Goal: Information Seeking & Learning: Learn about a topic

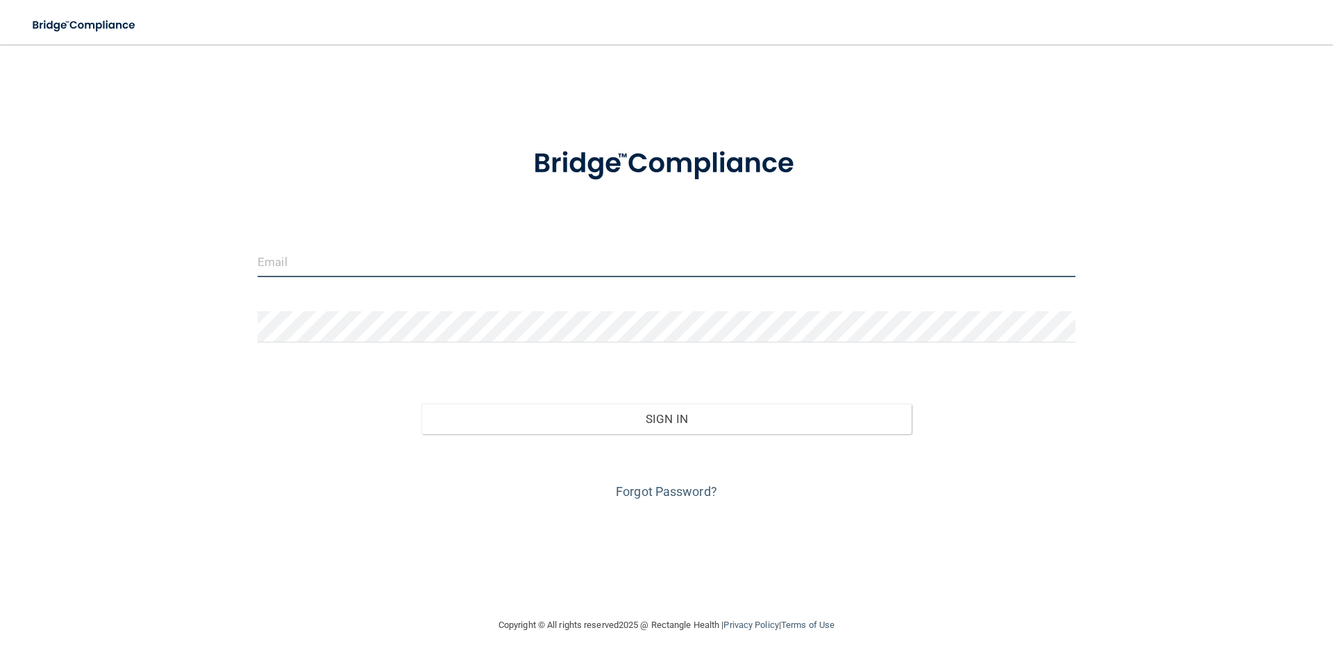
click at [424, 272] on input "email" at bounding box center [667, 261] width 818 height 31
type input "[PERSON_NAME][EMAIL_ADDRESS][PERSON_NAME][DOMAIN_NAME]"
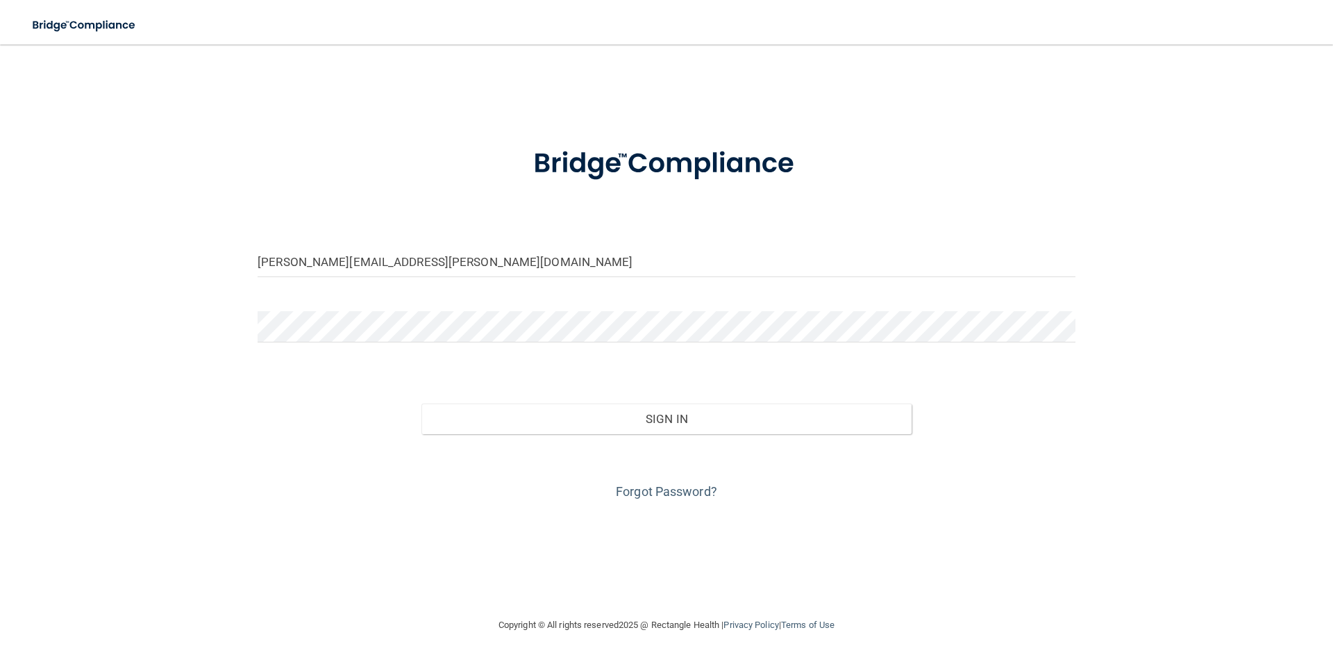
click at [407, 303] on form "[PERSON_NAME][EMAIL_ADDRESS][PERSON_NAME][DOMAIN_NAME] Invalid email/password. …" at bounding box center [667, 315] width 818 height 375
click at [421, 403] on button "Sign In" at bounding box center [666, 418] width 491 height 31
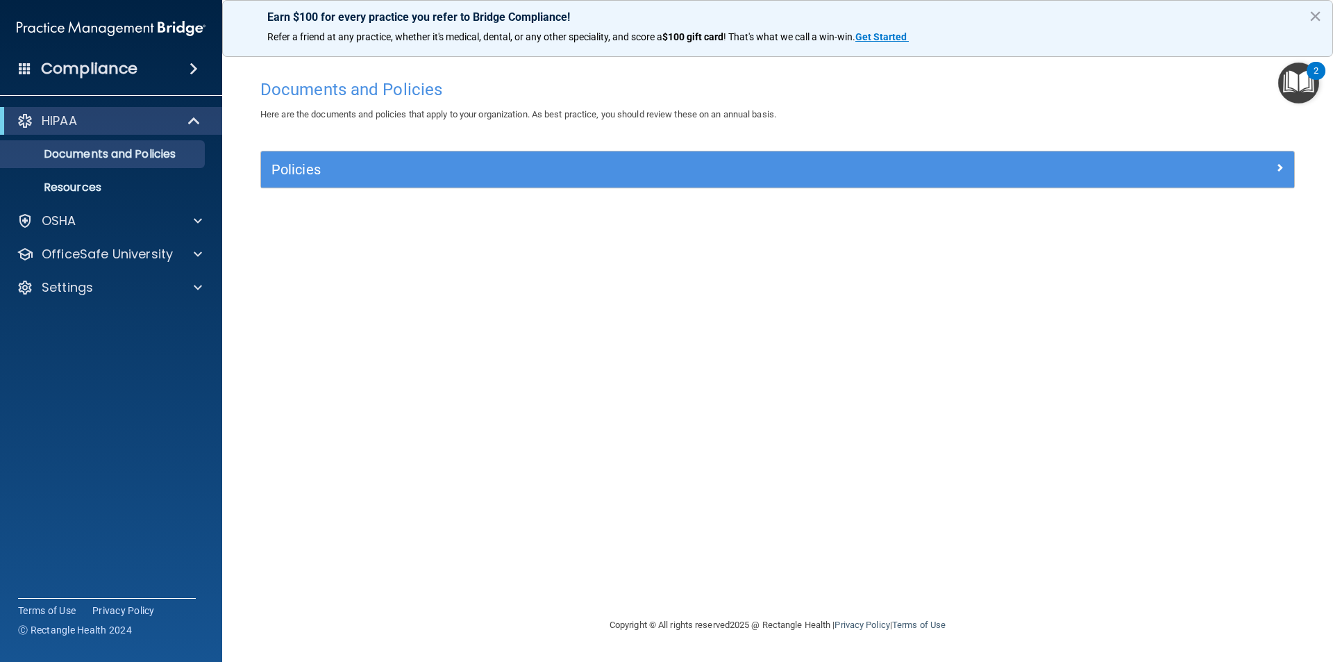
click at [1303, 85] on img "Open Resource Center, 2 new notifications" at bounding box center [1298, 82] width 41 height 41
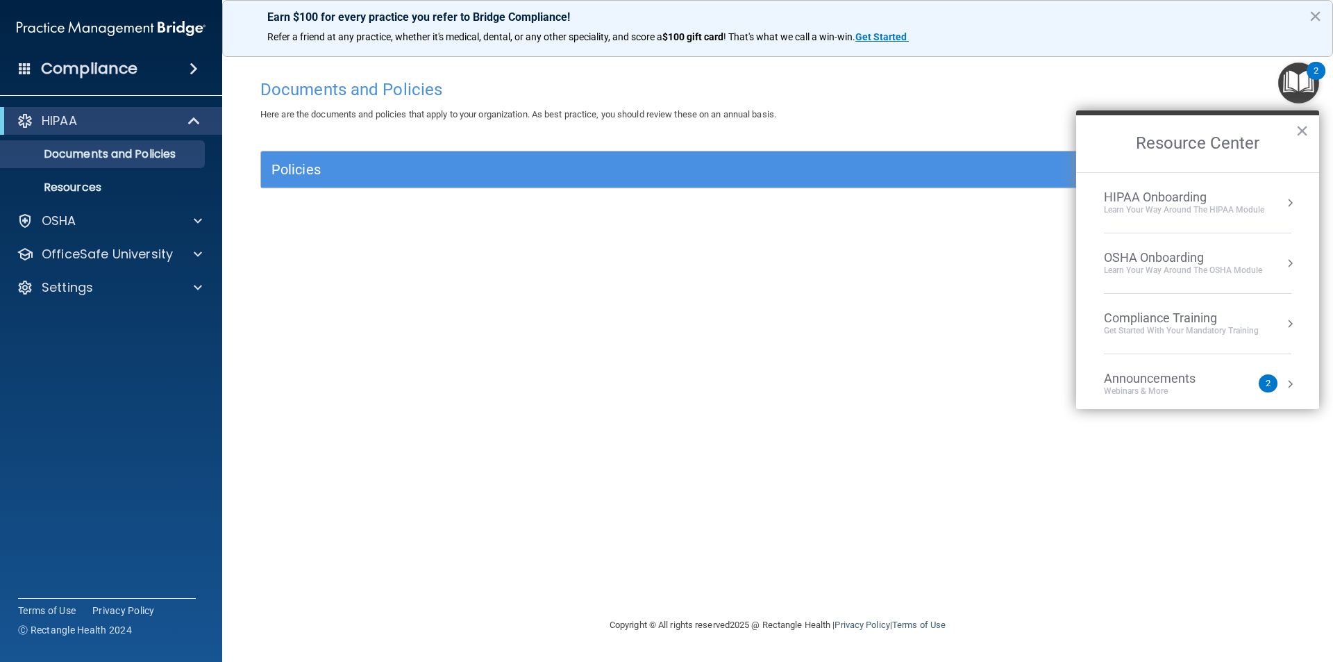
click at [196, 65] on span at bounding box center [194, 68] width 8 height 17
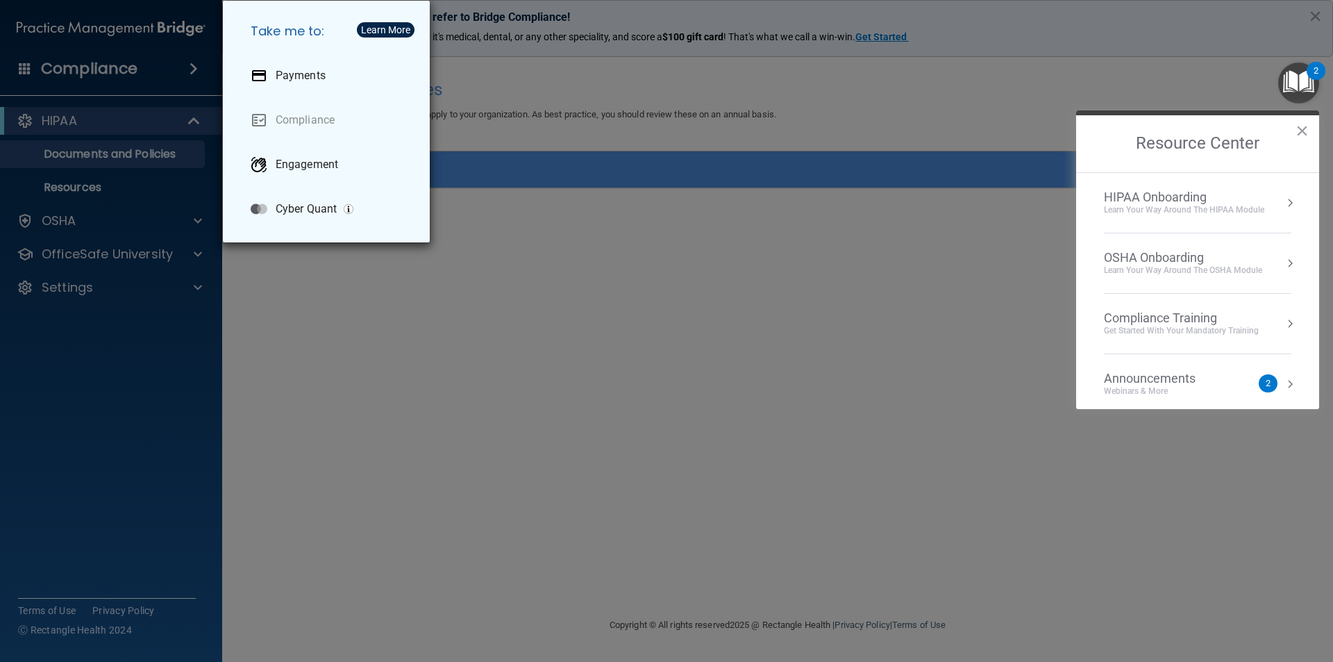
click at [122, 126] on div "Take me to: Payments Compliance Engagement Cyber Quant" at bounding box center [666, 331] width 1333 height 662
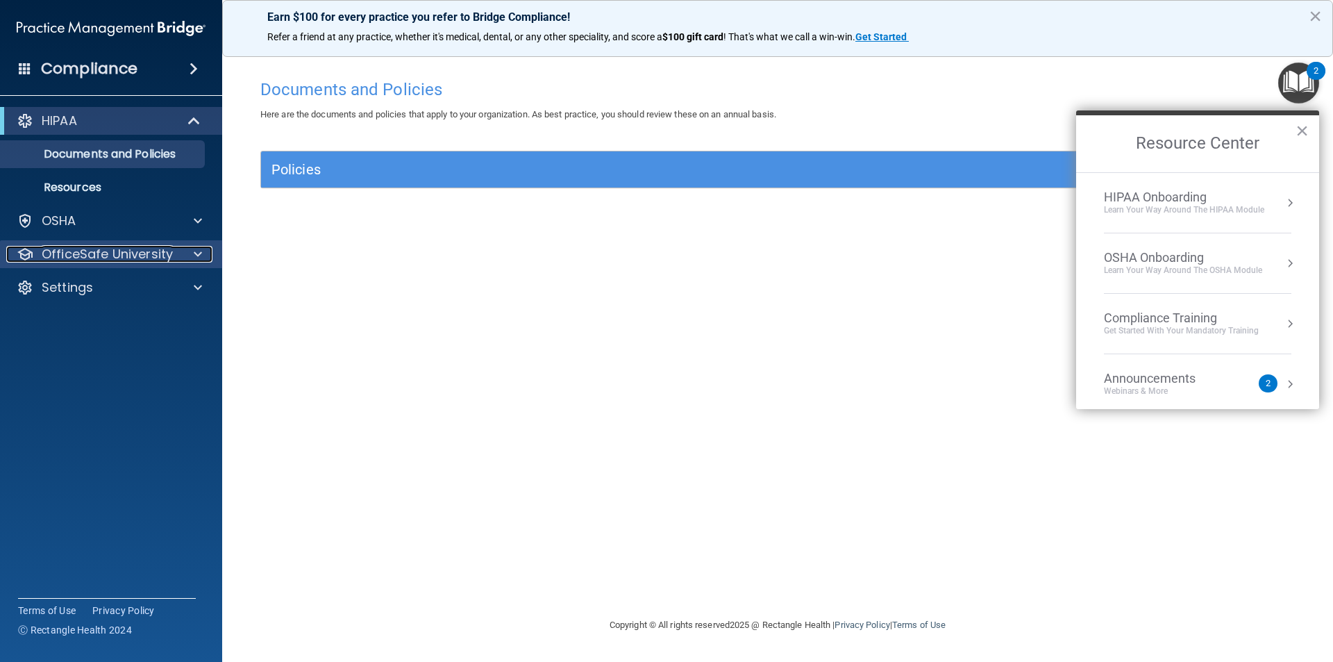
click at [184, 251] on div at bounding box center [195, 254] width 35 height 17
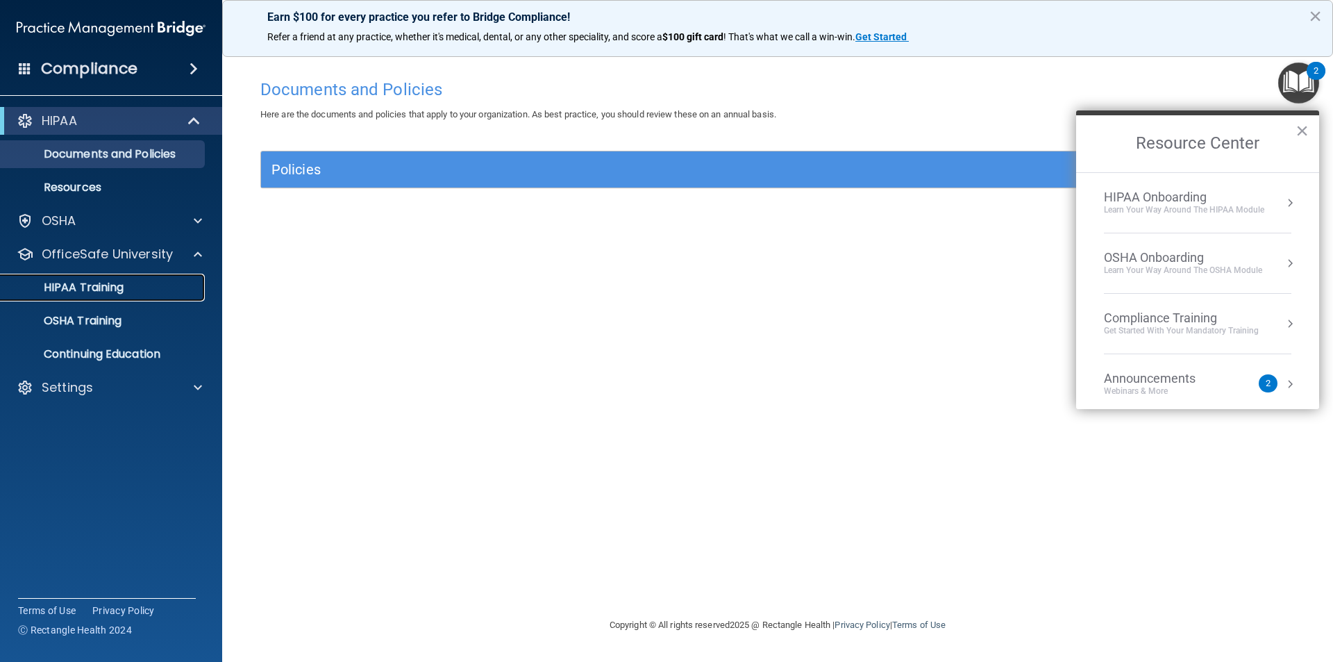
click at [102, 290] on p "HIPAA Training" at bounding box center [66, 287] width 115 height 14
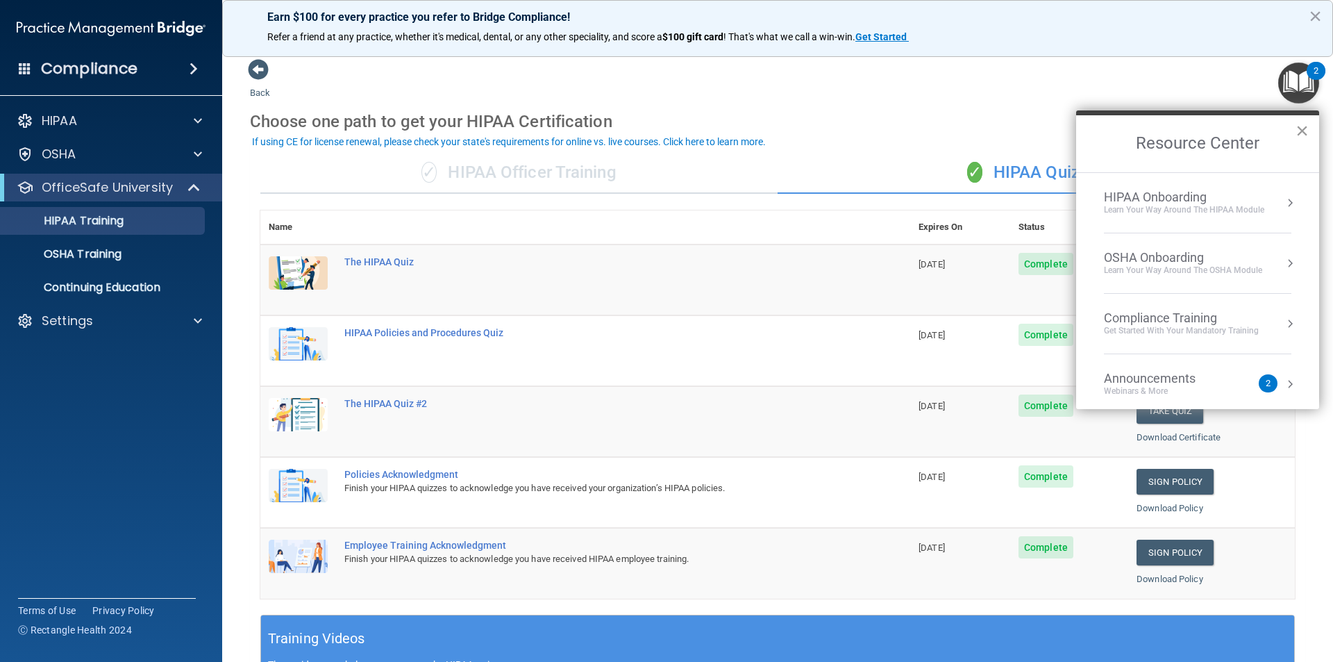
click at [1300, 128] on button "×" at bounding box center [1302, 130] width 13 height 22
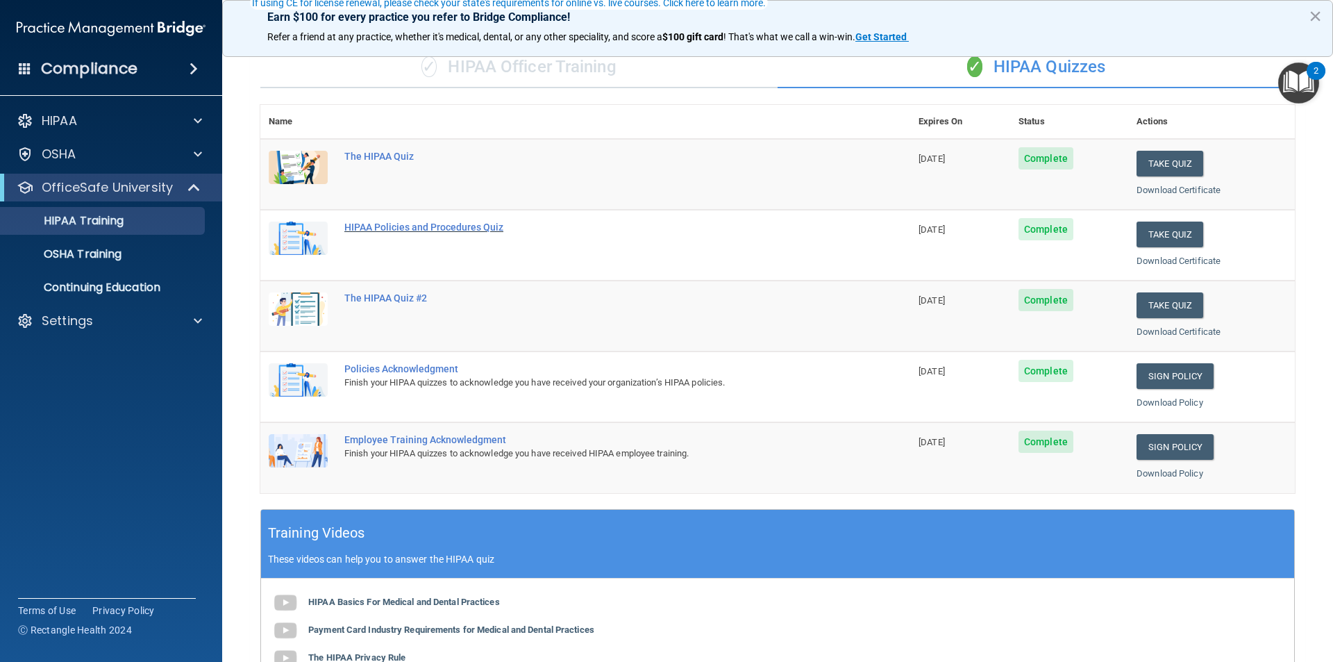
scroll to position [139, 0]
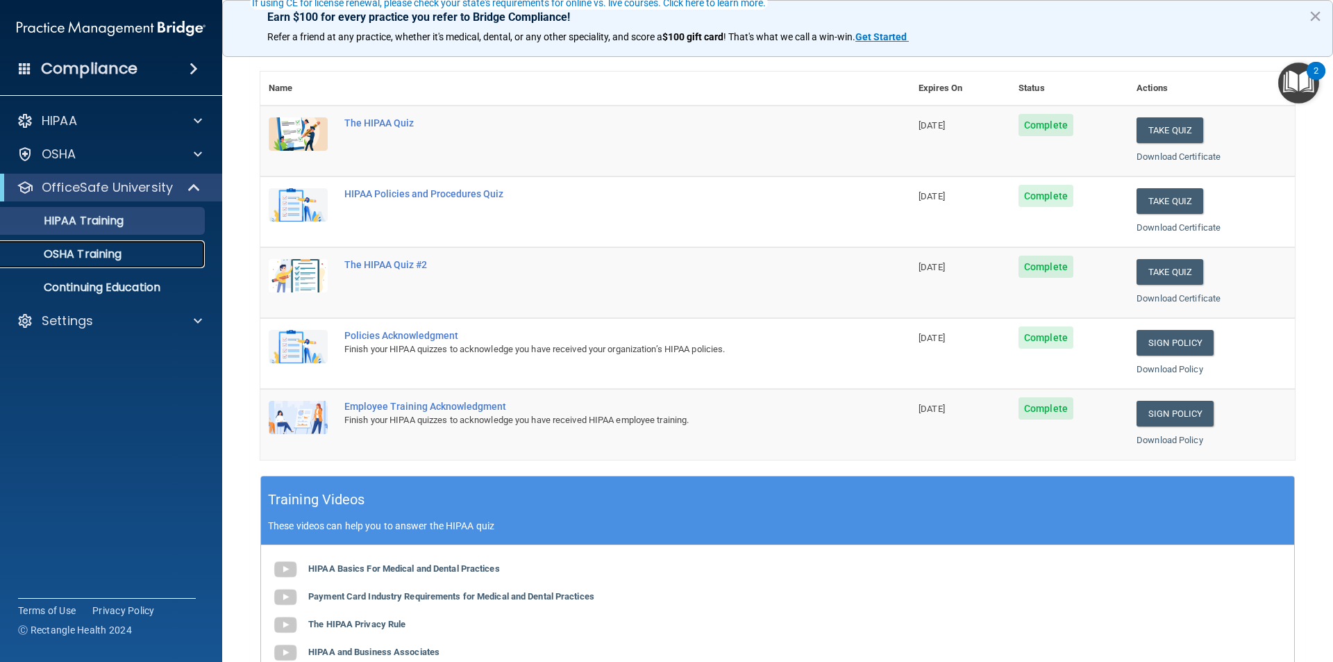
click at [122, 251] on p "OSHA Training" at bounding box center [65, 254] width 112 height 14
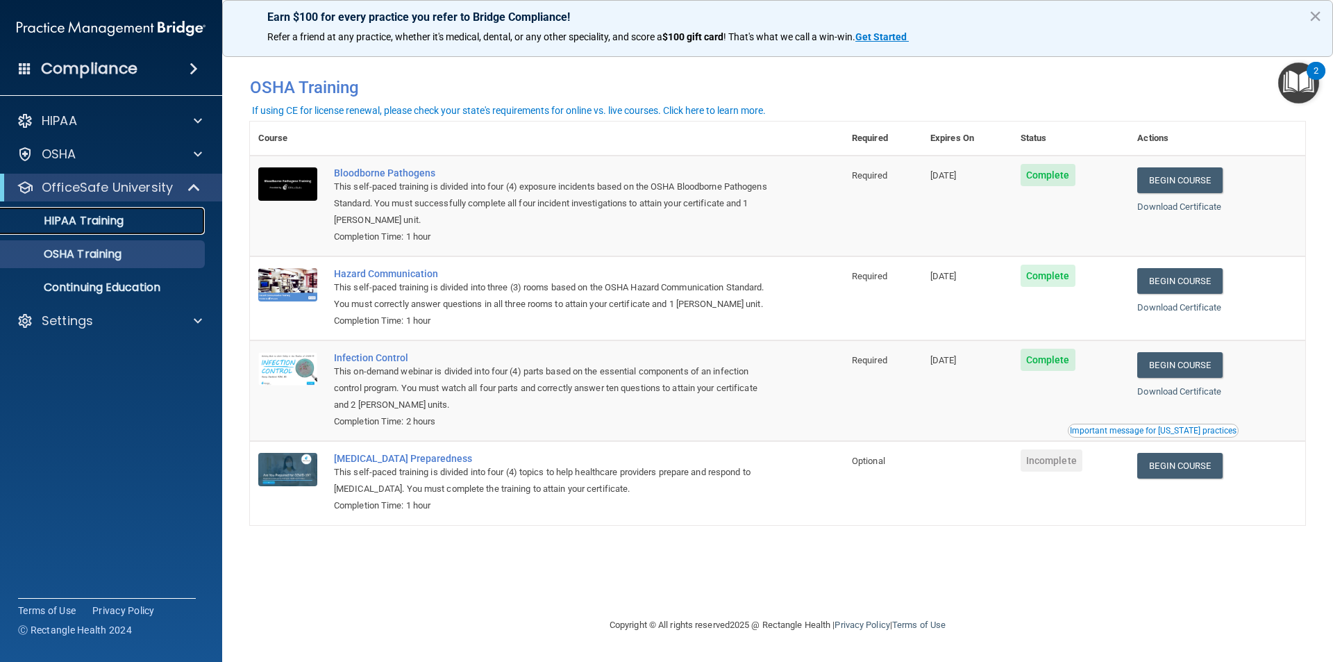
click at [71, 219] on p "HIPAA Training" at bounding box center [66, 221] width 115 height 14
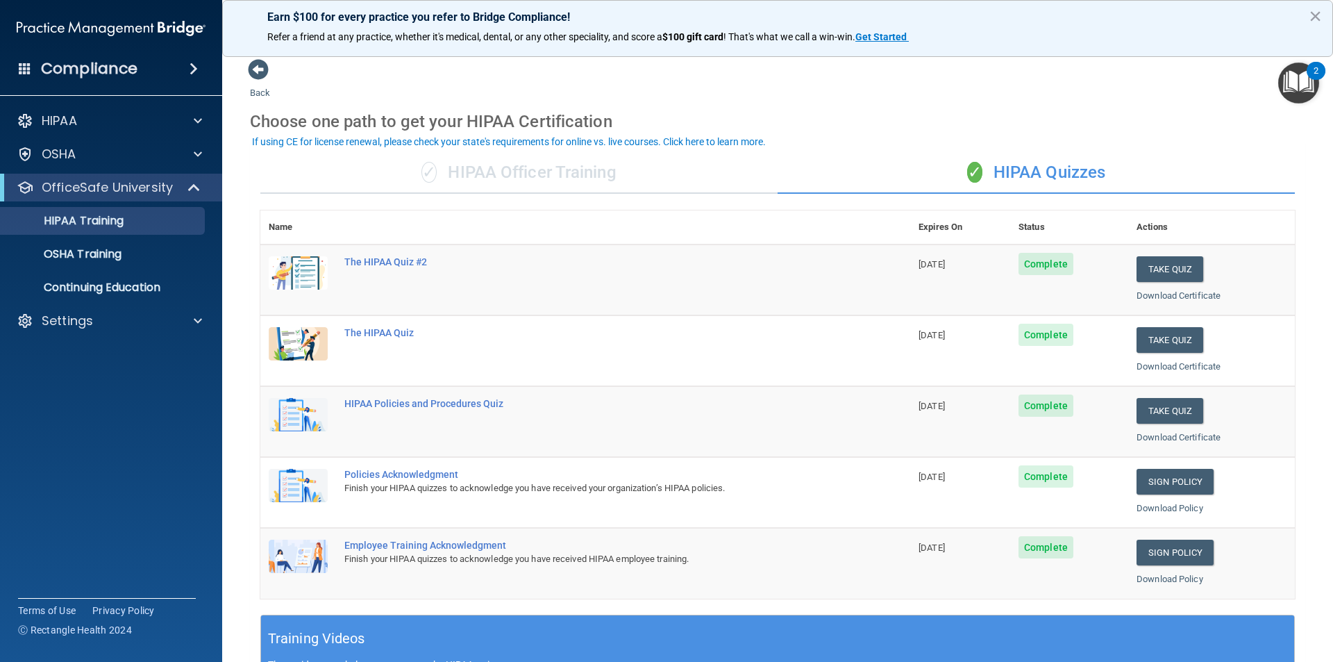
click at [518, 176] on div "✓ HIPAA Officer Training" at bounding box center [518, 173] width 517 height 42
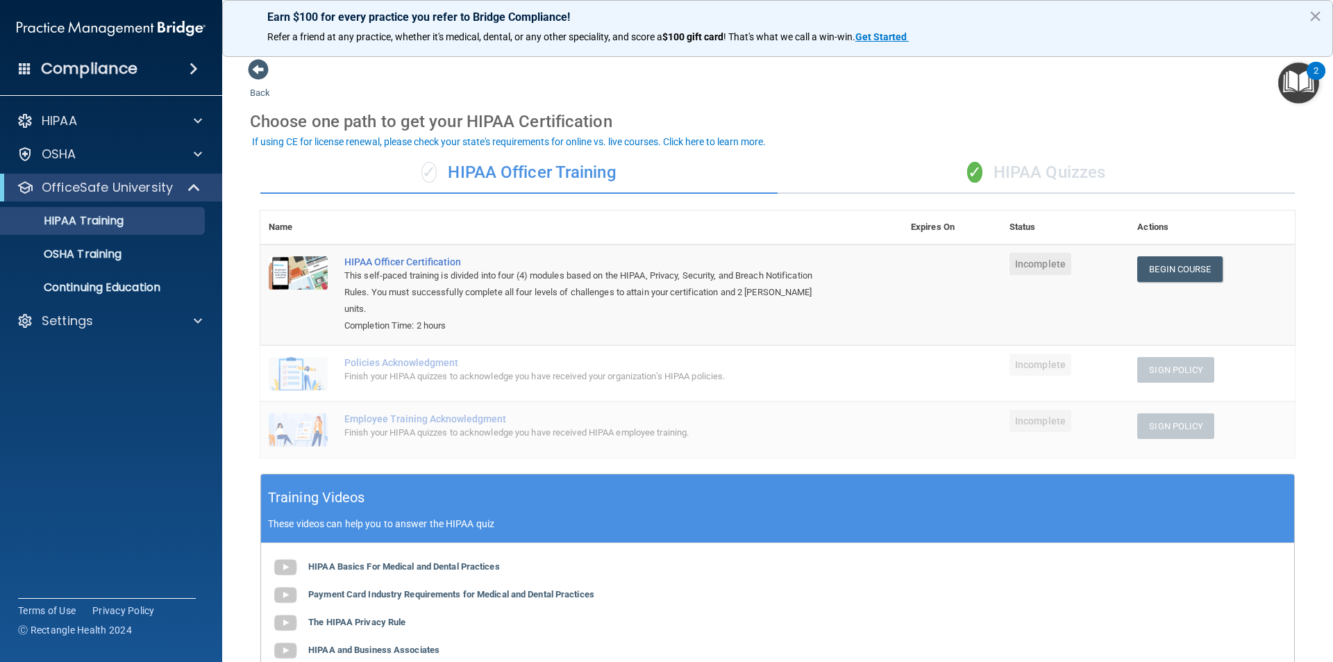
click at [1012, 171] on div "✓ HIPAA Quizzes" at bounding box center [1036, 173] width 517 height 42
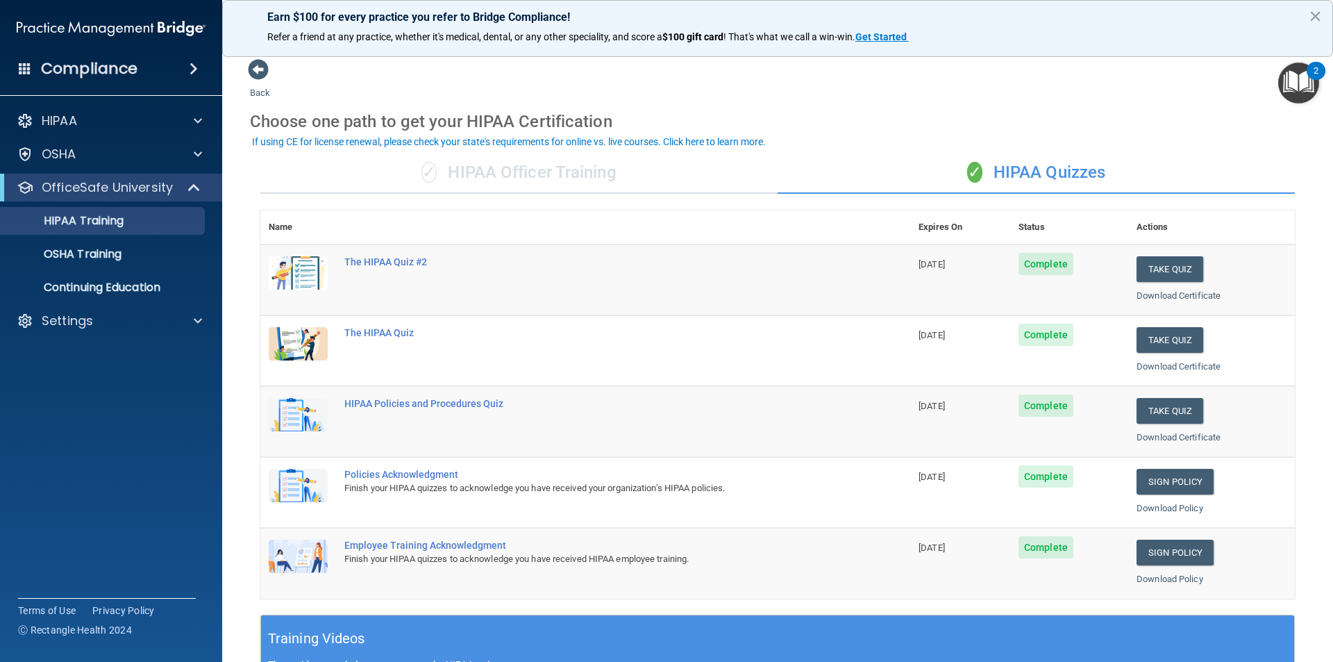
click at [589, 176] on div "✓ HIPAA Officer Training" at bounding box center [518, 173] width 517 height 42
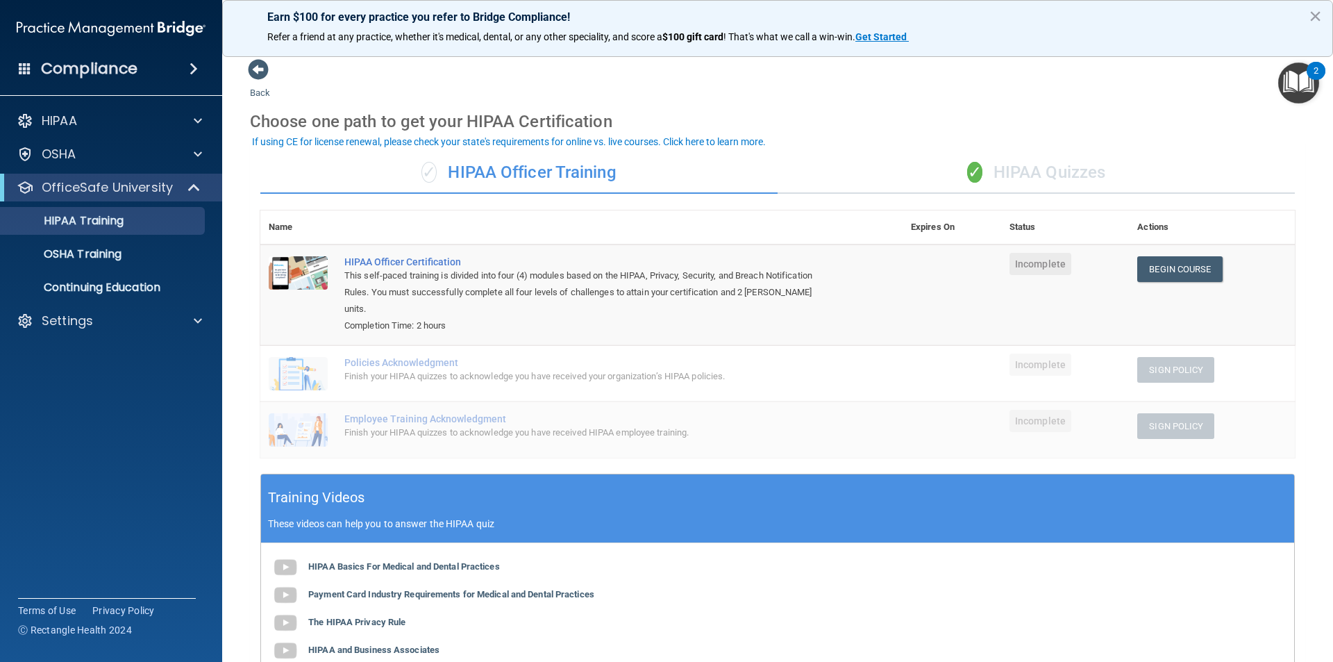
scroll to position [69, 0]
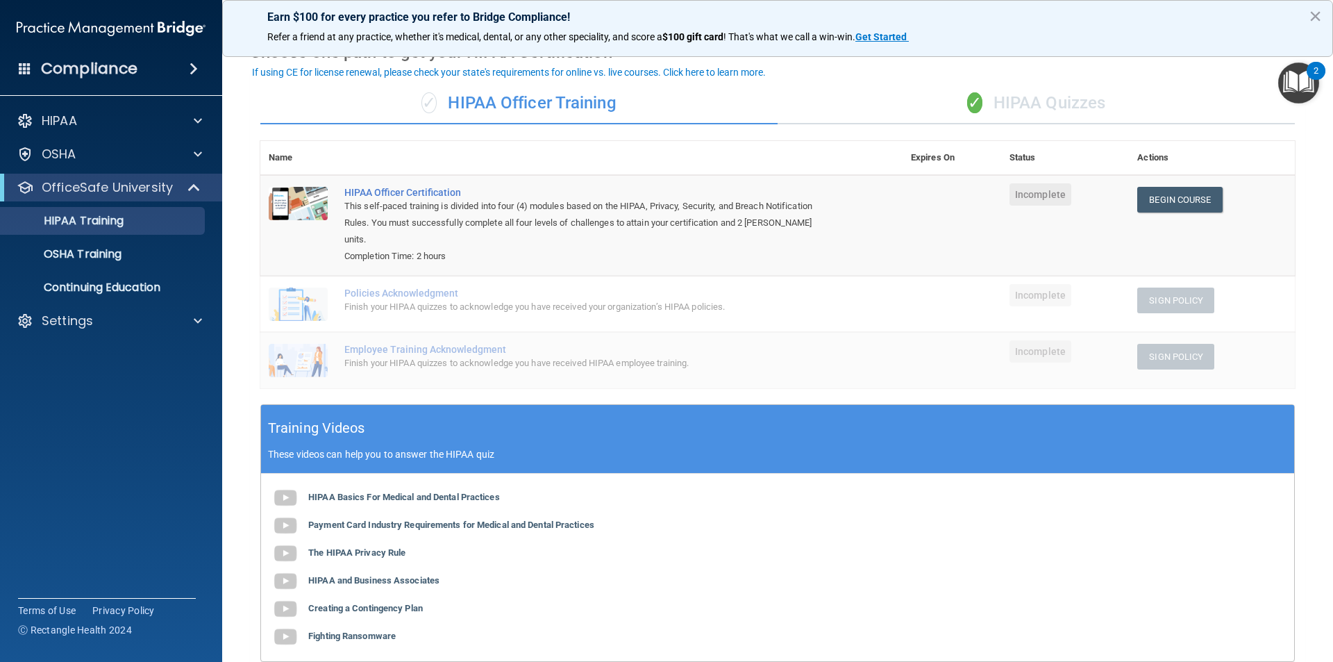
click at [1050, 113] on div "✓ HIPAA Quizzes" at bounding box center [1036, 104] width 517 height 42
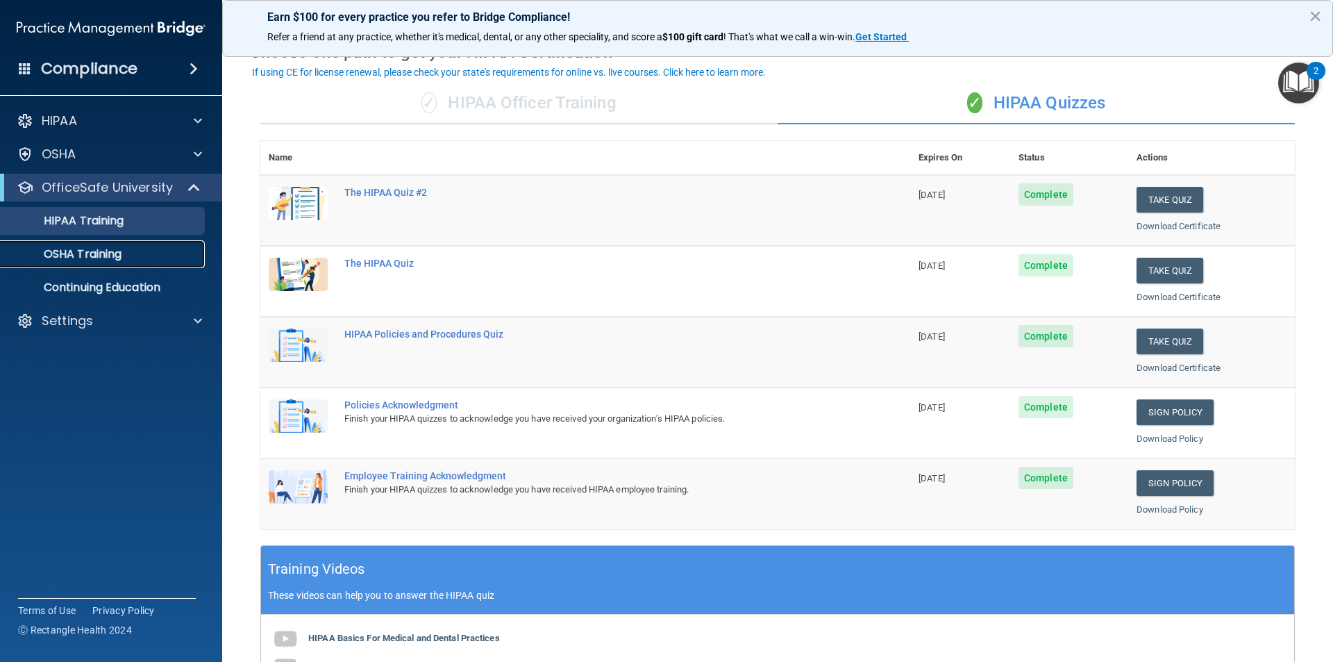
click at [133, 256] on div "OSHA Training" at bounding box center [104, 254] width 190 height 14
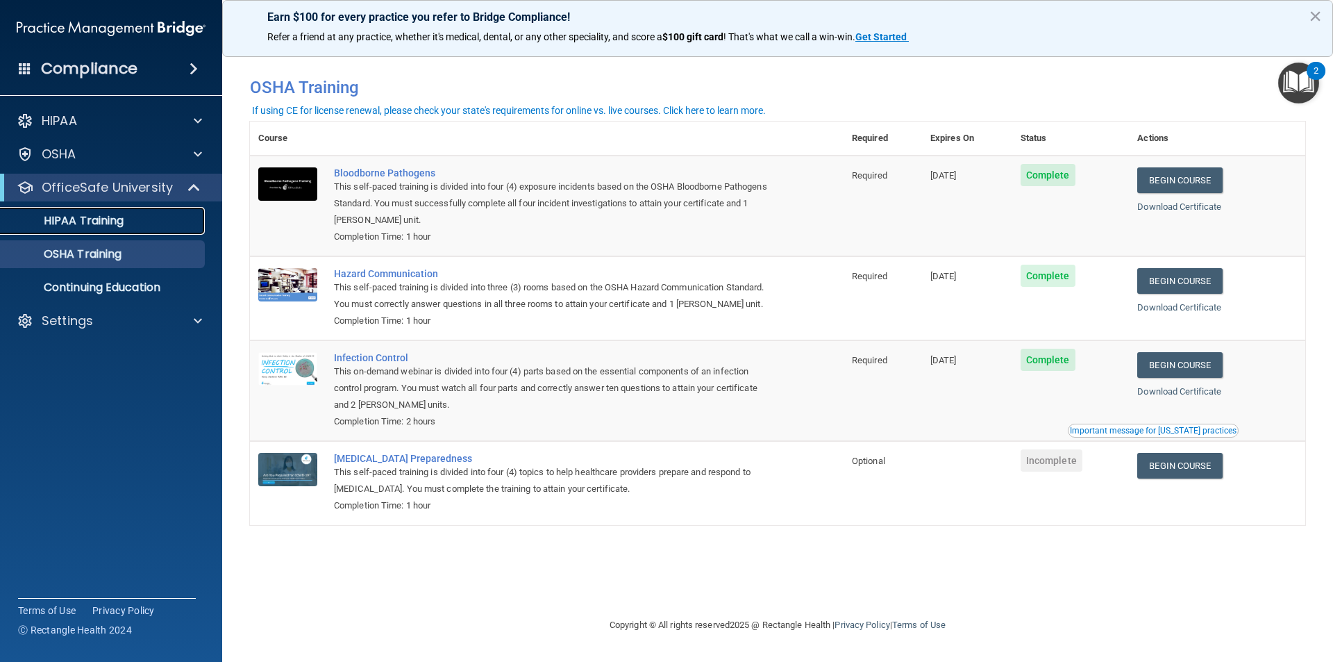
click at [53, 221] on p "HIPAA Training" at bounding box center [66, 221] width 115 height 14
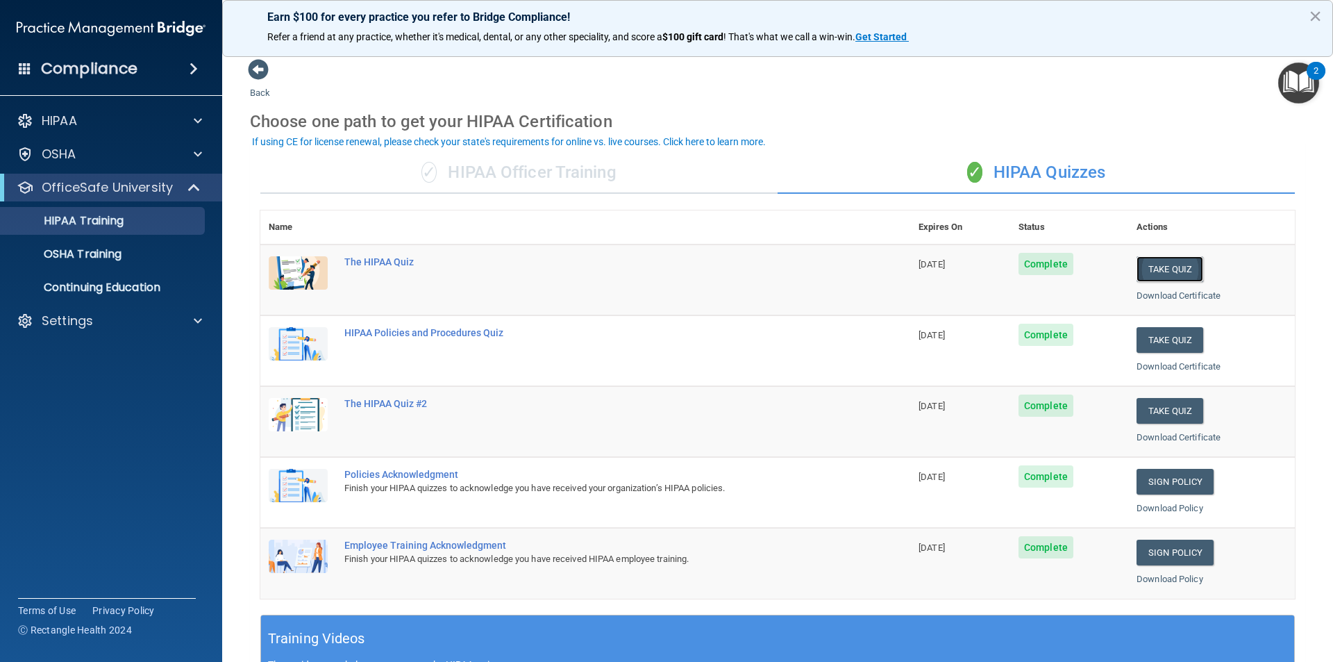
click at [1167, 266] on button "Take Quiz" at bounding box center [1170, 269] width 67 height 26
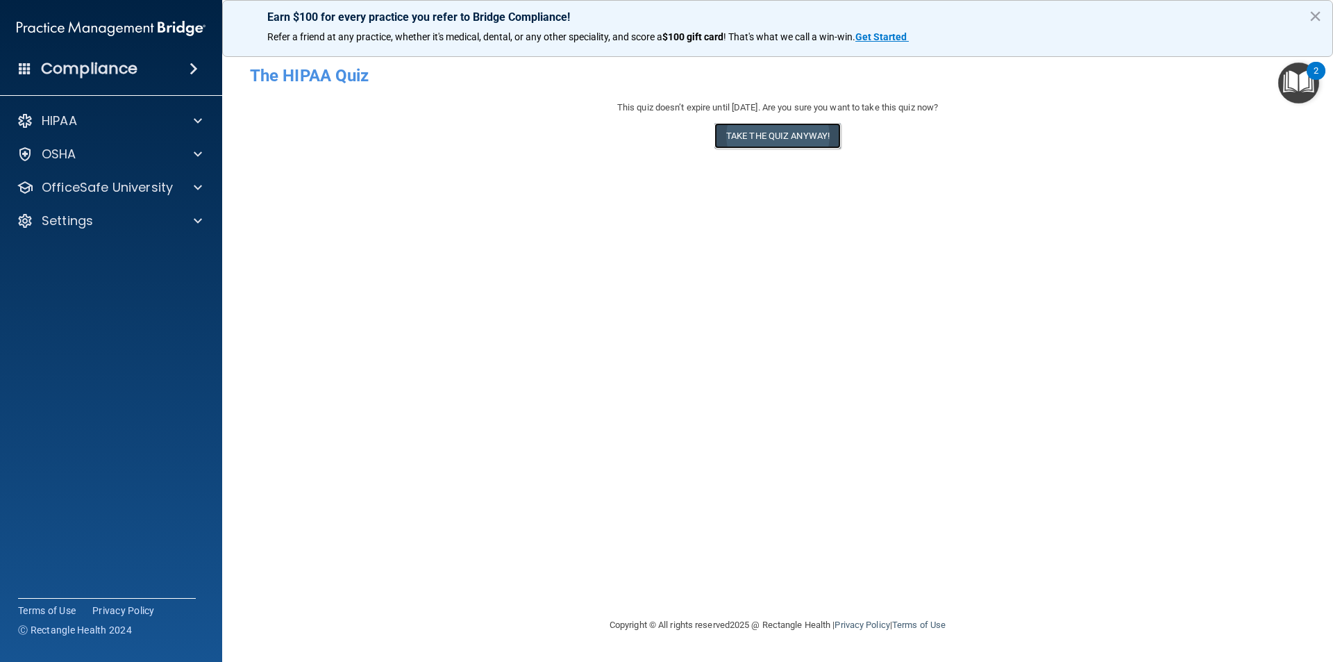
click at [803, 140] on button "Take the quiz anyway!" at bounding box center [777, 136] width 126 height 26
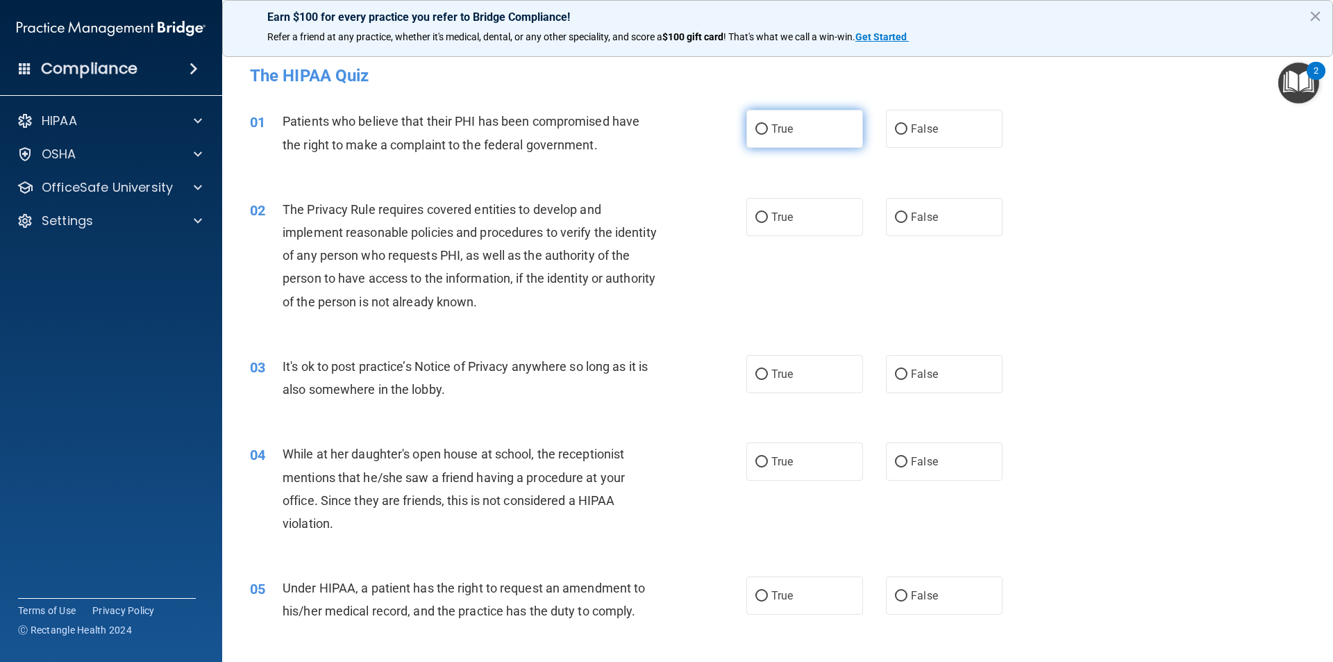
click at [771, 126] on span "True" at bounding box center [782, 128] width 22 height 13
click at [768, 126] on input "True" at bounding box center [761, 129] width 12 height 10
radio input "true"
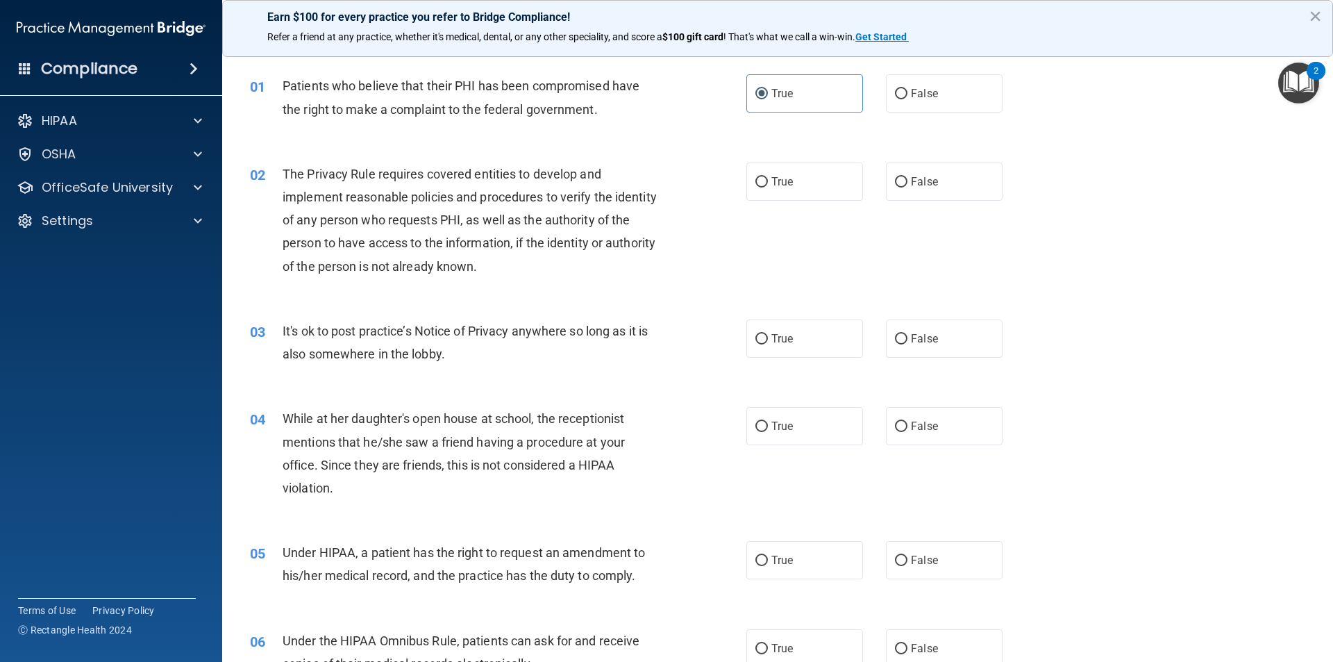
scroll to position [69, 0]
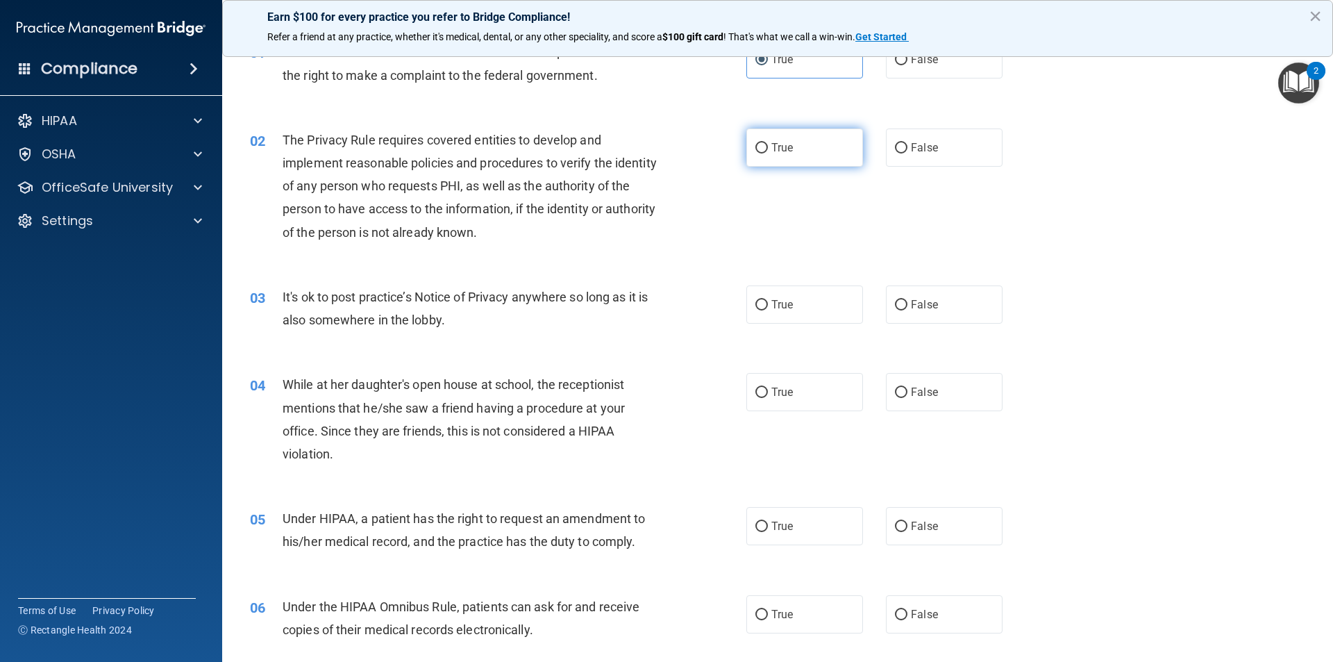
click at [773, 147] on span "True" at bounding box center [782, 147] width 22 height 13
click at [768, 147] on input "True" at bounding box center [761, 148] width 12 height 10
radio input "true"
click at [771, 305] on span "True" at bounding box center [782, 304] width 22 height 13
click at [768, 305] on input "True" at bounding box center [761, 305] width 12 height 10
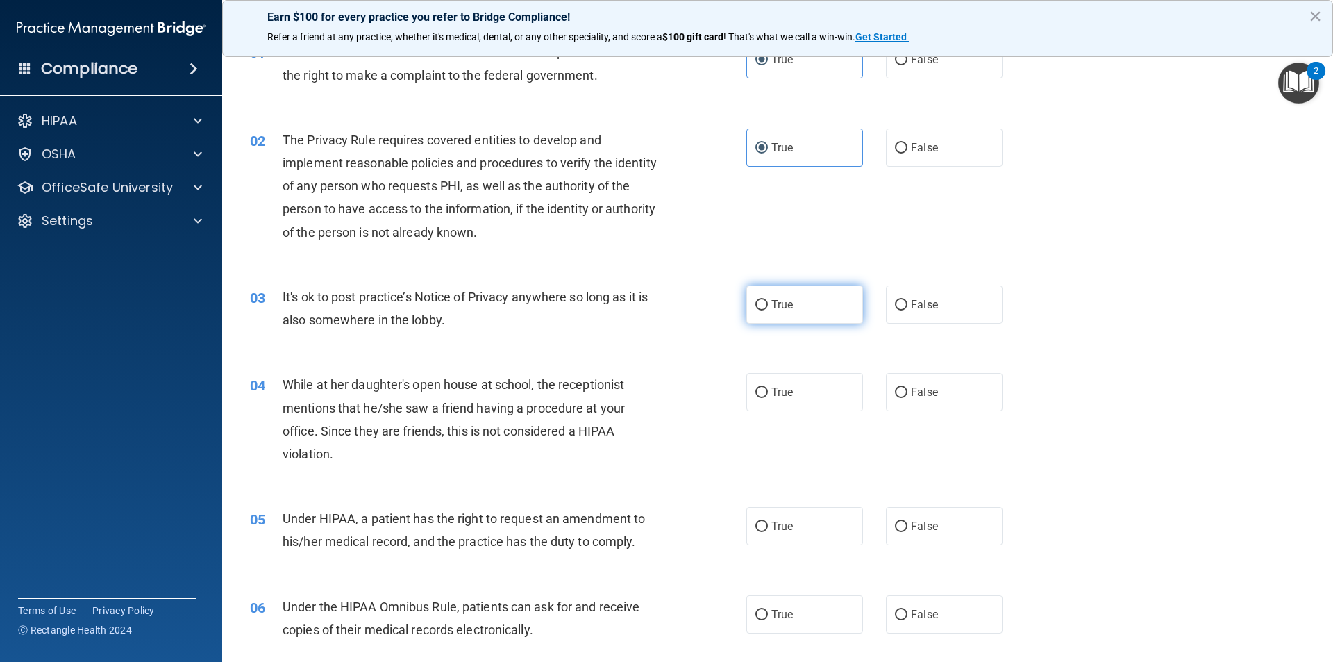
radio input "true"
click at [895, 396] on input "False" at bounding box center [901, 392] width 12 height 10
radio input "true"
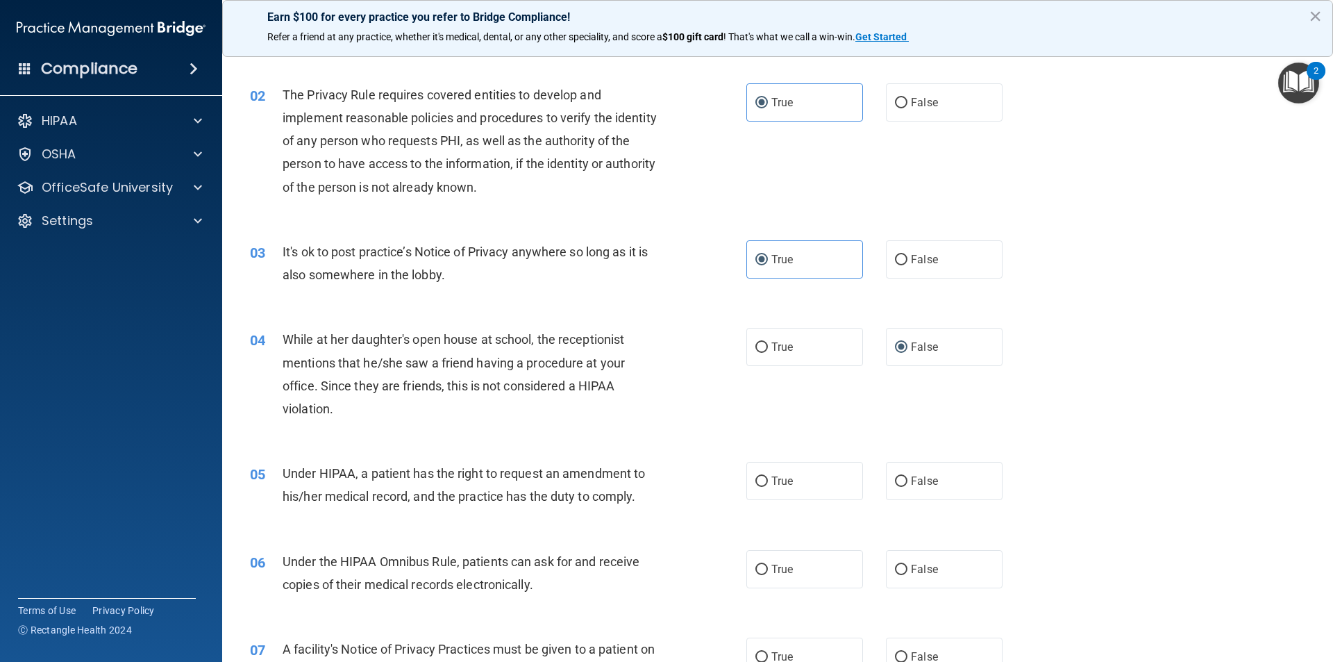
scroll to position [139, 0]
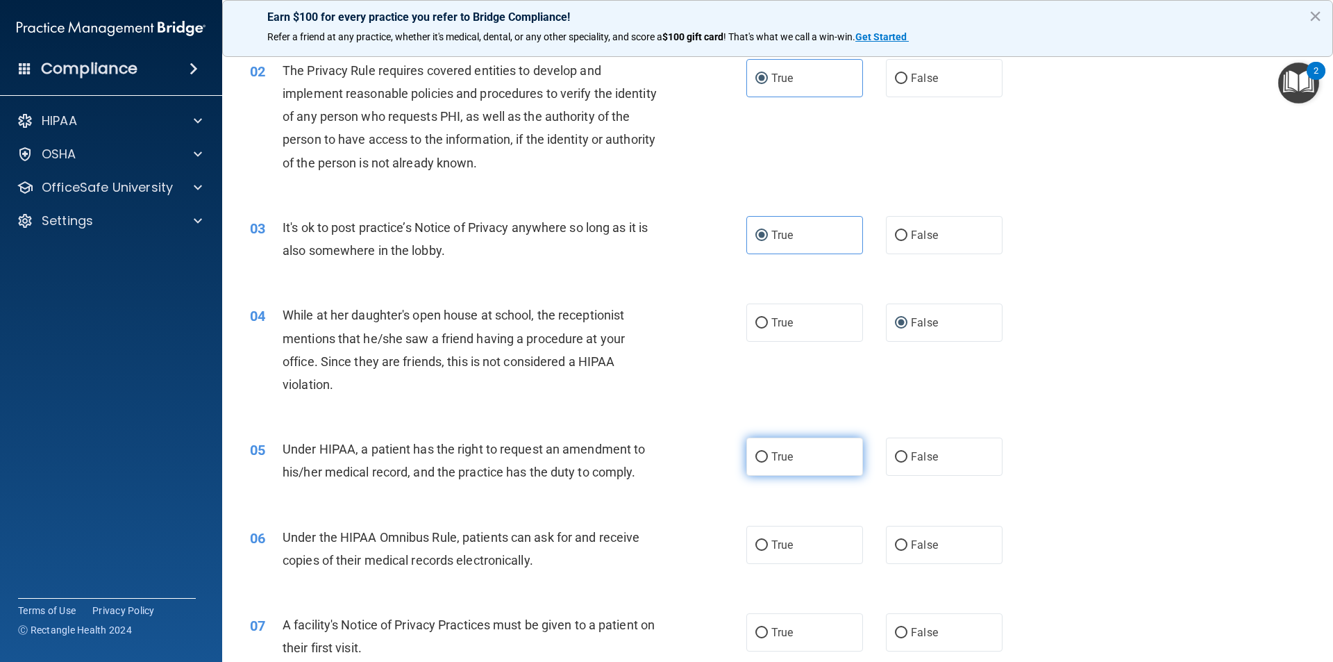
click at [755, 452] on input "True" at bounding box center [761, 457] width 12 height 10
radio input "true"
click at [760, 544] on input "True" at bounding box center [761, 545] width 12 height 10
radio input "true"
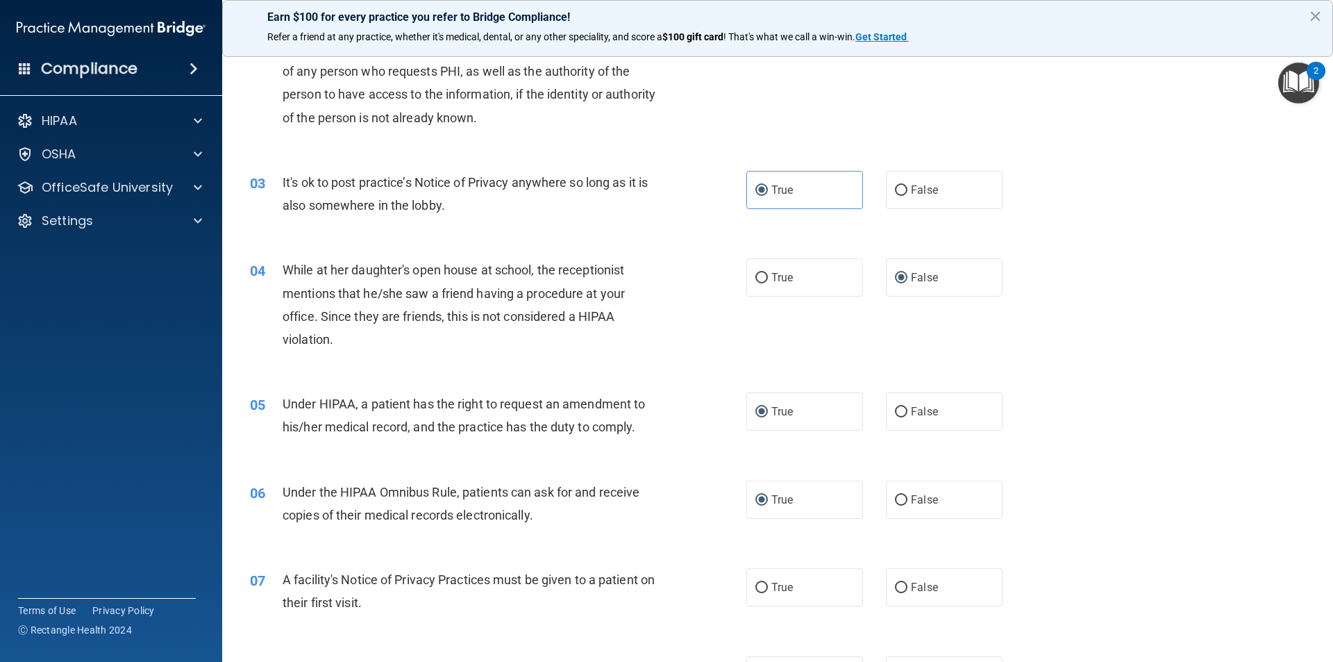
scroll to position [208, 0]
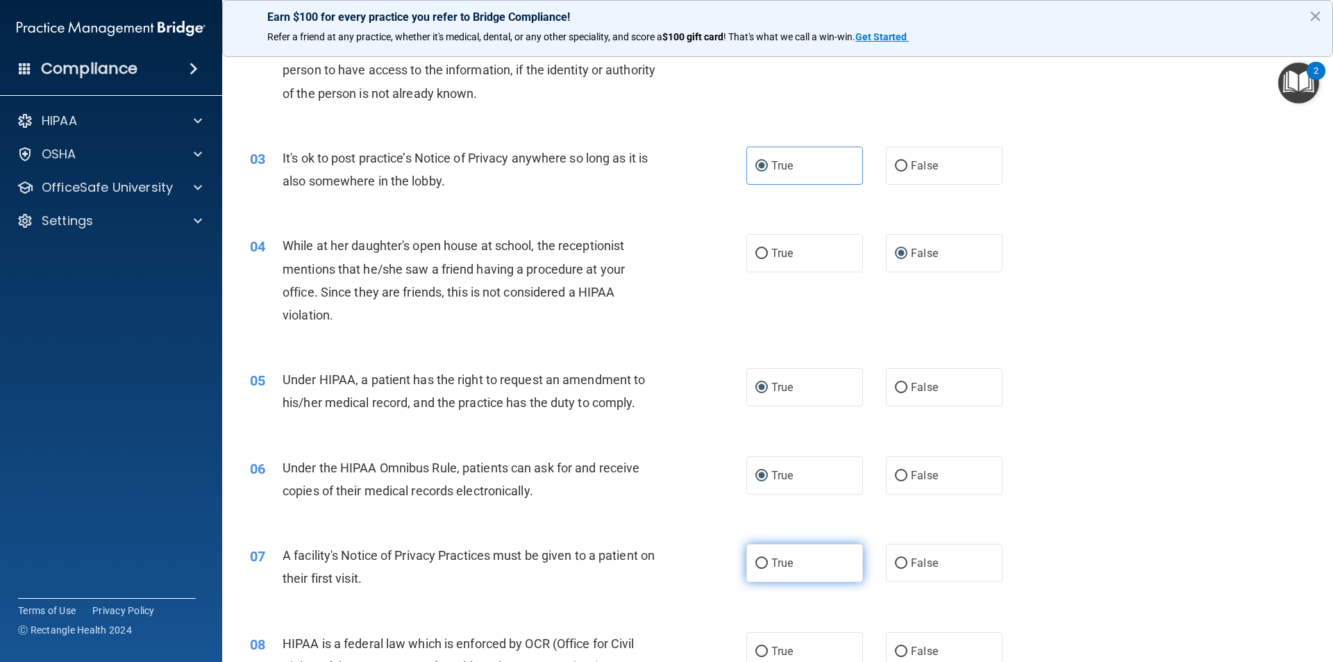
click at [756, 563] on input "True" at bounding box center [761, 563] width 12 height 10
radio input "true"
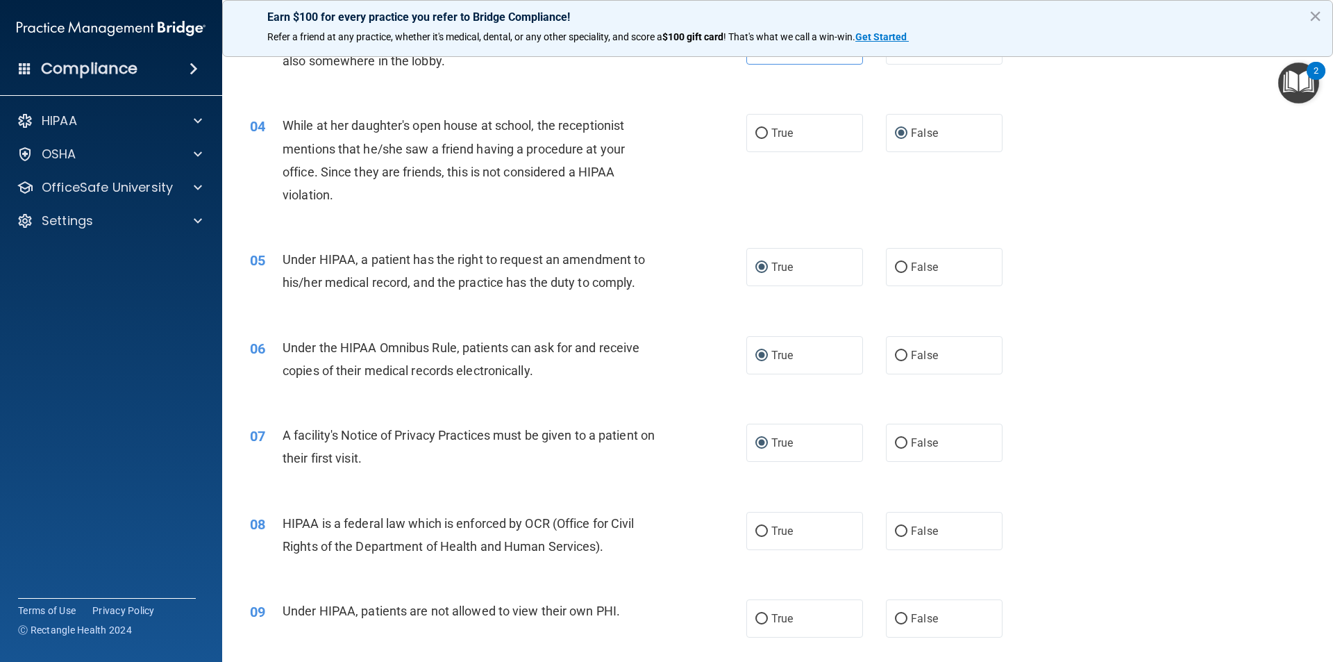
scroll to position [347, 0]
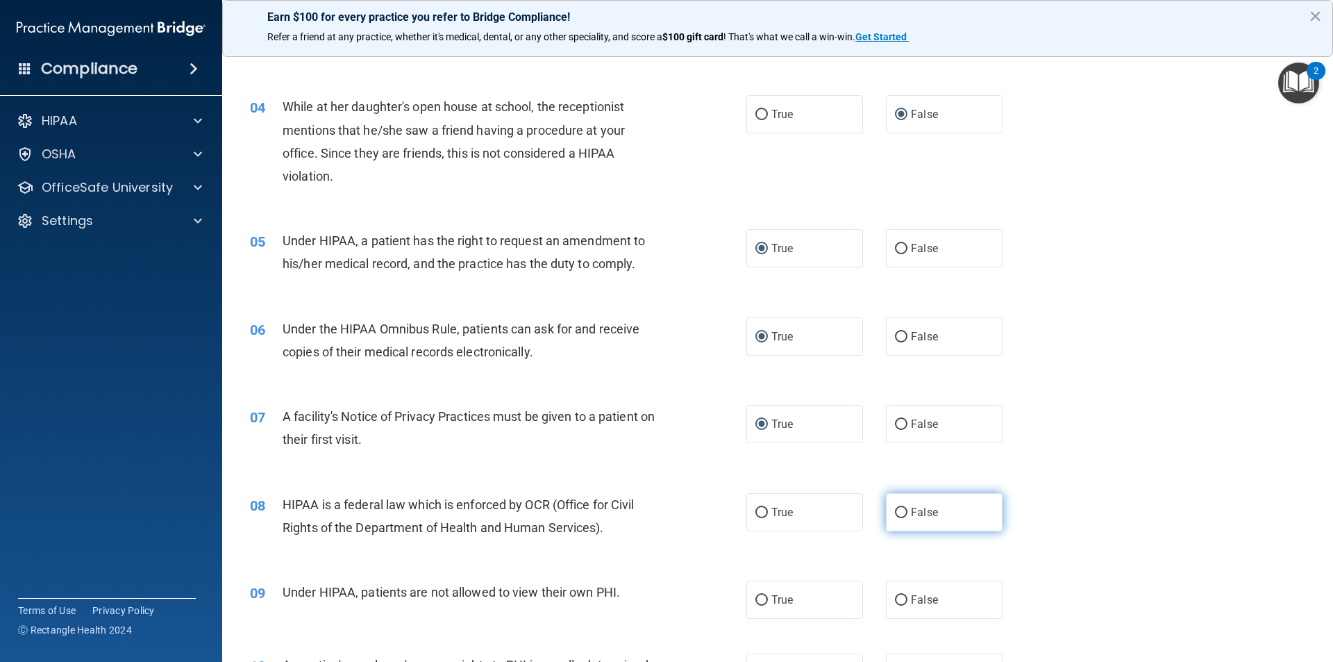
click at [901, 506] on label "False" at bounding box center [944, 512] width 117 height 38
click at [901, 508] on input "False" at bounding box center [901, 513] width 12 height 10
radio input "true"
click at [895, 598] on input "False" at bounding box center [901, 600] width 12 height 10
radio input "true"
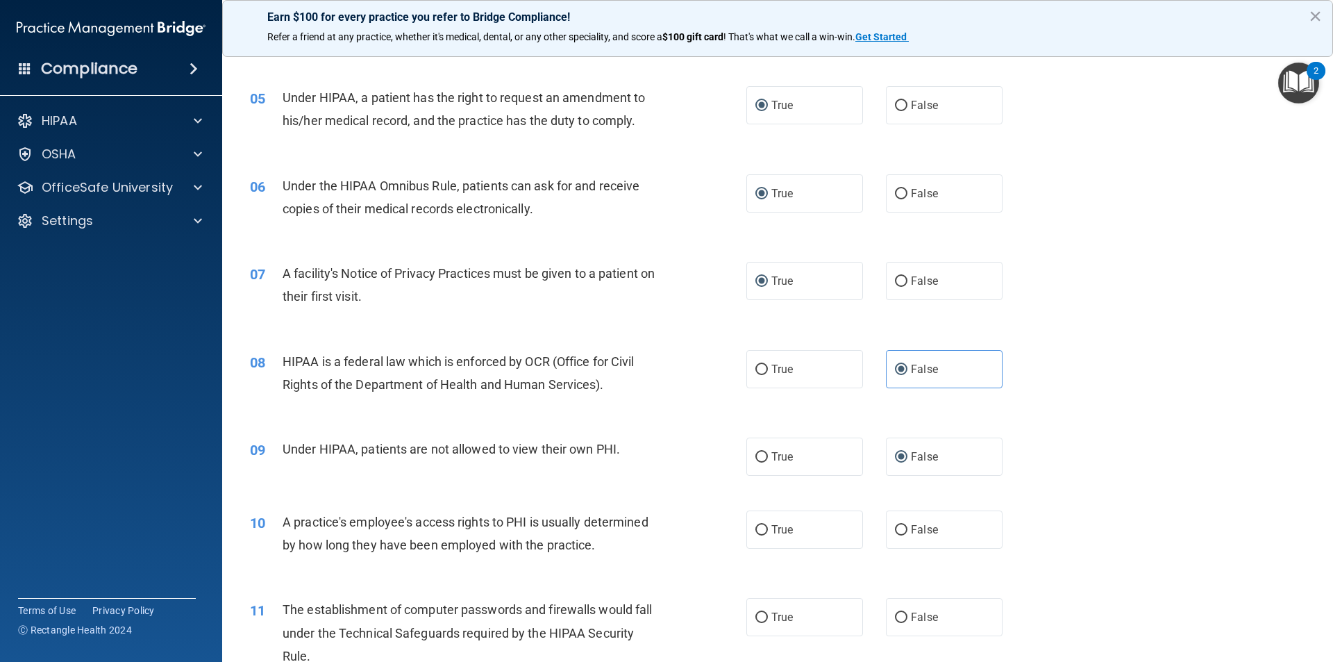
scroll to position [555, 0]
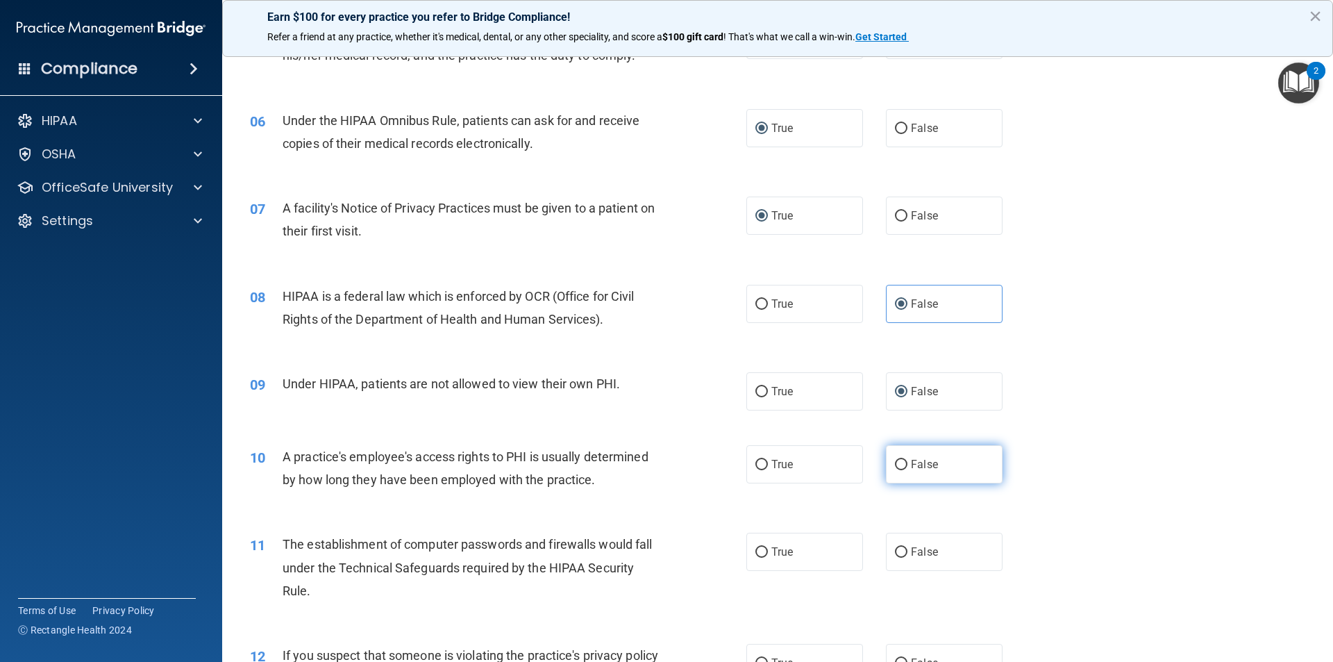
click at [902, 464] on label "False" at bounding box center [944, 464] width 117 height 38
click at [902, 464] on input "False" at bounding box center [901, 465] width 12 height 10
radio input "true"
click at [755, 553] on input "True" at bounding box center [761, 552] width 12 height 10
radio input "true"
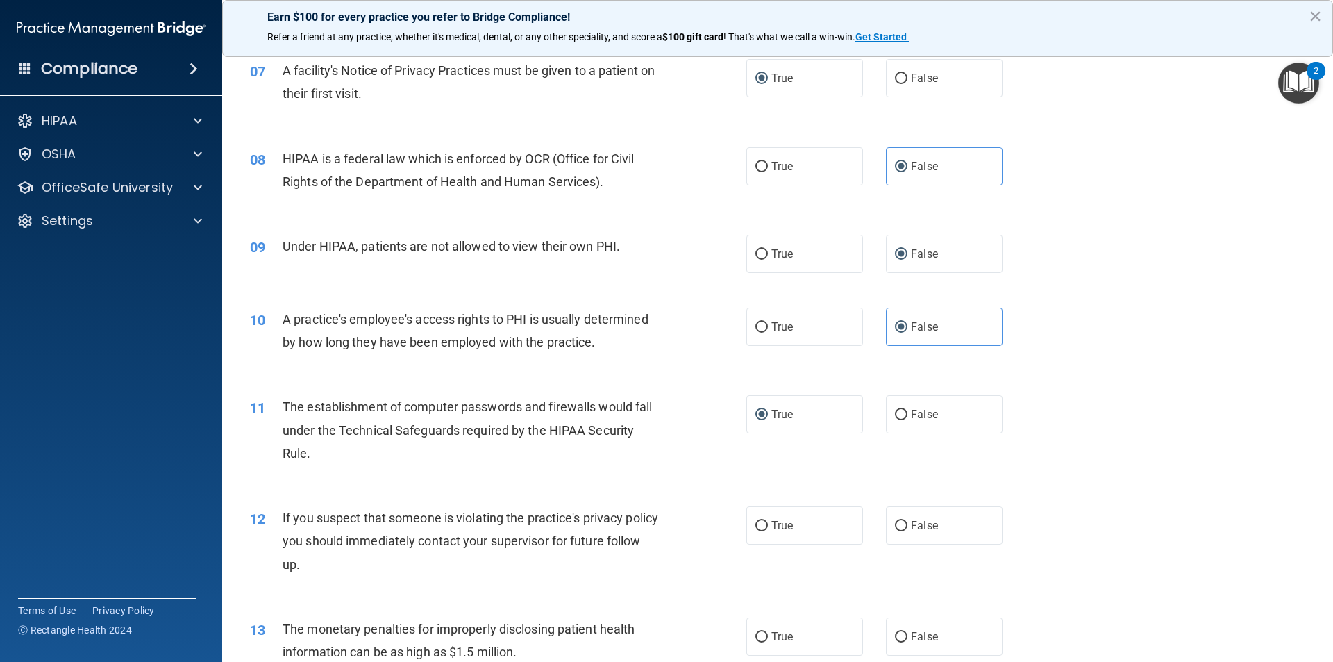
scroll to position [694, 0]
click at [757, 524] on input "True" at bounding box center [761, 524] width 12 height 10
radio input "true"
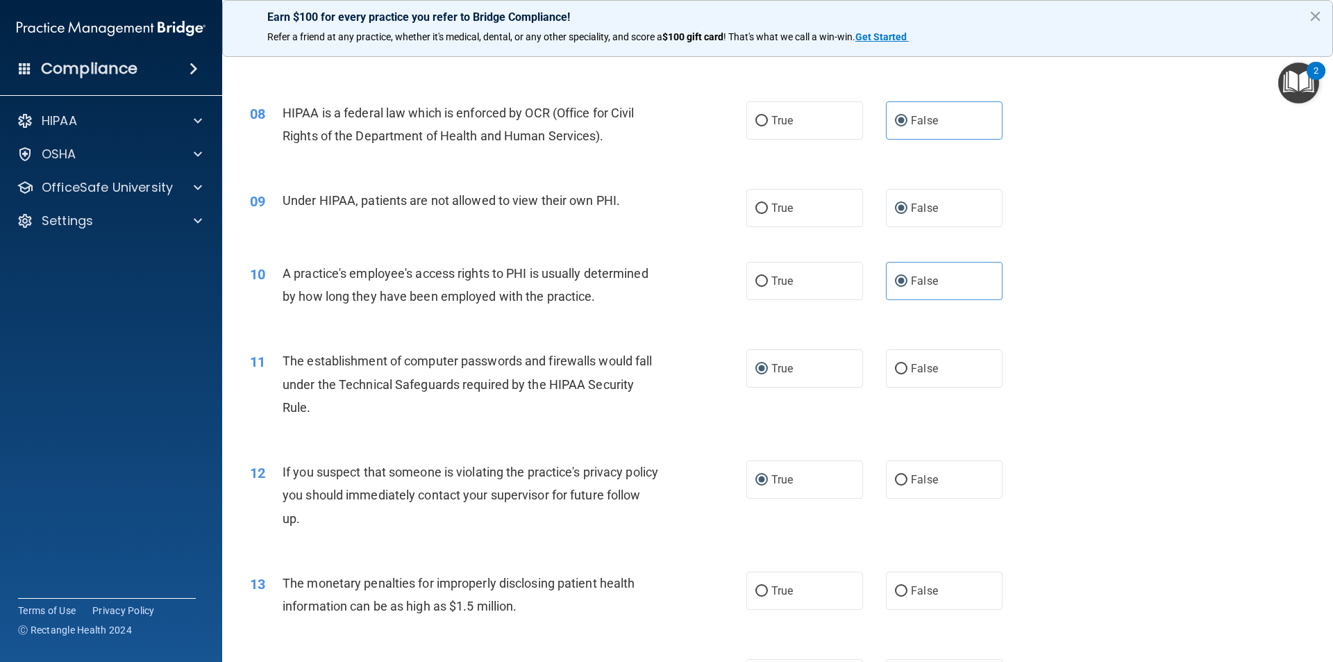
scroll to position [764, 0]
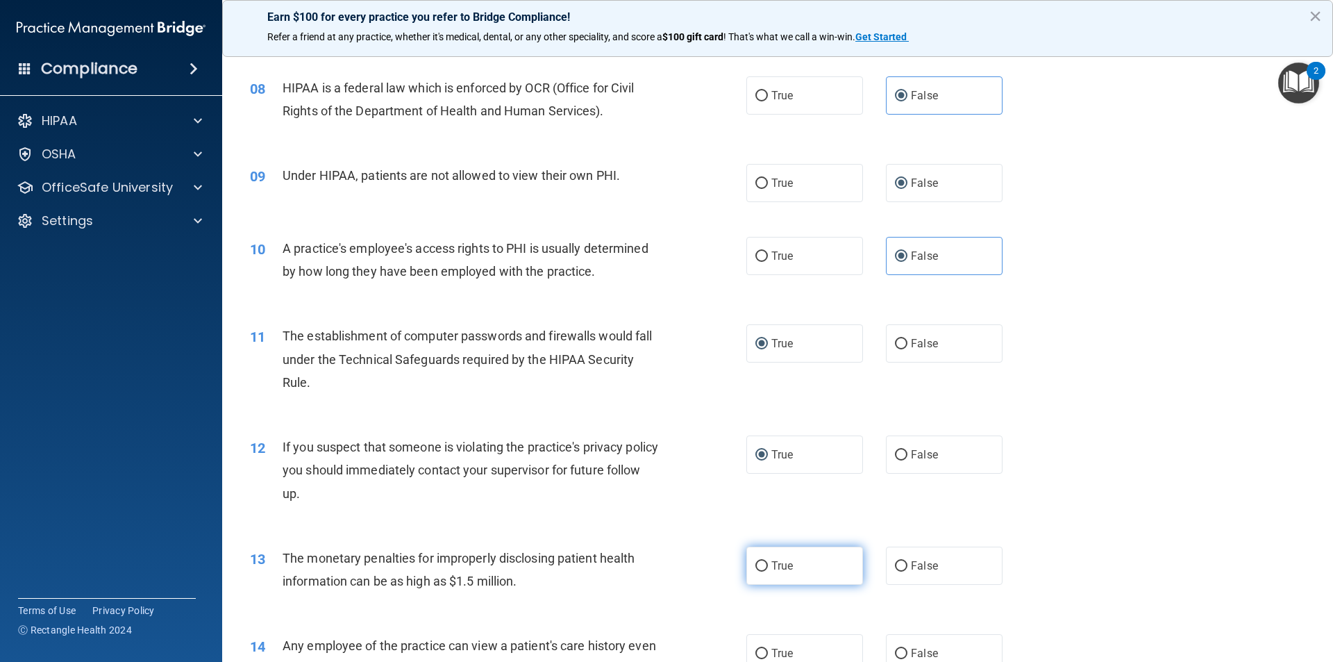
click at [780, 570] on span "True" at bounding box center [782, 565] width 22 height 13
click at [768, 570] on input "True" at bounding box center [761, 566] width 12 height 10
radio input "true"
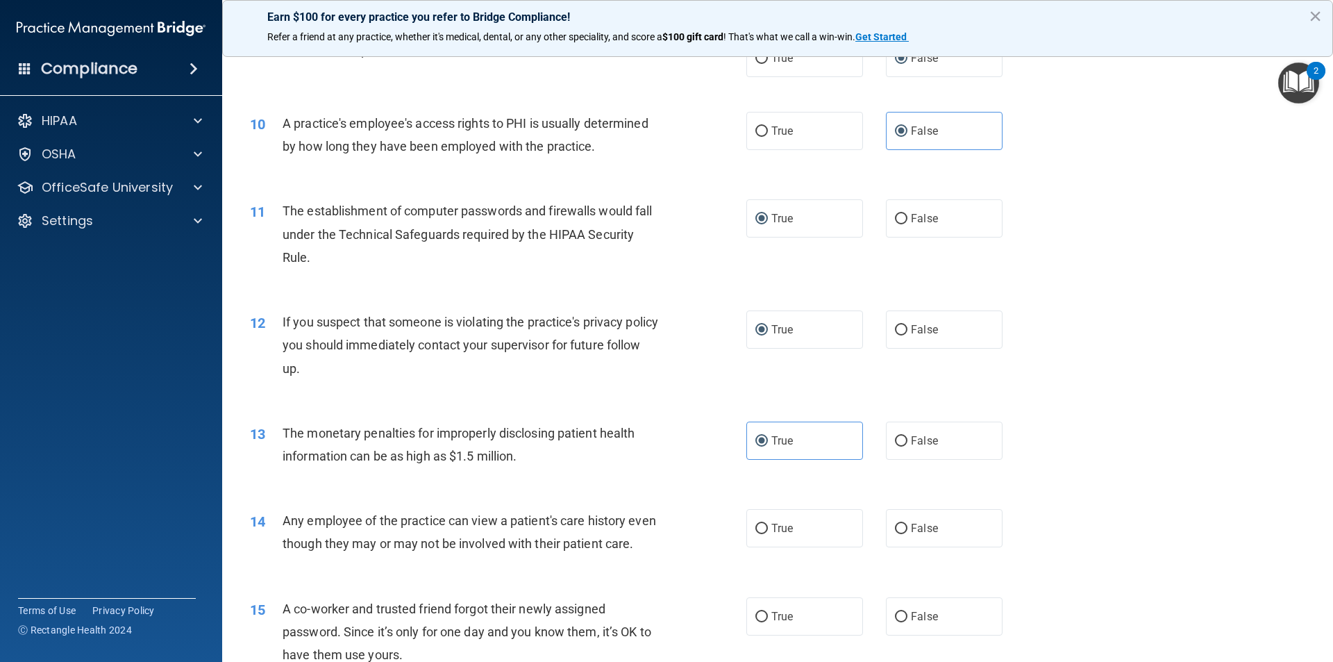
scroll to position [903, 0]
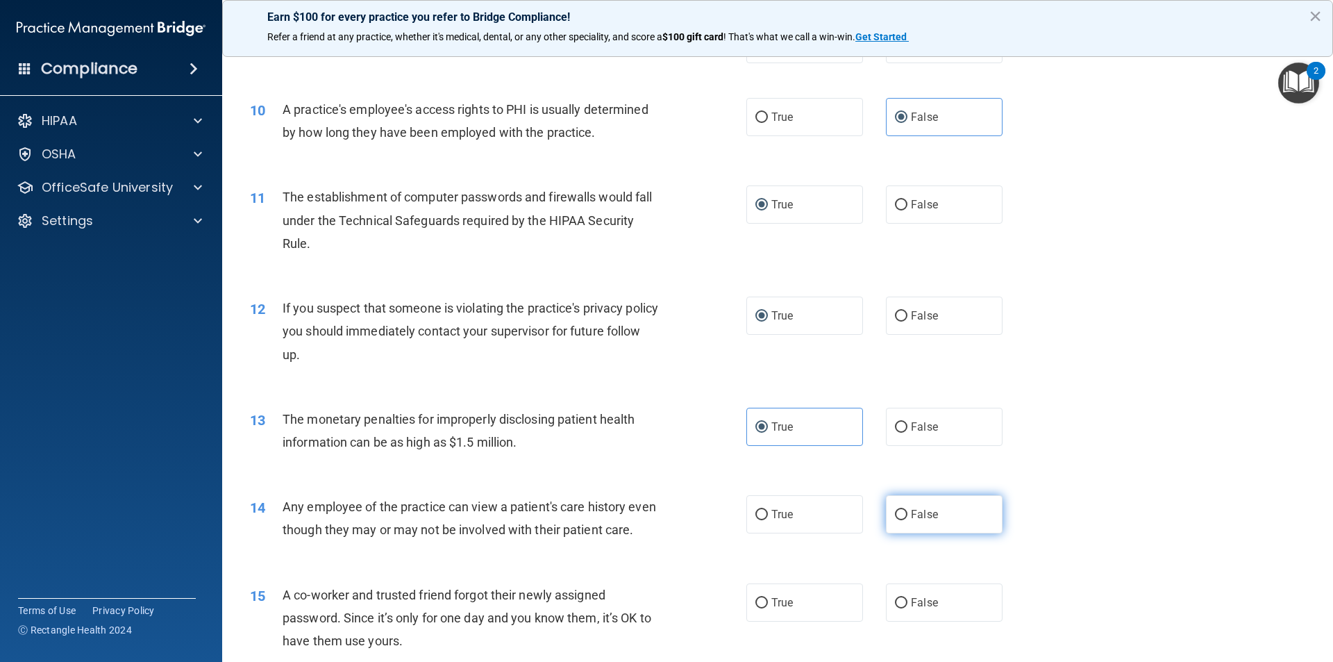
click at [903, 514] on label "False" at bounding box center [944, 514] width 117 height 38
click at [903, 514] on input "False" at bounding box center [901, 515] width 12 height 10
radio input "true"
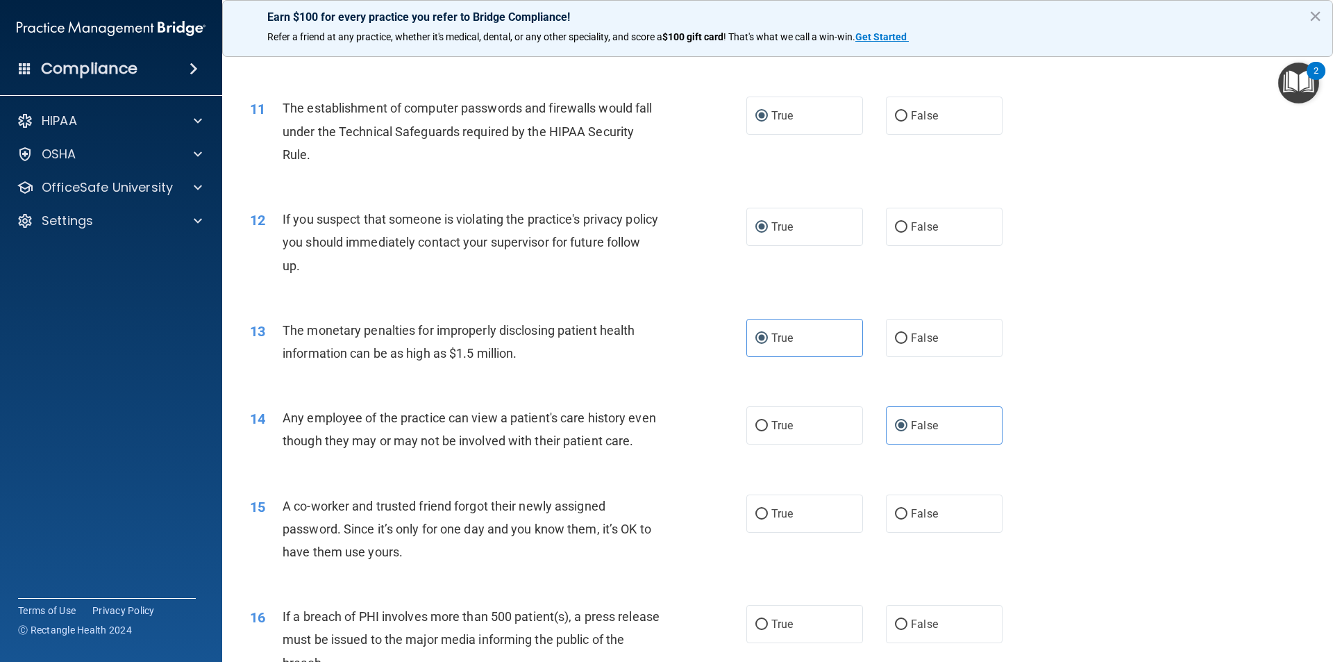
scroll to position [1041, 0]
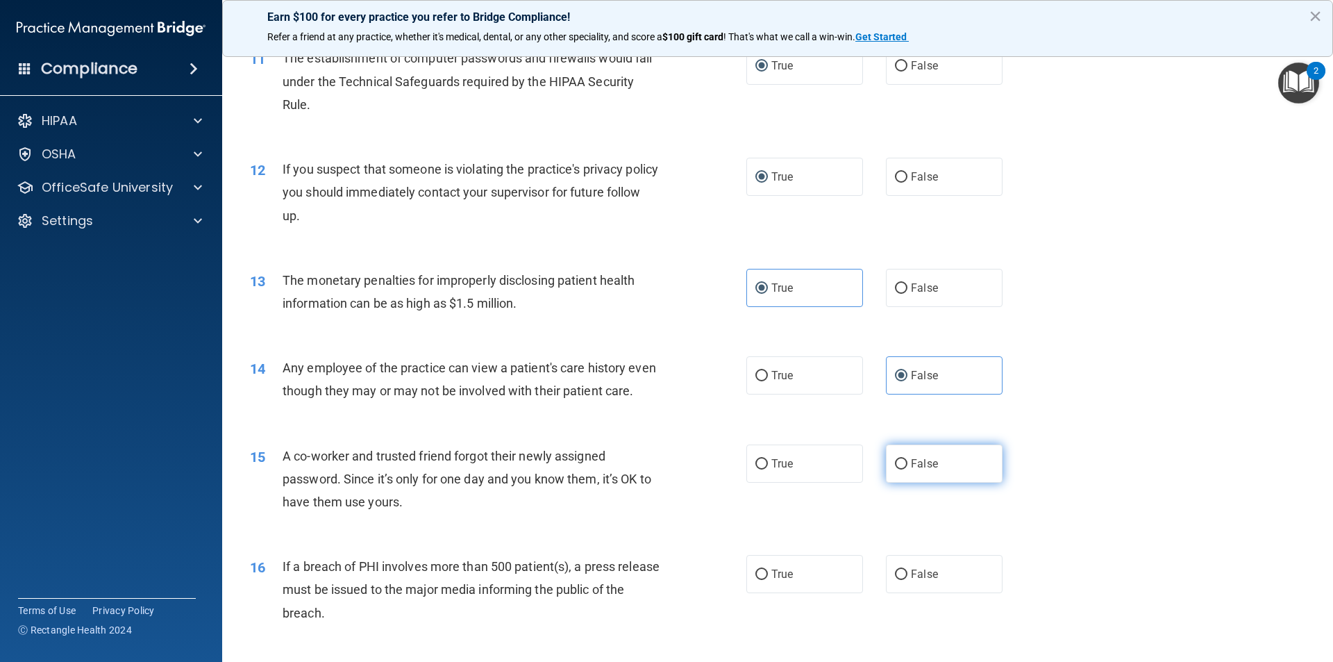
click at [895, 469] on input "False" at bounding box center [901, 464] width 12 height 10
radio input "true"
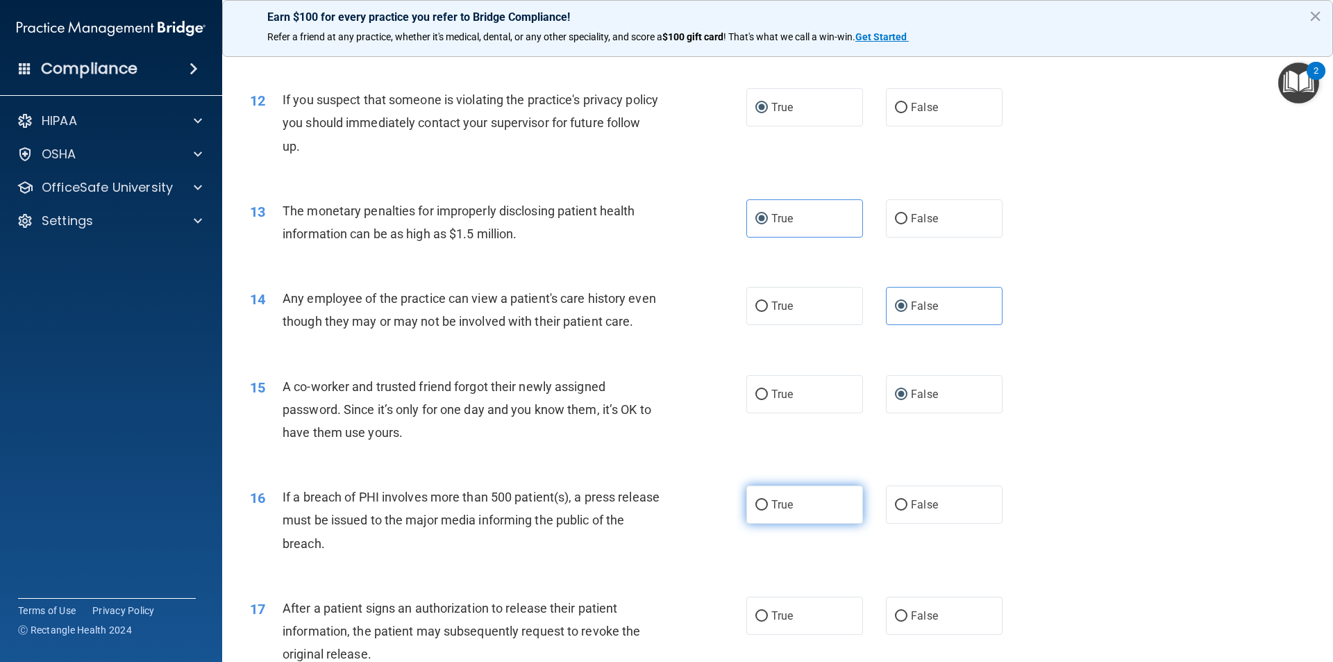
click at [755, 510] on input "True" at bounding box center [761, 505] width 12 height 10
radio input "true"
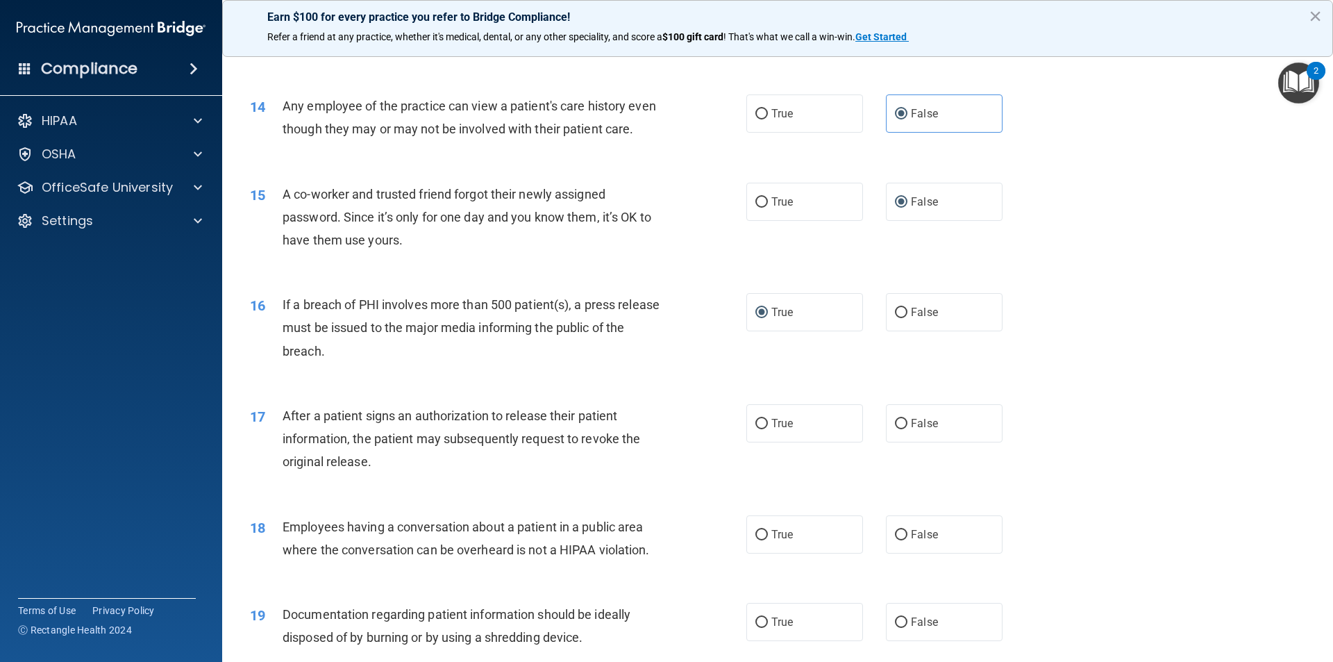
scroll to position [1319, 0]
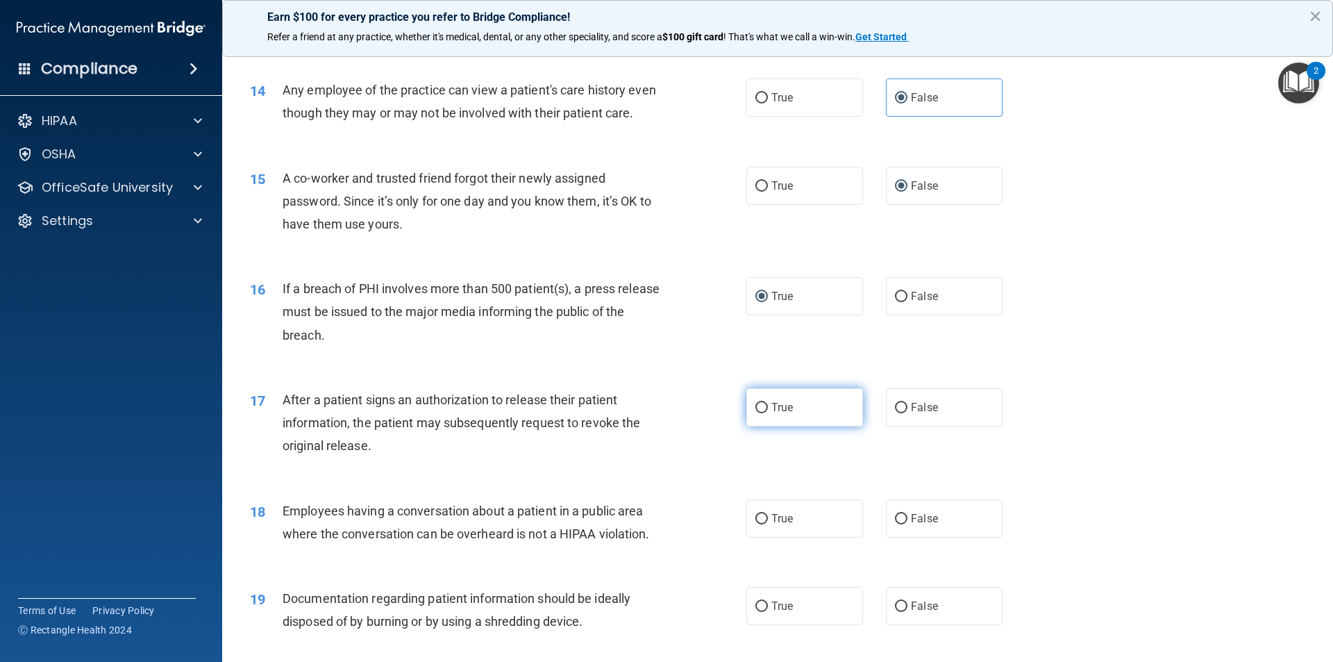
click at [756, 413] on input "True" at bounding box center [761, 408] width 12 height 10
radio input "true"
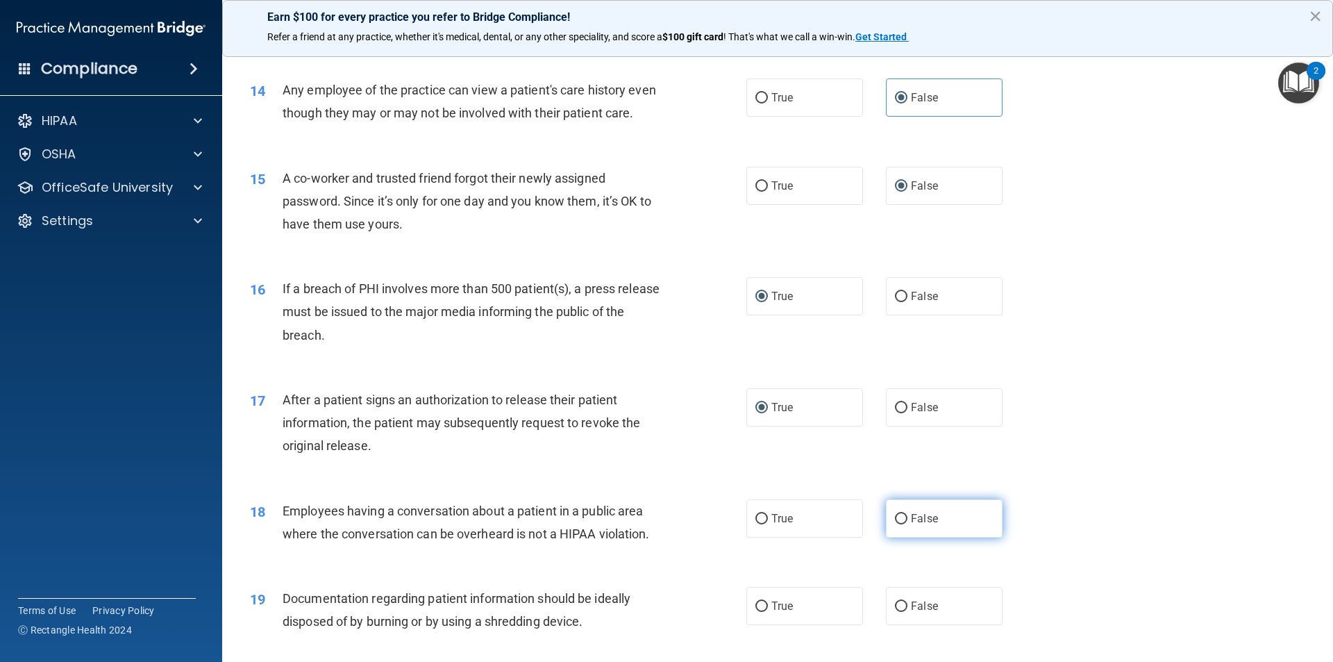
click at [898, 524] on input "False" at bounding box center [901, 519] width 12 height 10
radio input "true"
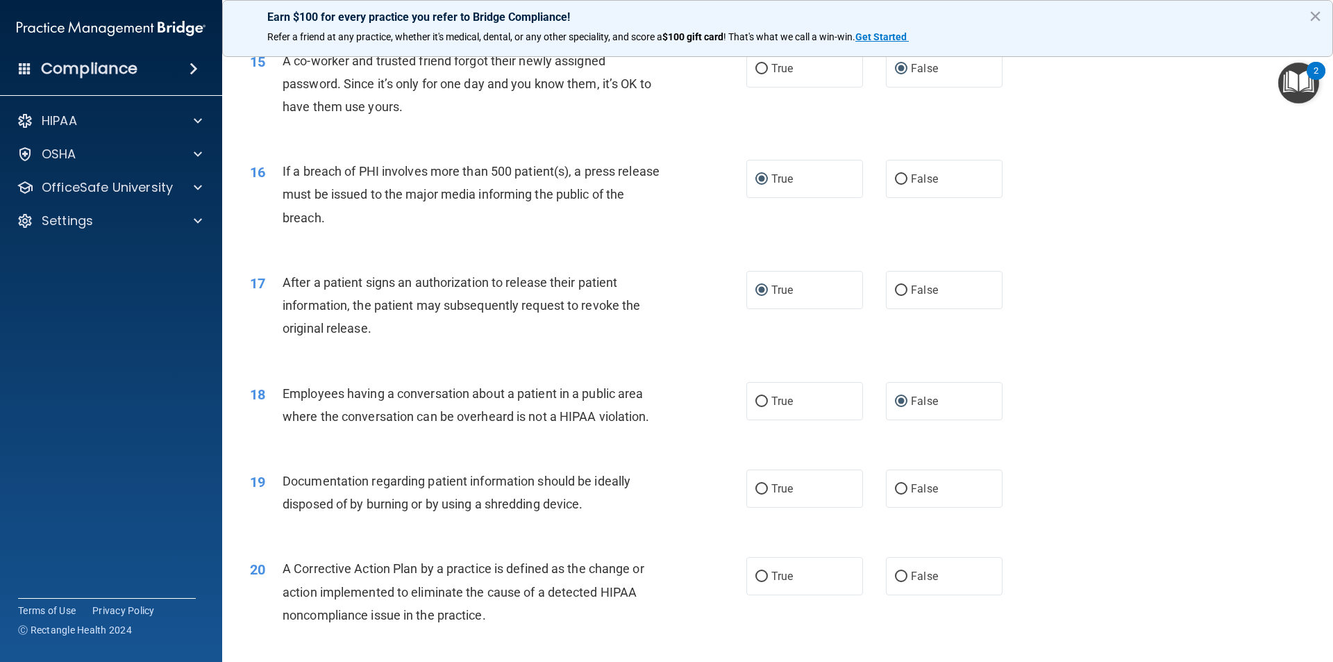
scroll to position [1458, 0]
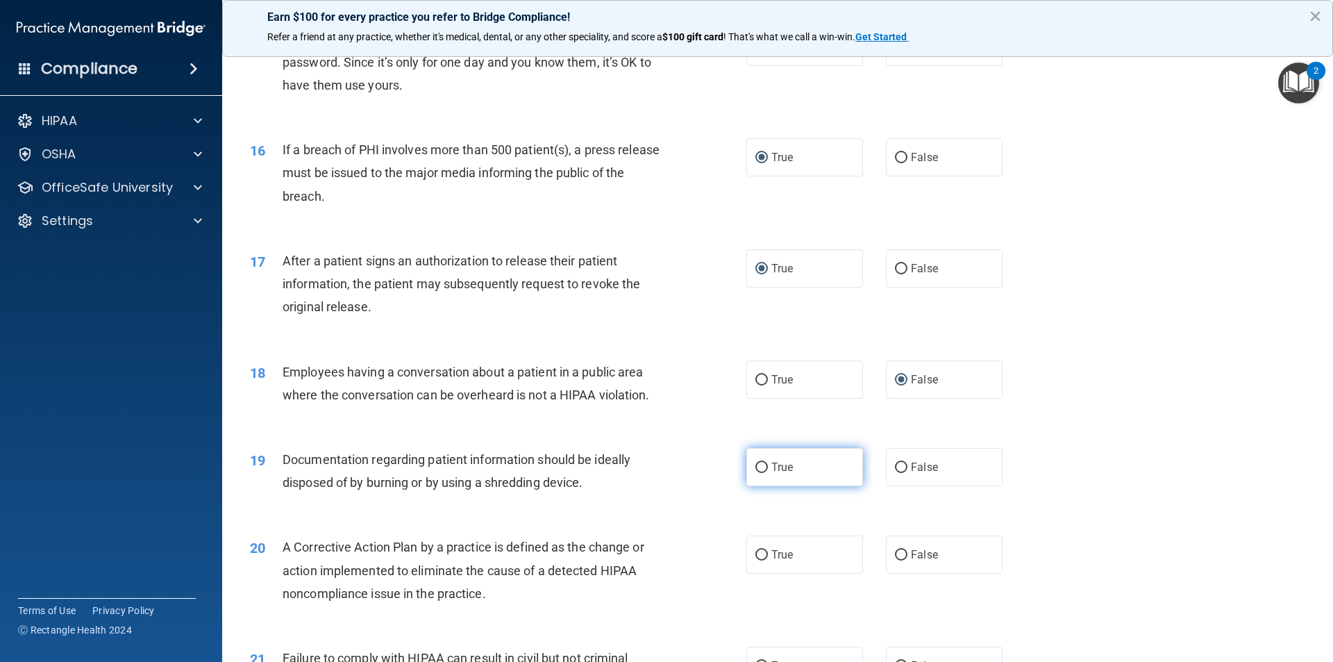
click at [755, 473] on input "True" at bounding box center [761, 467] width 12 height 10
radio input "true"
click at [756, 560] on input "True" at bounding box center [761, 555] width 12 height 10
radio input "true"
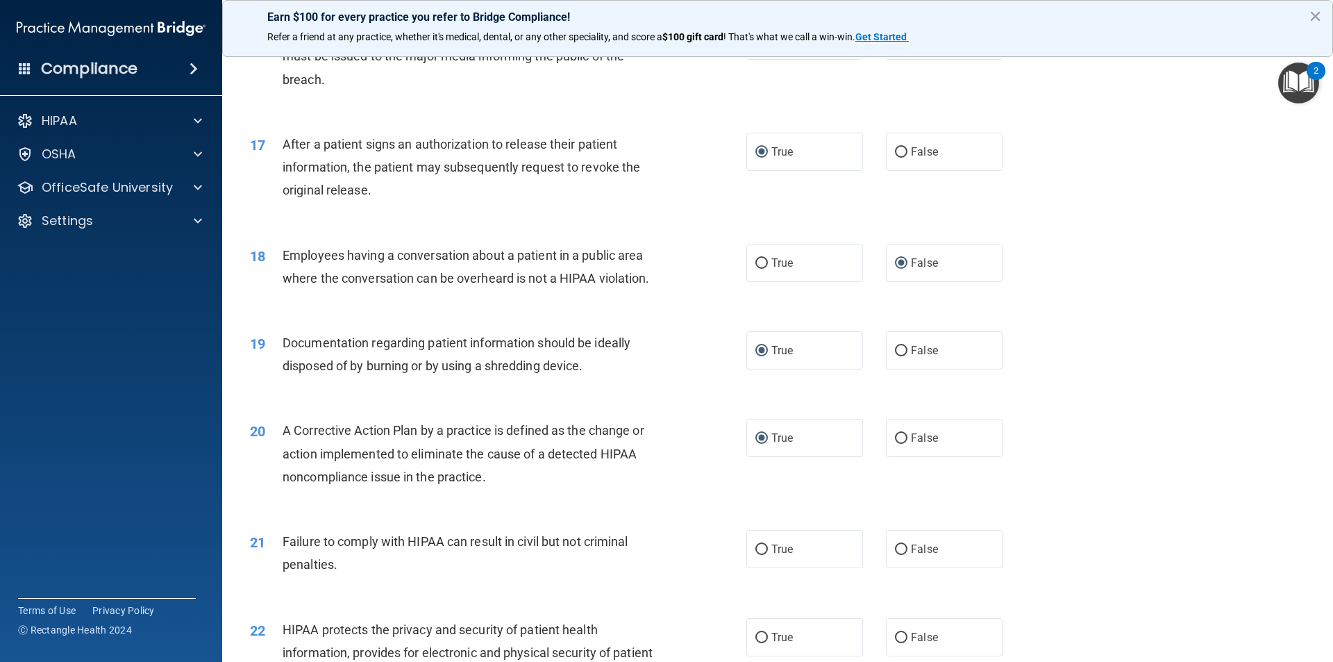
scroll to position [1597, 0]
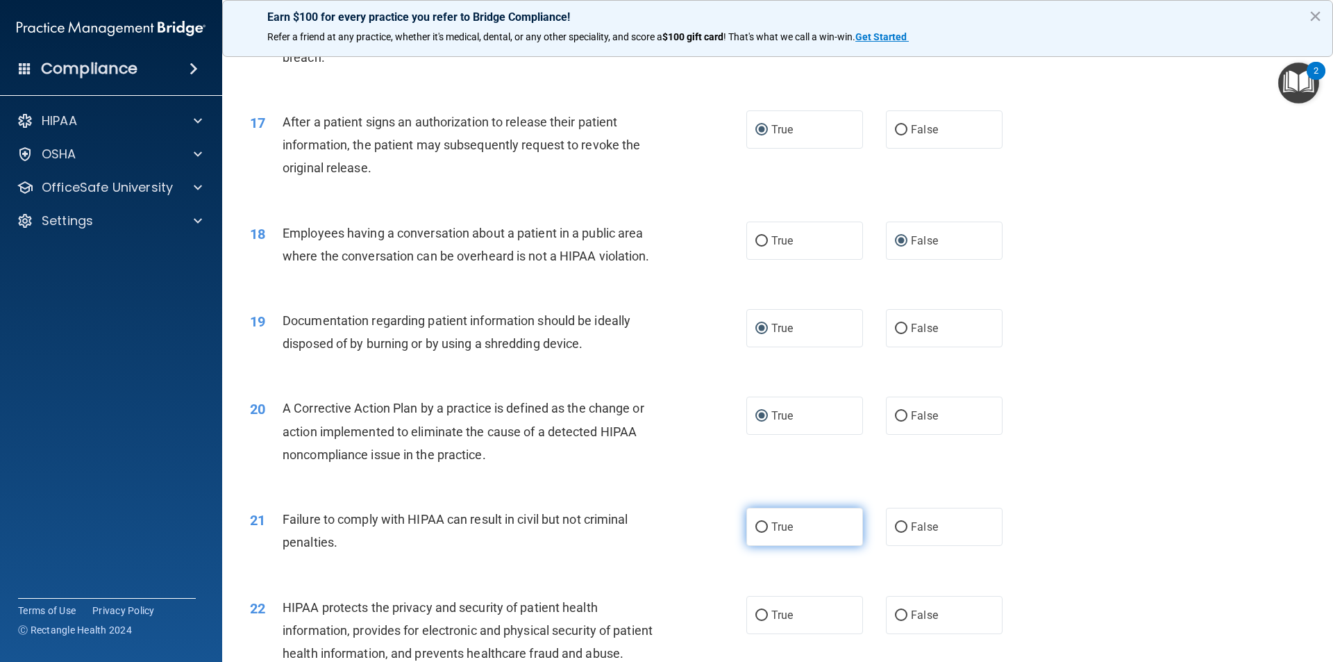
click at [755, 533] on input "True" at bounding box center [761, 527] width 12 height 10
radio input "true"
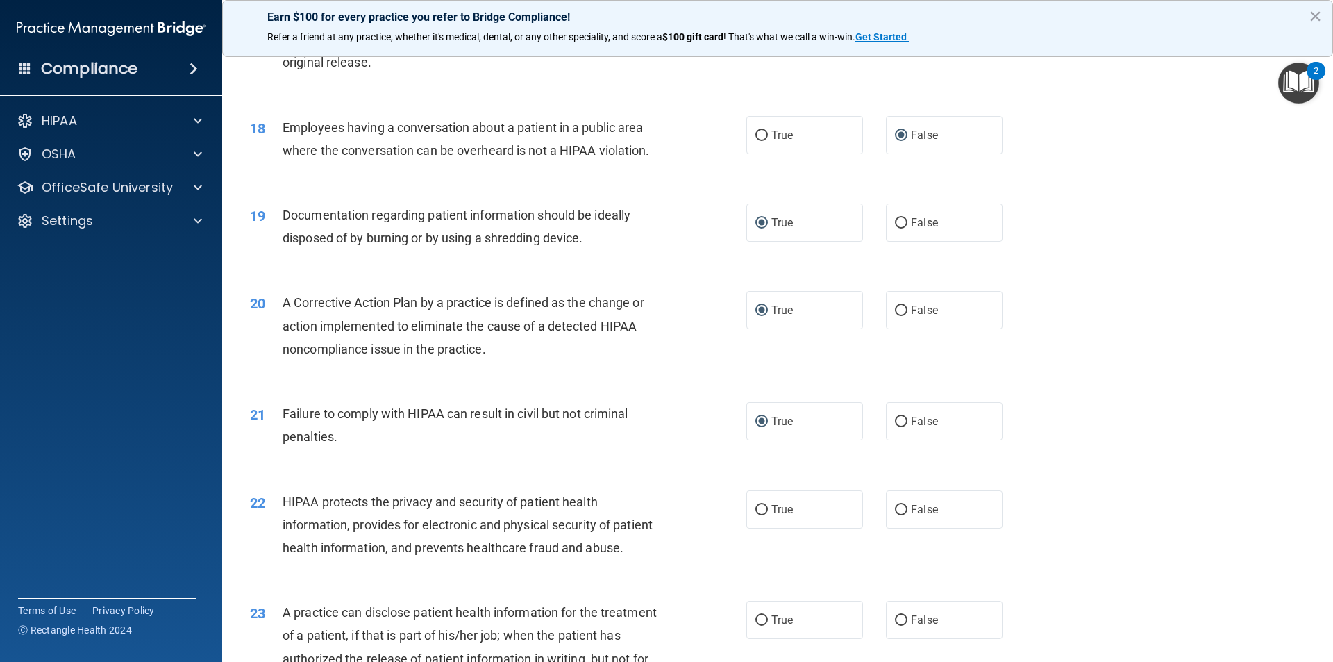
scroll to position [1736, 0]
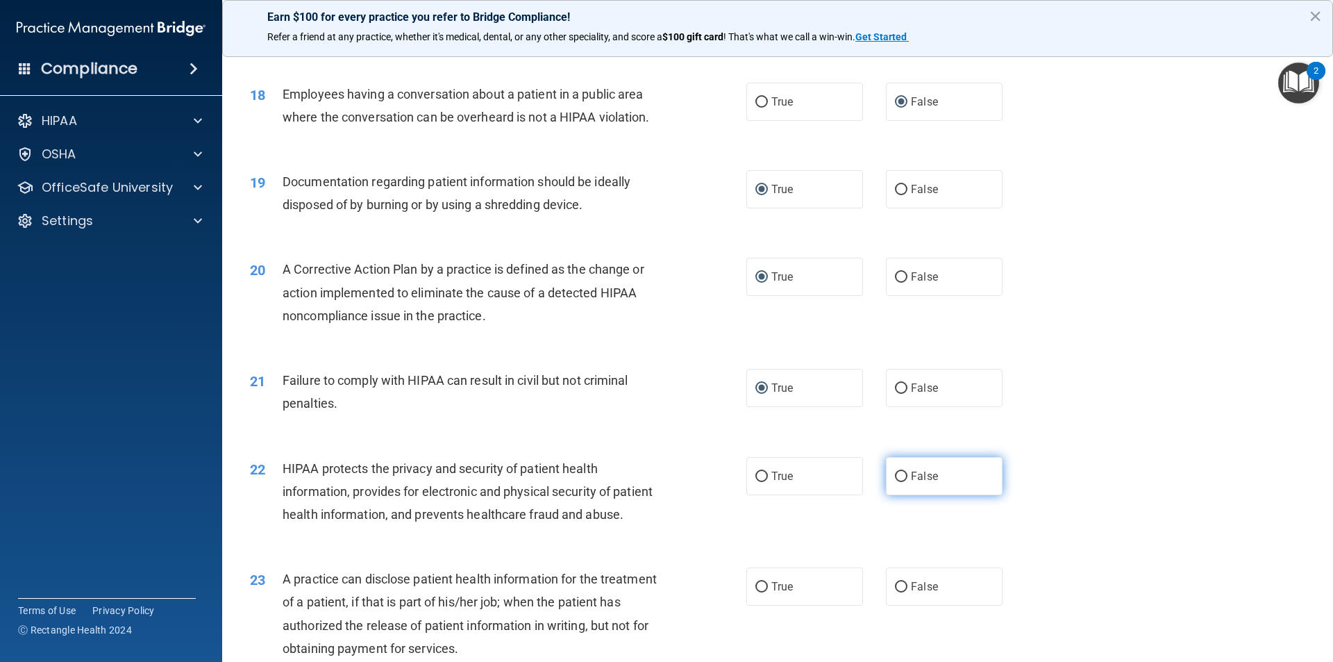
click at [895, 482] on input "False" at bounding box center [901, 476] width 12 height 10
radio input "true"
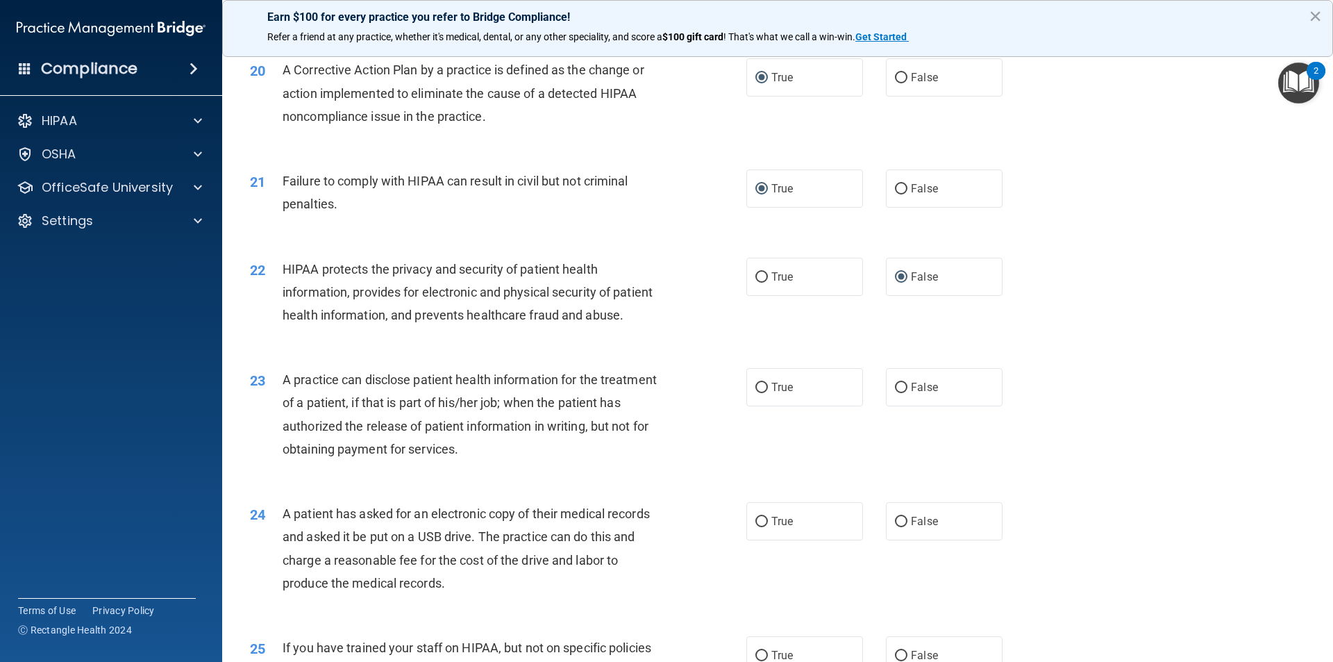
scroll to position [1944, 0]
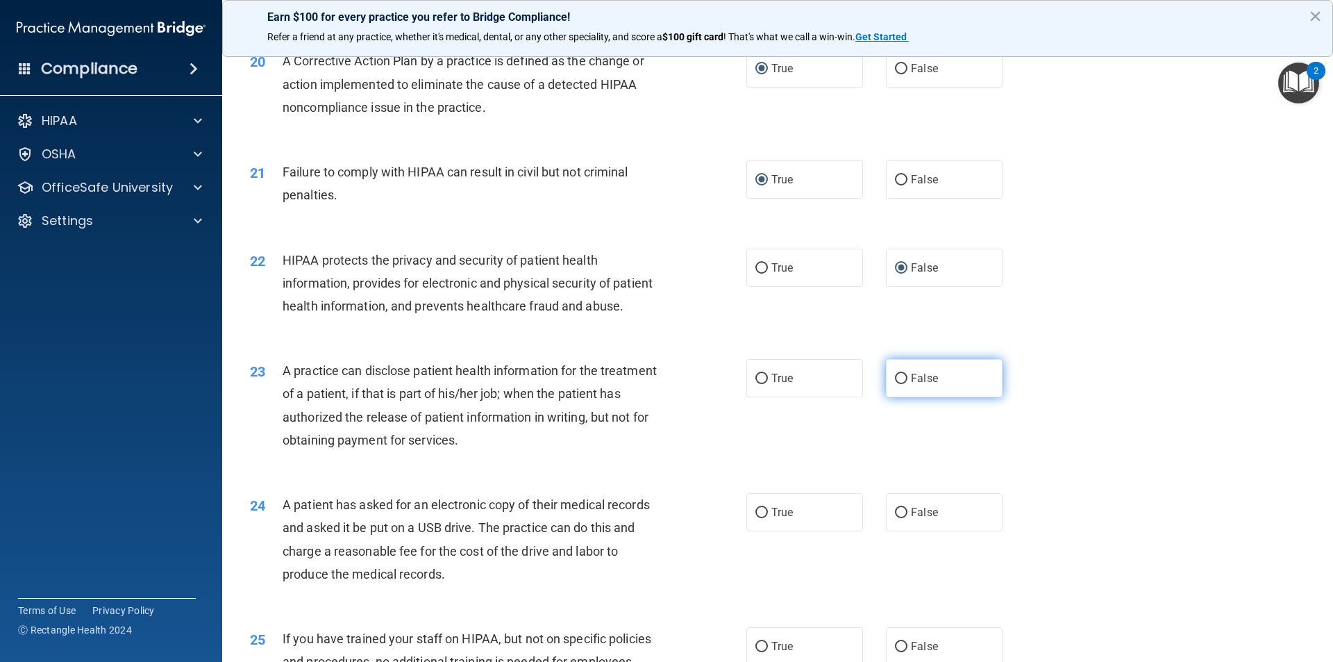
click at [895, 384] on input "False" at bounding box center [901, 379] width 12 height 10
radio input "true"
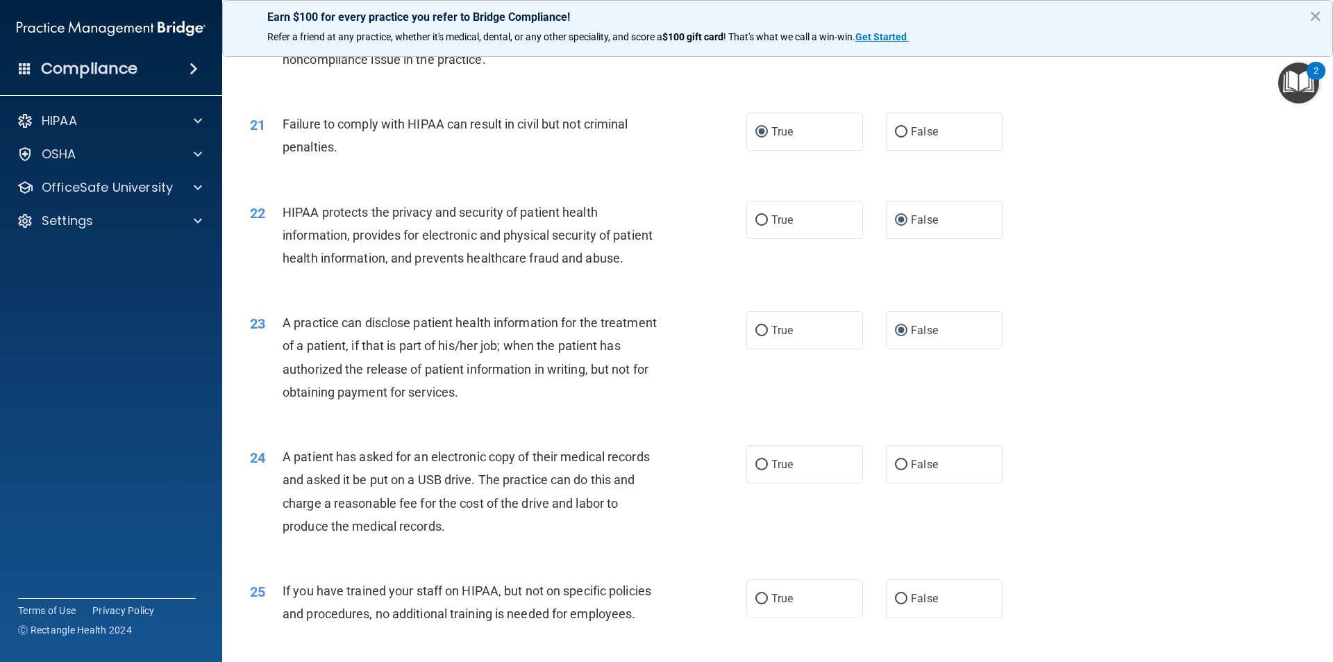
scroll to position [2083, 0]
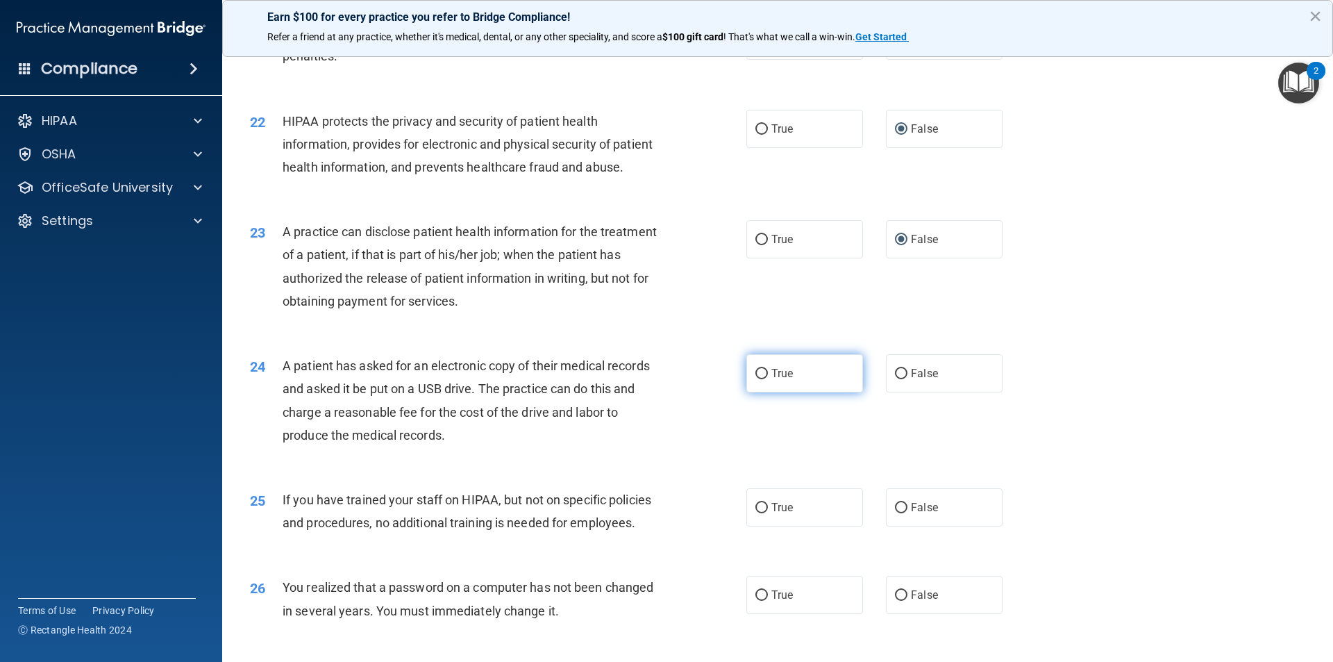
click at [755, 379] on input "True" at bounding box center [761, 374] width 12 height 10
radio input "true"
click at [895, 513] on input "False" at bounding box center [901, 508] width 12 height 10
radio input "true"
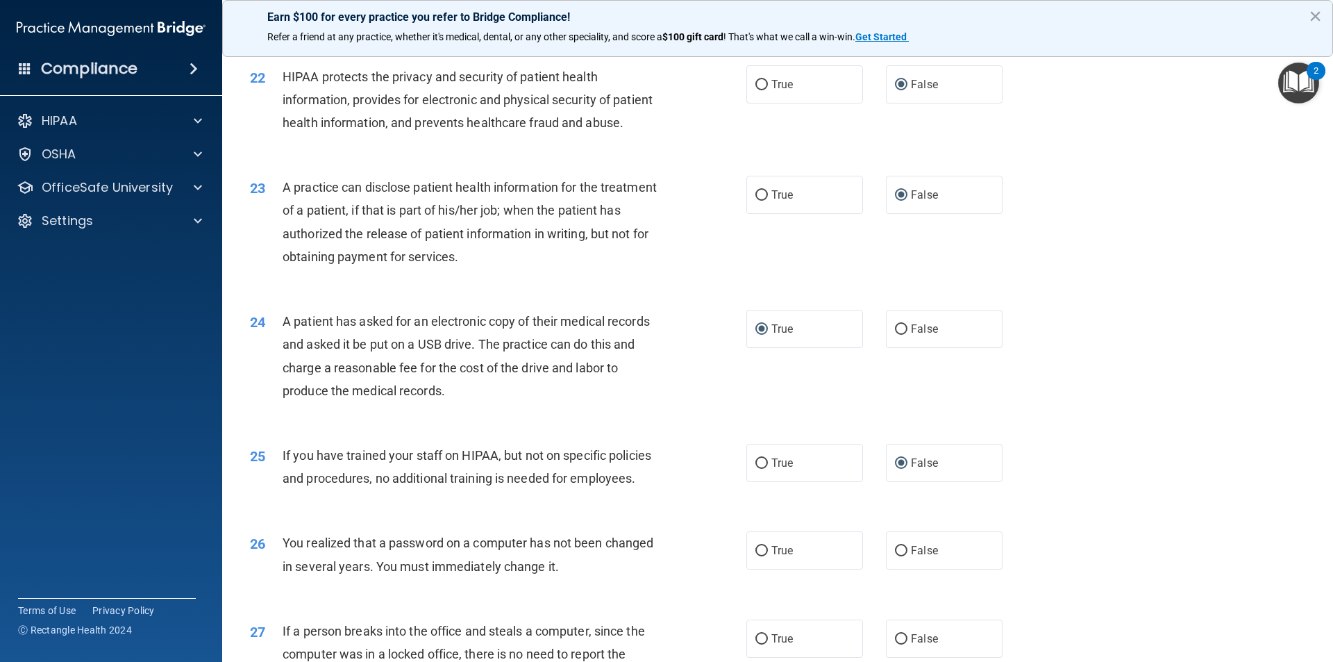
scroll to position [2152, 0]
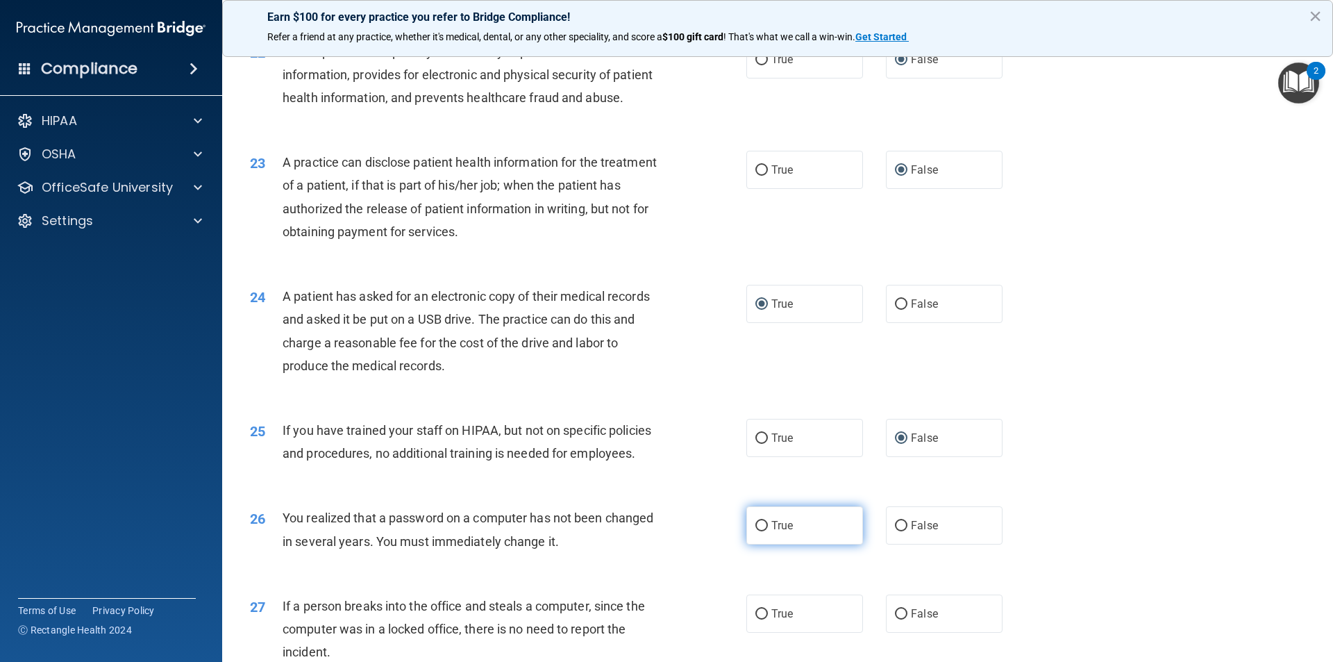
click at [757, 531] on input "True" at bounding box center [761, 526] width 12 height 10
radio input "true"
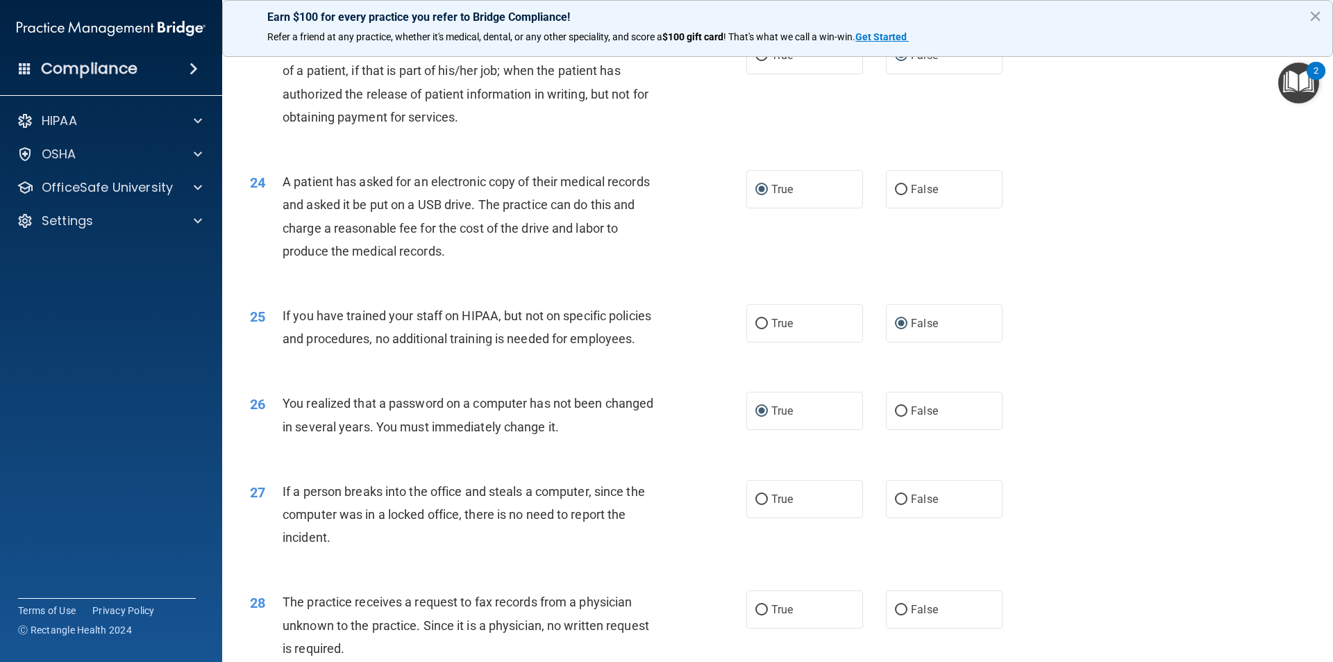
scroll to position [2291, 0]
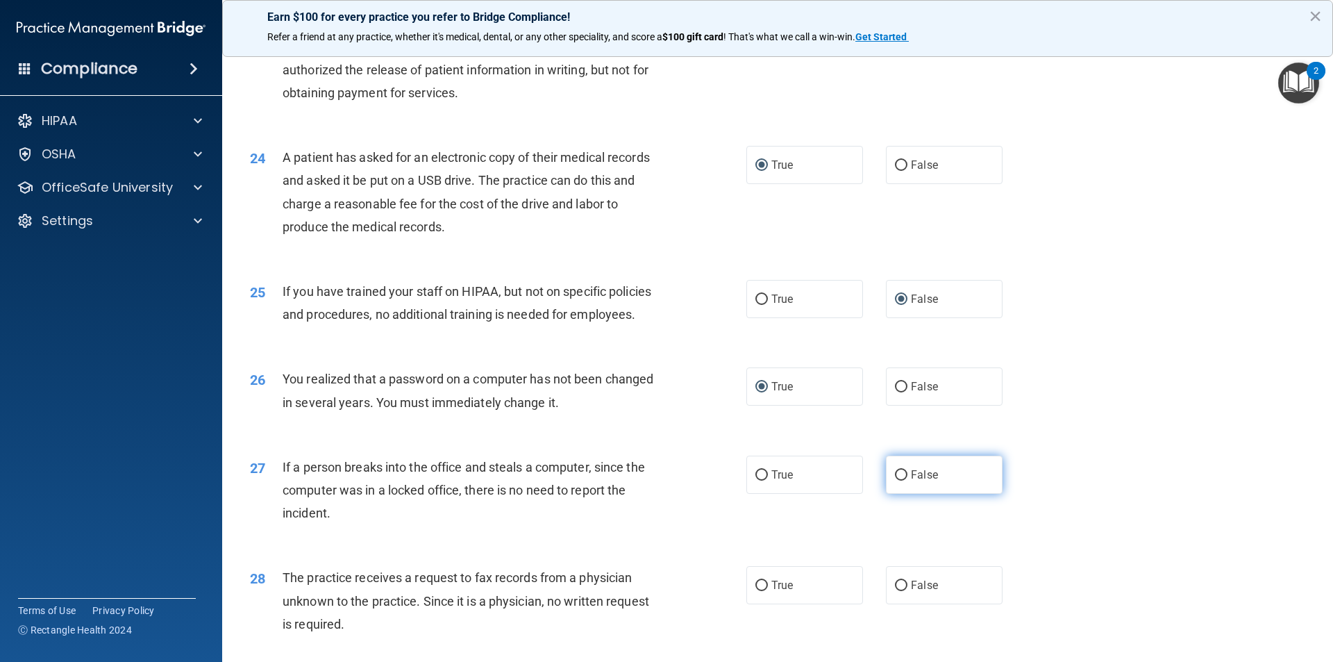
click at [895, 480] on input "False" at bounding box center [901, 475] width 12 height 10
radio input "true"
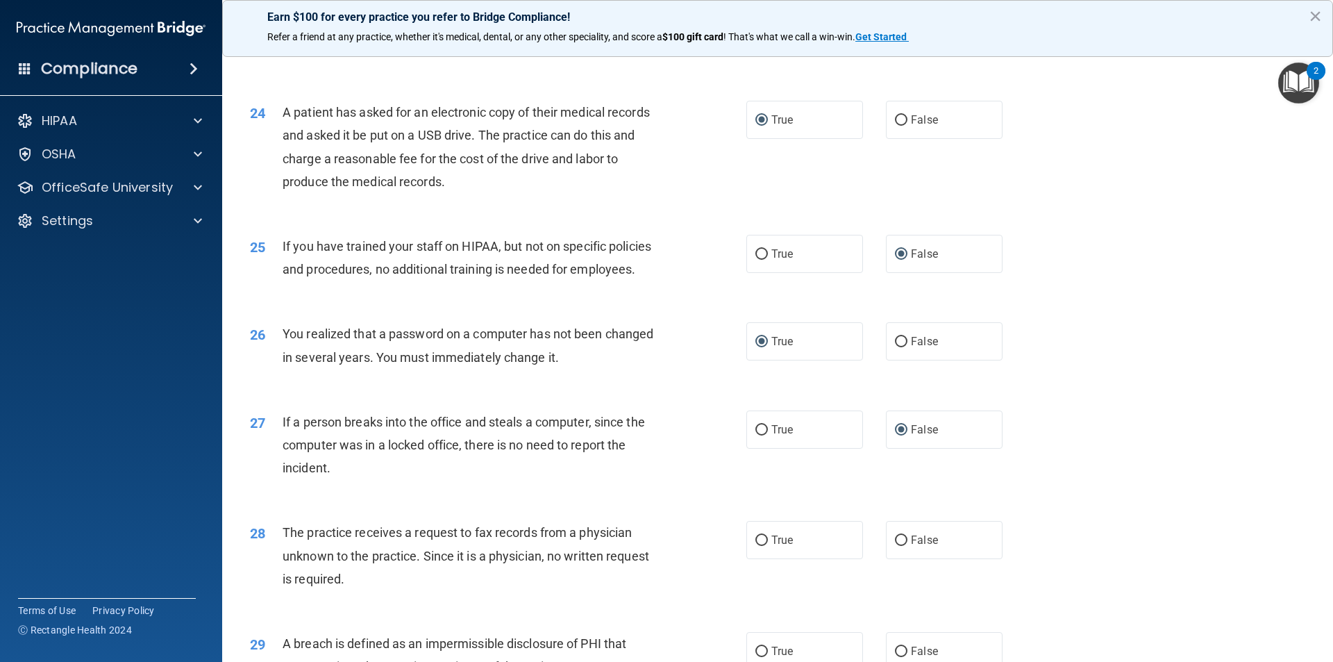
scroll to position [2361, 0]
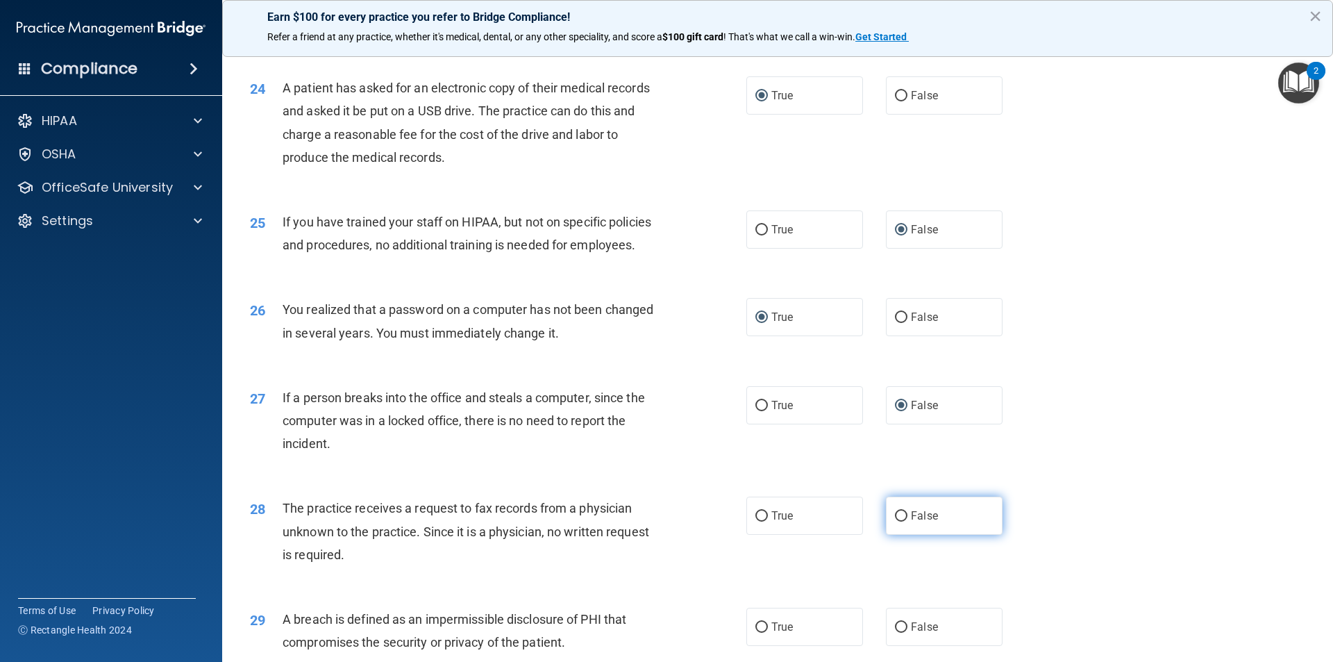
click at [895, 521] on input "False" at bounding box center [901, 516] width 12 height 10
radio input "true"
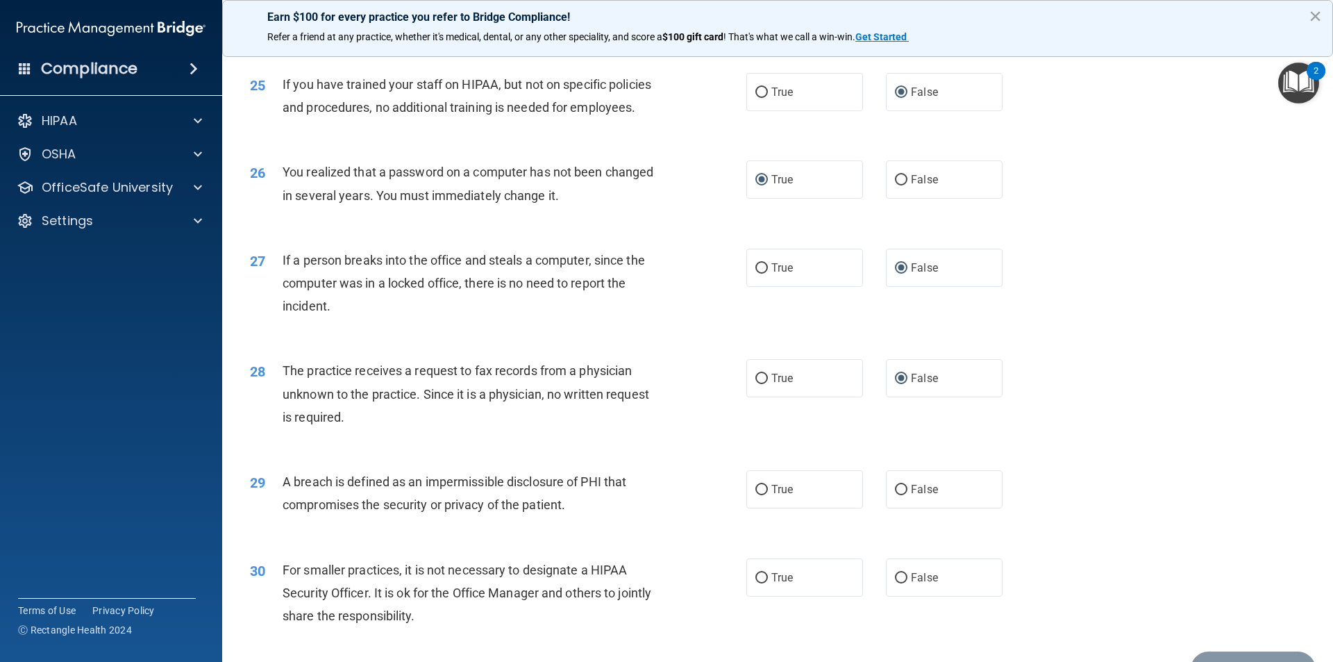
scroll to position [2499, 0]
click at [756, 494] on input "True" at bounding box center [761, 488] width 12 height 10
radio input "true"
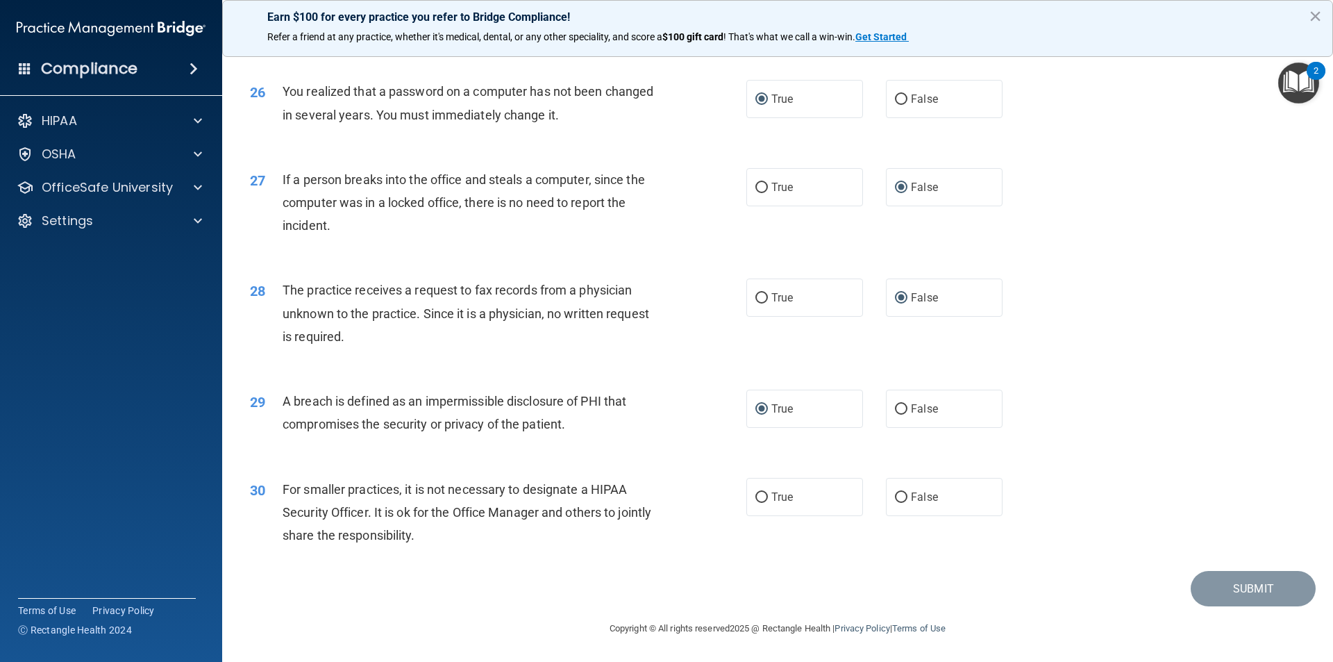
scroll to position [2624, 0]
click at [897, 497] on input "False" at bounding box center [901, 497] width 12 height 10
radio input "true"
click at [1261, 598] on button "Submit" at bounding box center [1253, 588] width 125 height 35
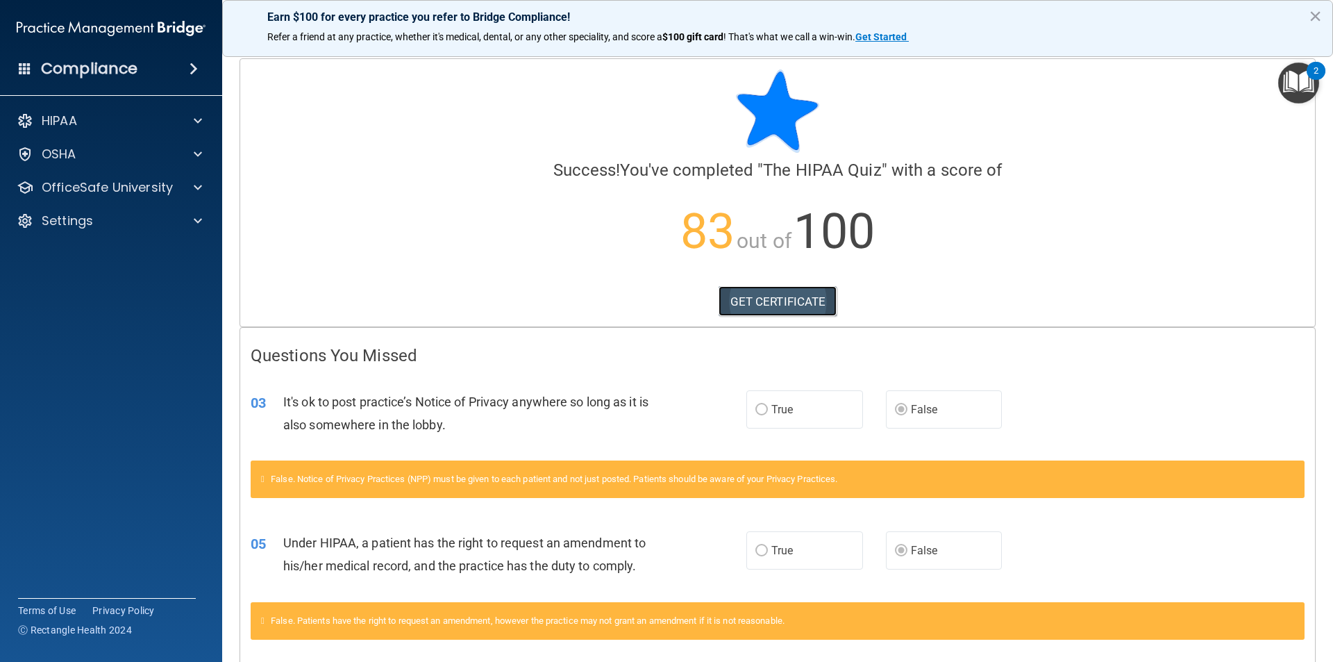
click at [782, 296] on link "GET CERTIFICATE" at bounding box center [778, 301] width 119 height 31
click at [183, 119] on div at bounding box center [195, 120] width 35 height 17
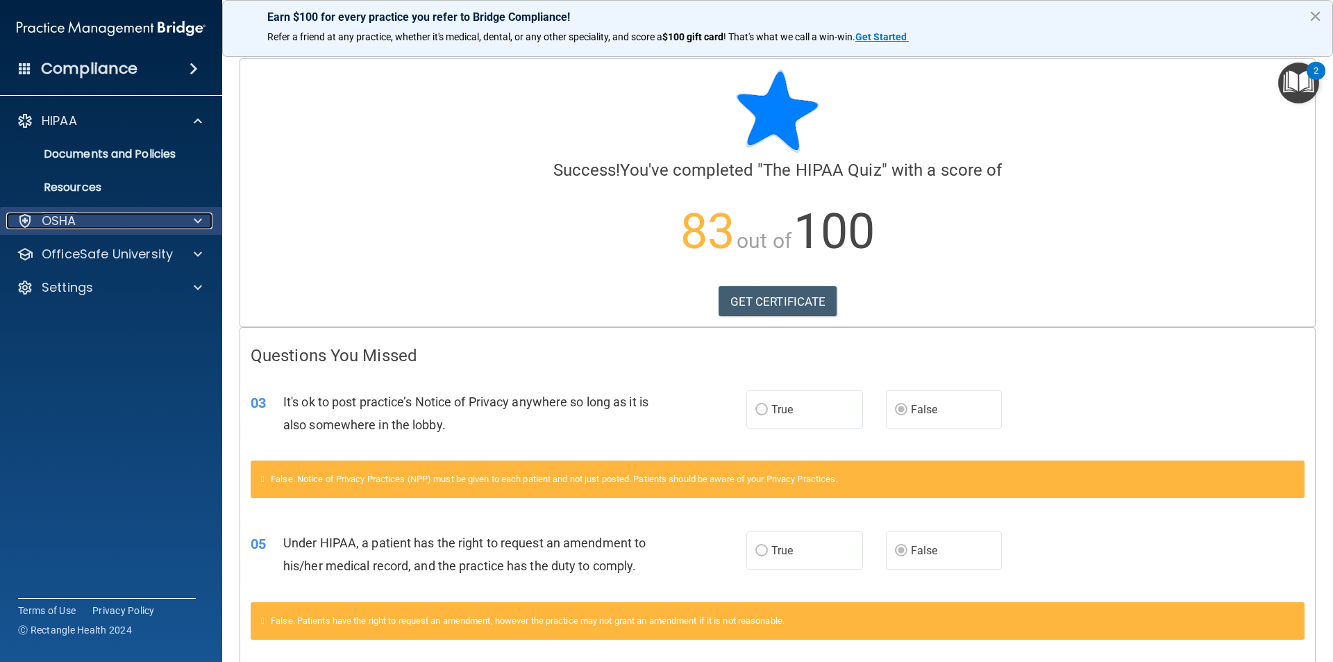
click at [157, 221] on div "OSHA" at bounding box center [92, 220] width 172 height 17
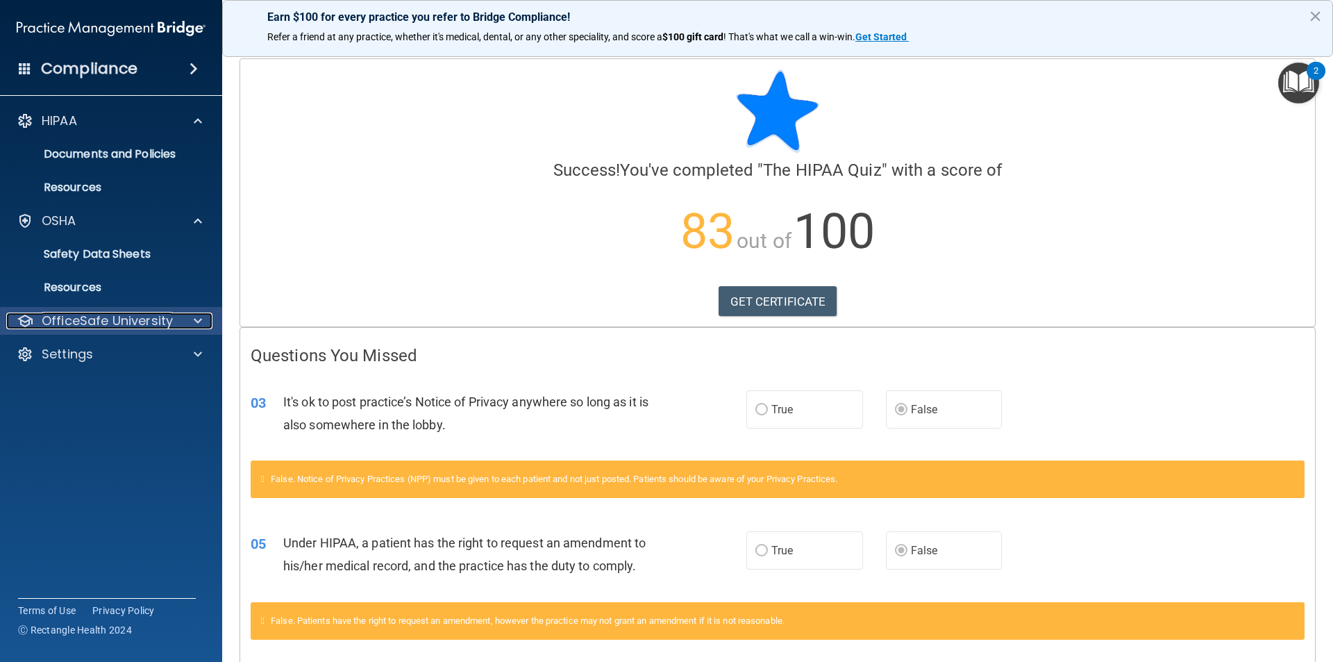
click at [192, 324] on div at bounding box center [195, 320] width 35 height 17
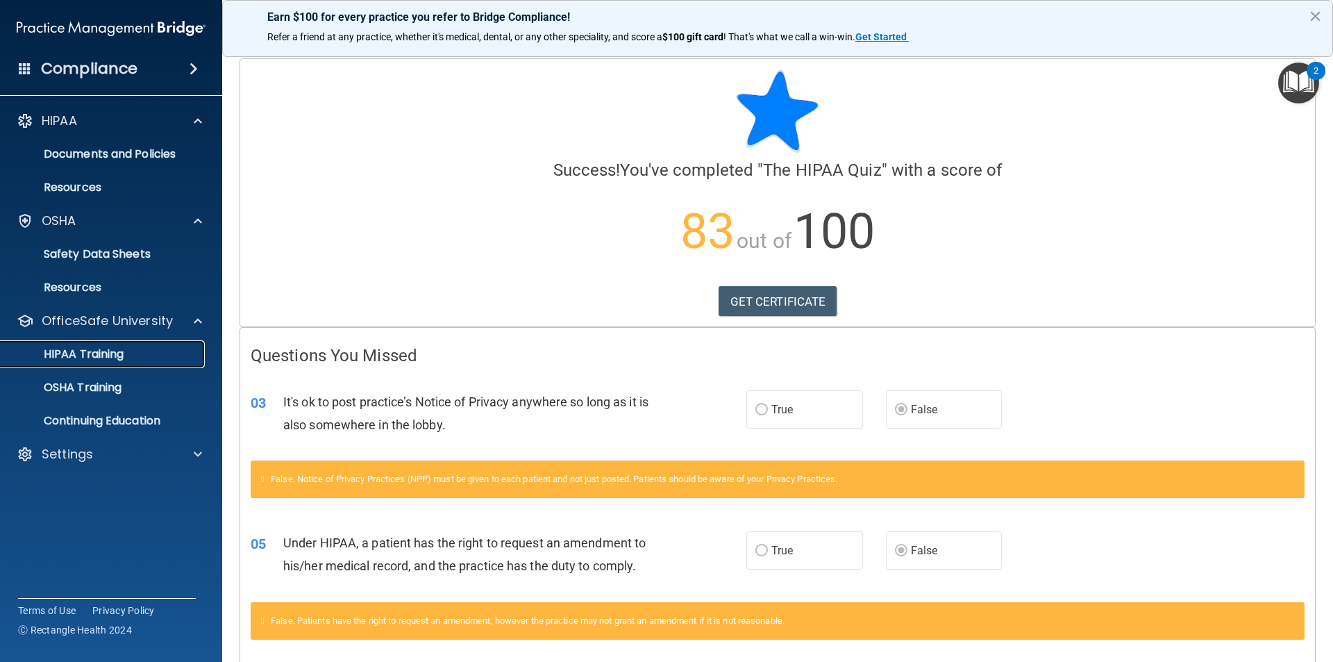
click at [131, 354] on div "HIPAA Training" at bounding box center [104, 354] width 190 height 14
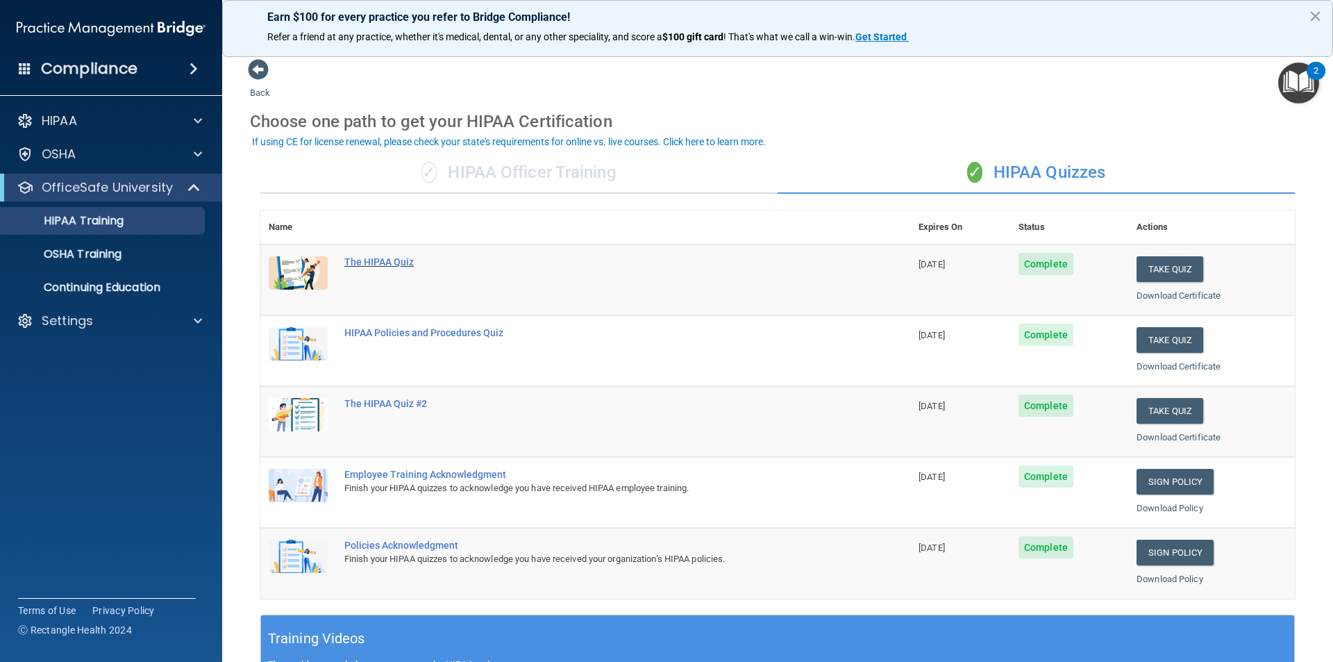
click at [400, 265] on div "The HIPAA Quiz" at bounding box center [592, 261] width 496 height 11
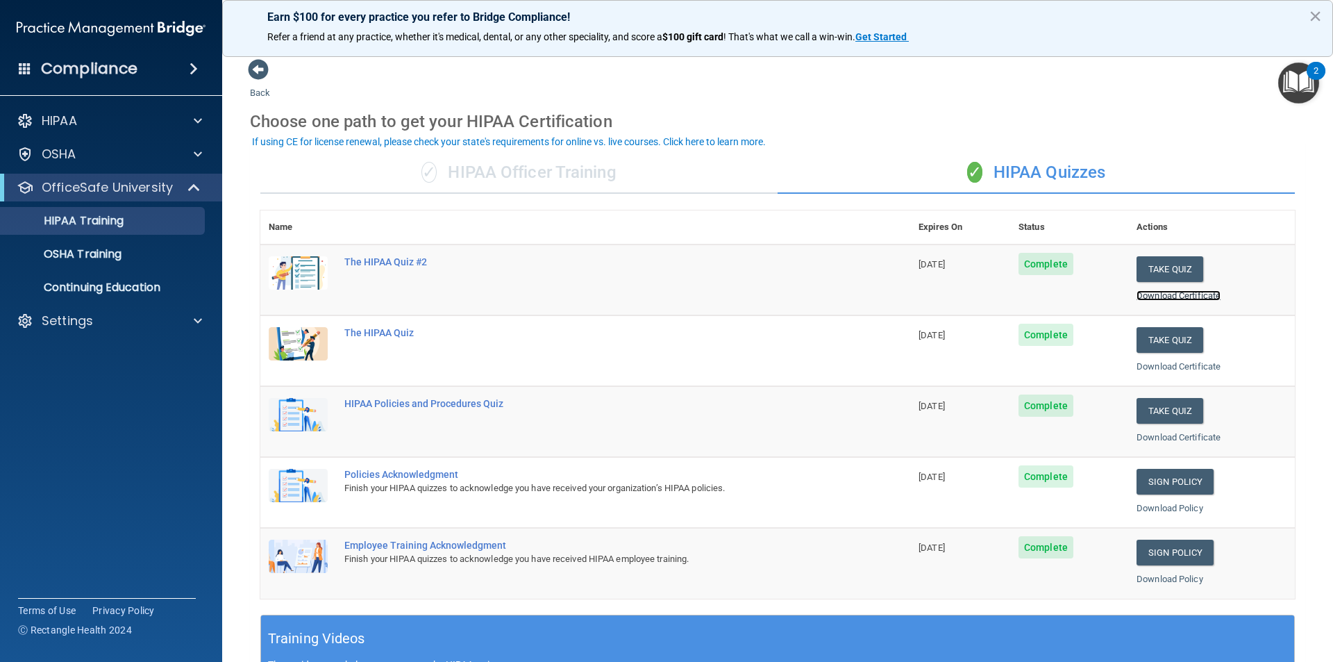
click at [1142, 298] on link "Download Certificate" at bounding box center [1179, 295] width 84 height 10
click at [1147, 366] on link "Download Certificate" at bounding box center [1179, 366] width 84 height 10
click at [1149, 294] on link "Download Certificate" at bounding box center [1179, 295] width 84 height 10
click at [1156, 293] on link "Download Certificate" at bounding box center [1179, 295] width 84 height 10
click at [1157, 369] on link "Download Certificate" at bounding box center [1179, 366] width 84 height 10
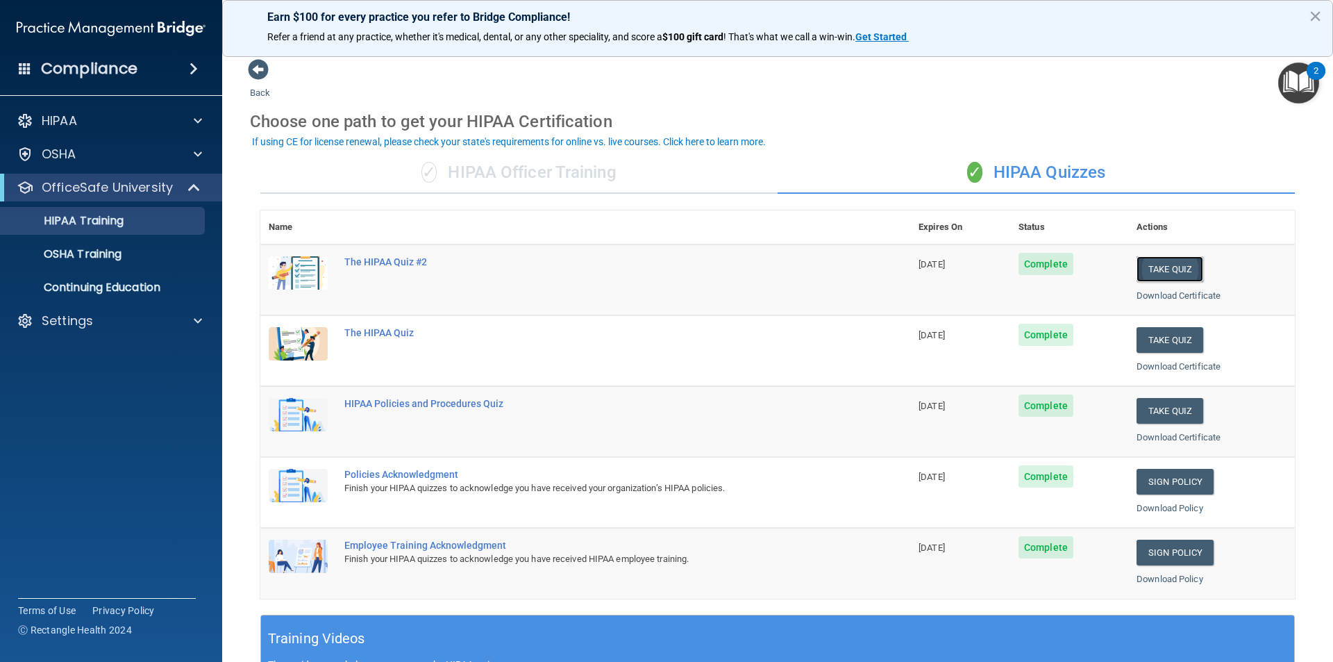
click at [1148, 275] on button "Take Quiz" at bounding box center [1170, 269] width 67 height 26
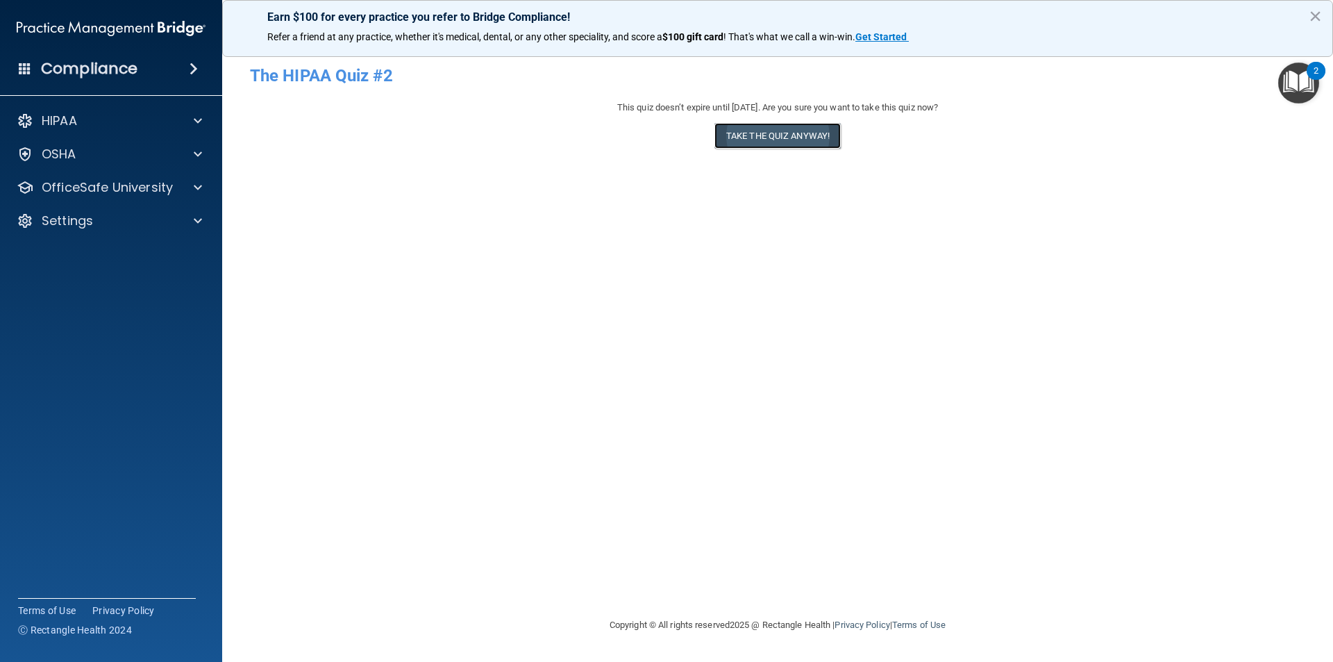
click at [778, 144] on button "Take the quiz anyway!" at bounding box center [777, 136] width 126 height 26
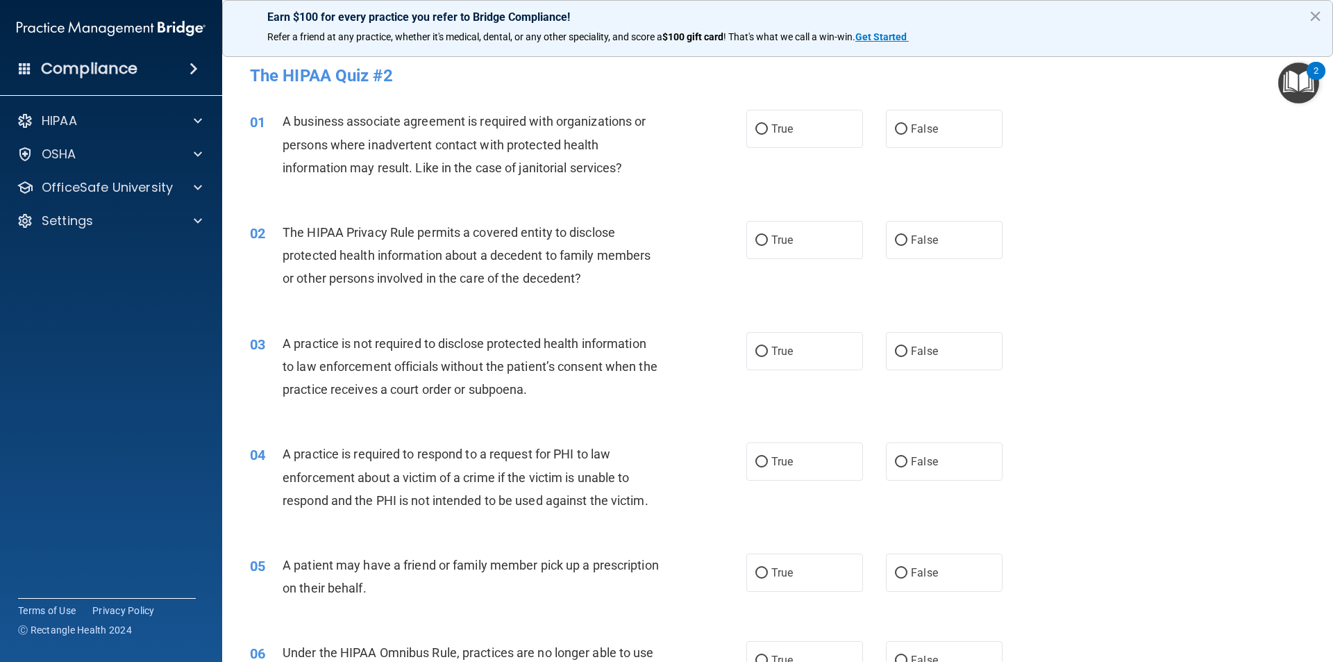
click at [872, 135] on div "True False" at bounding box center [886, 129] width 280 height 38
click at [895, 126] on input "False" at bounding box center [901, 129] width 12 height 10
radio input "true"
click at [757, 242] on input "True" at bounding box center [761, 240] width 12 height 10
radio input "true"
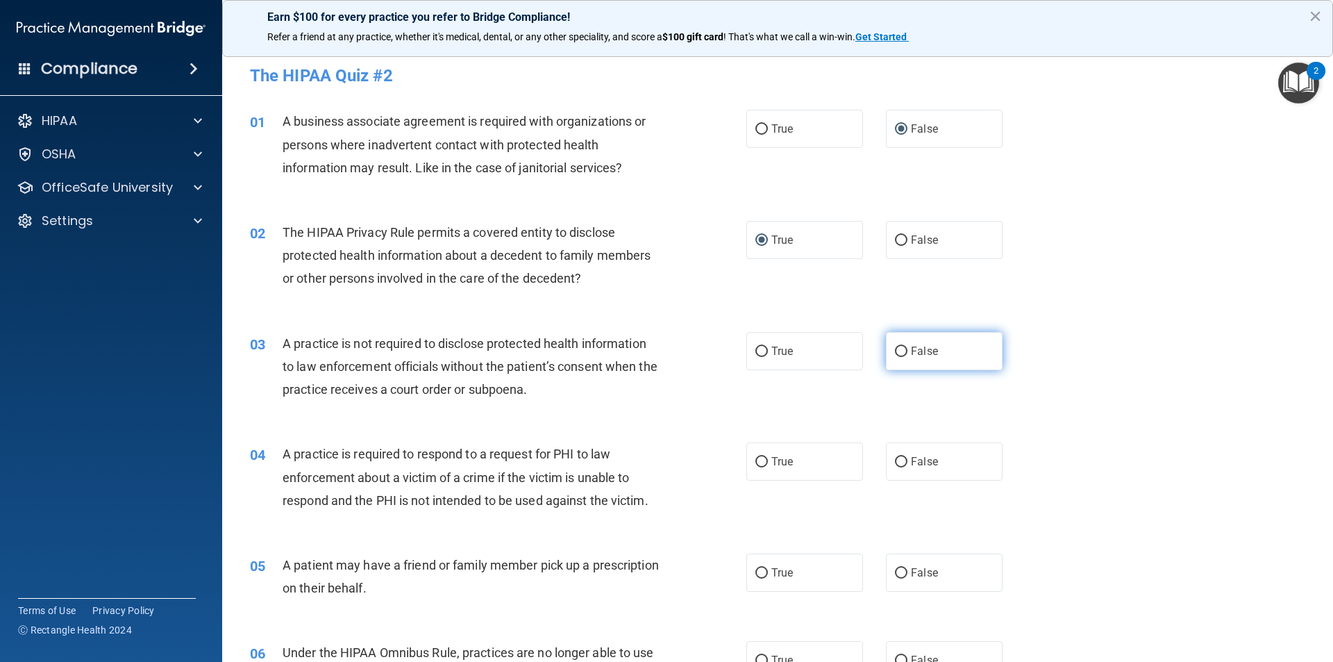
click at [898, 352] on input "False" at bounding box center [901, 351] width 12 height 10
radio input "true"
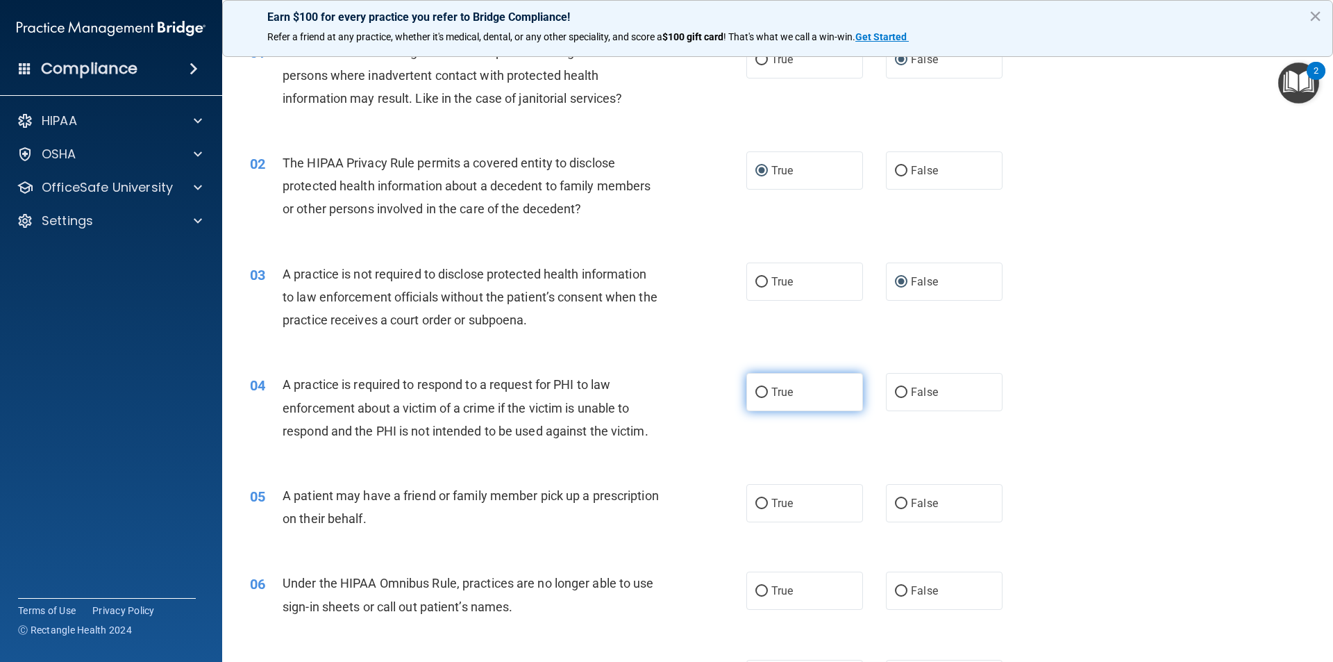
click at [760, 392] on input "True" at bounding box center [761, 392] width 12 height 10
radio input "true"
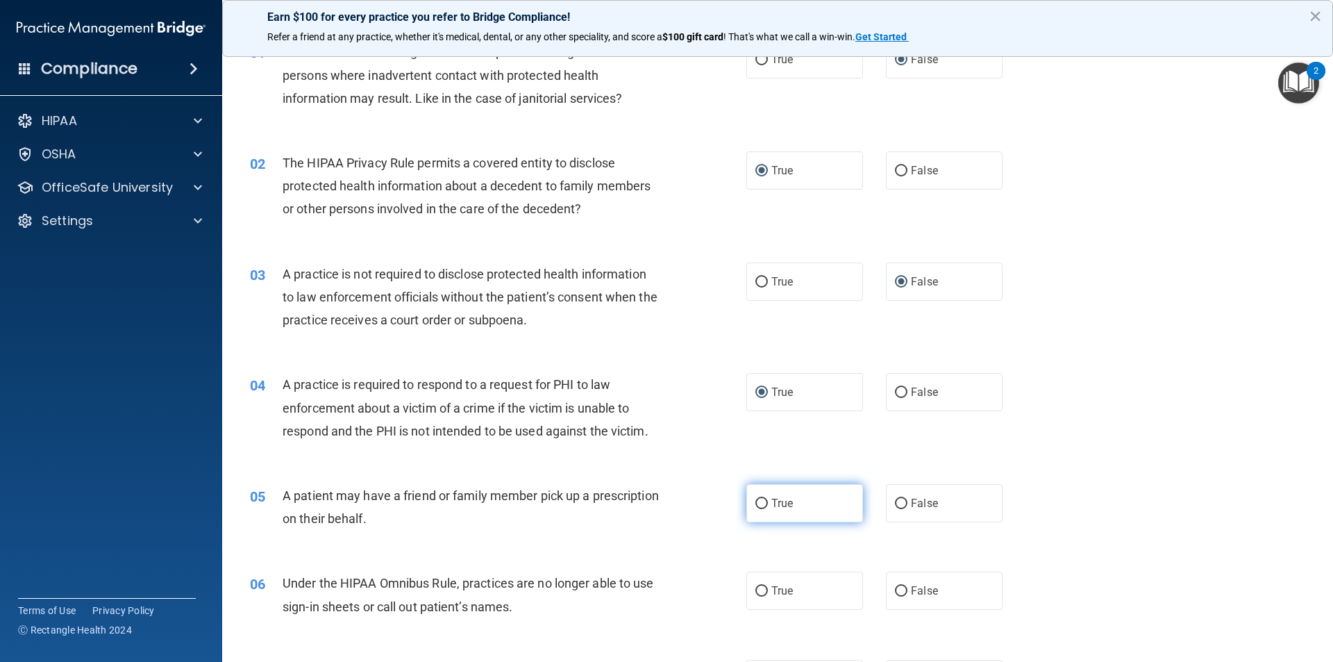
click at [759, 501] on input "True" at bounding box center [761, 504] width 12 height 10
radio input "true"
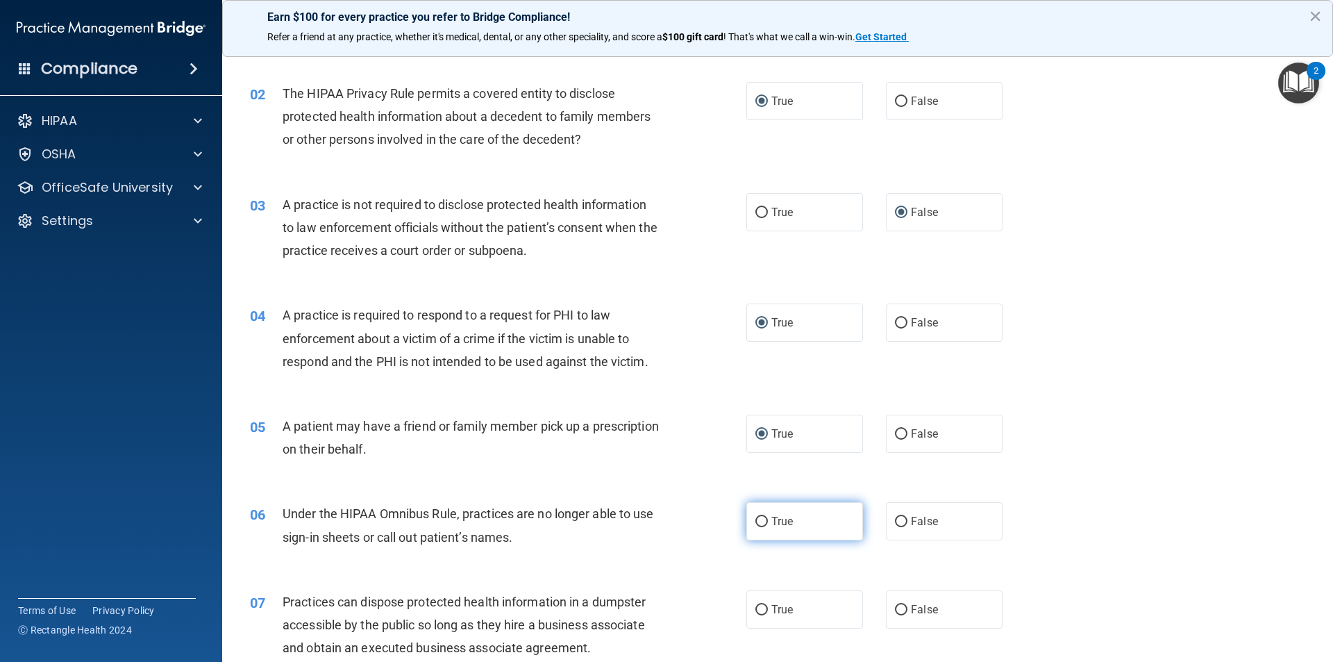
click at [755, 519] on input "True" at bounding box center [761, 522] width 12 height 10
radio input "true"
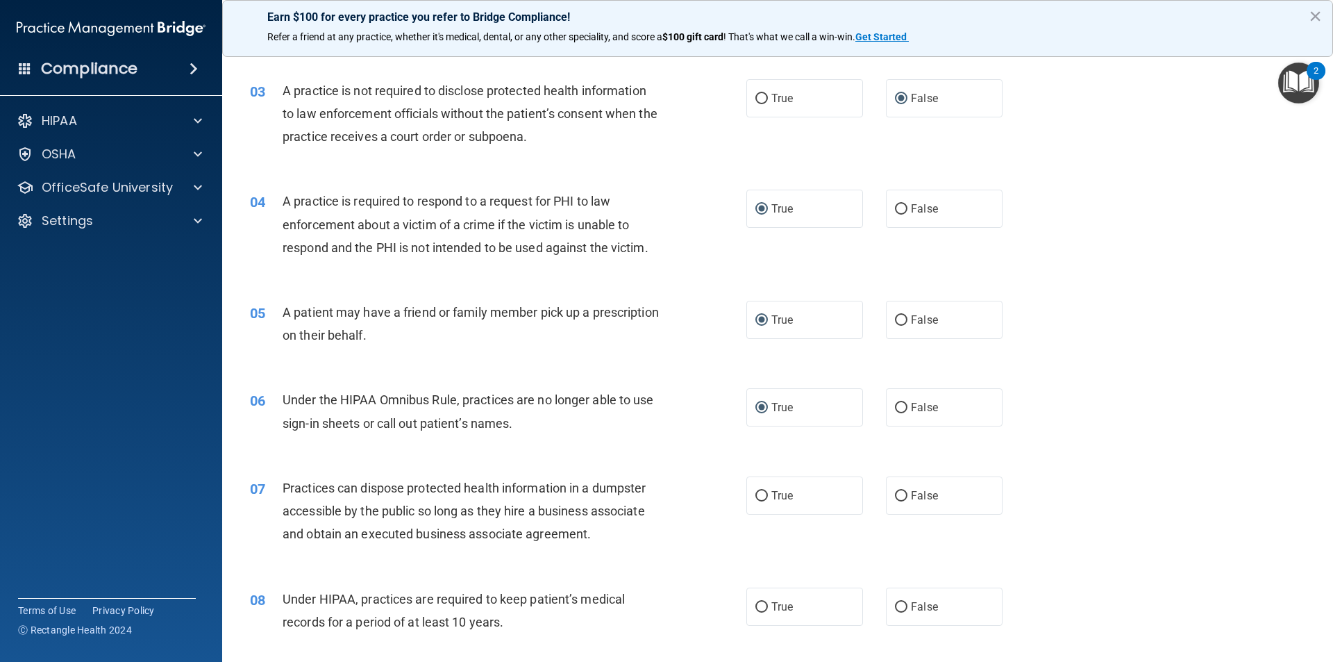
scroll to position [278, 0]
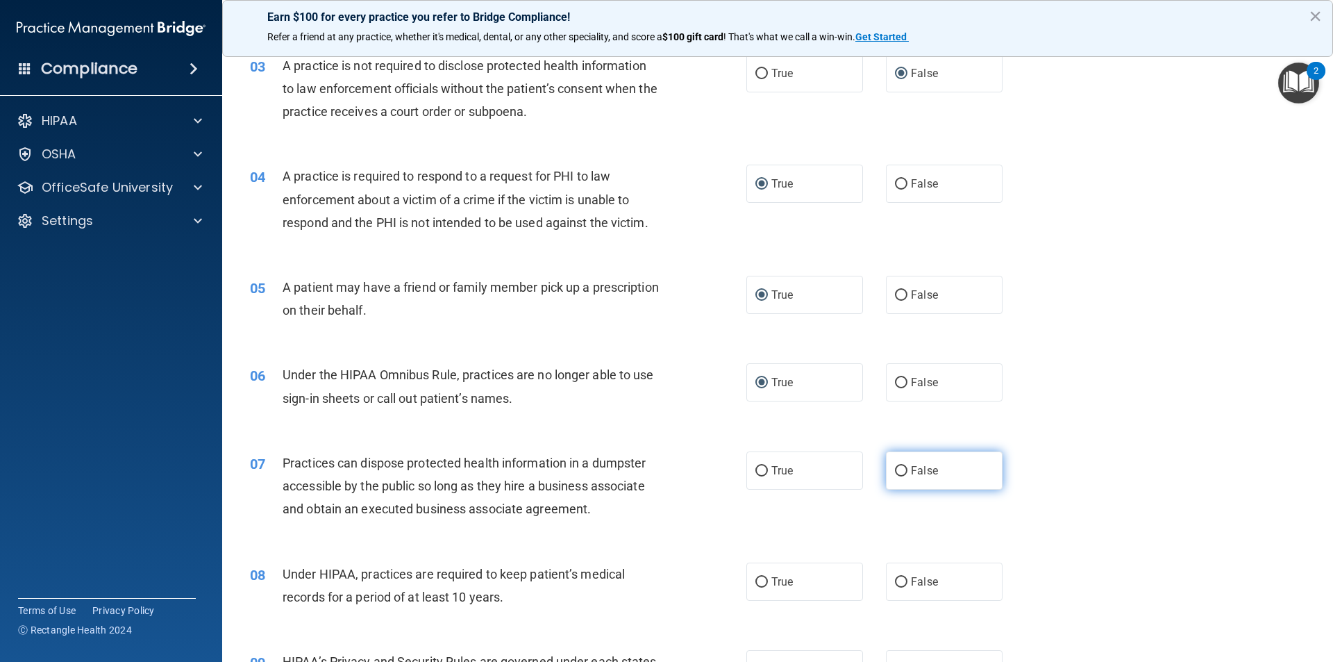
click at [895, 471] on input "False" at bounding box center [901, 471] width 12 height 10
radio input "true"
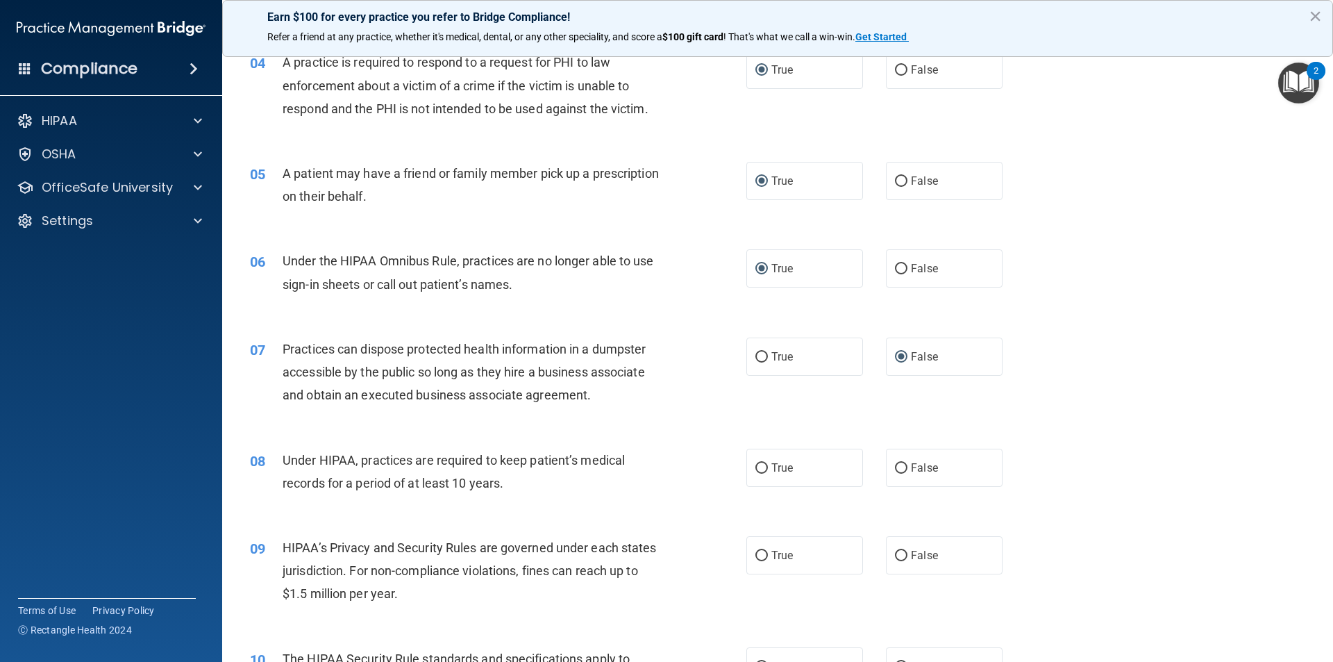
scroll to position [417, 0]
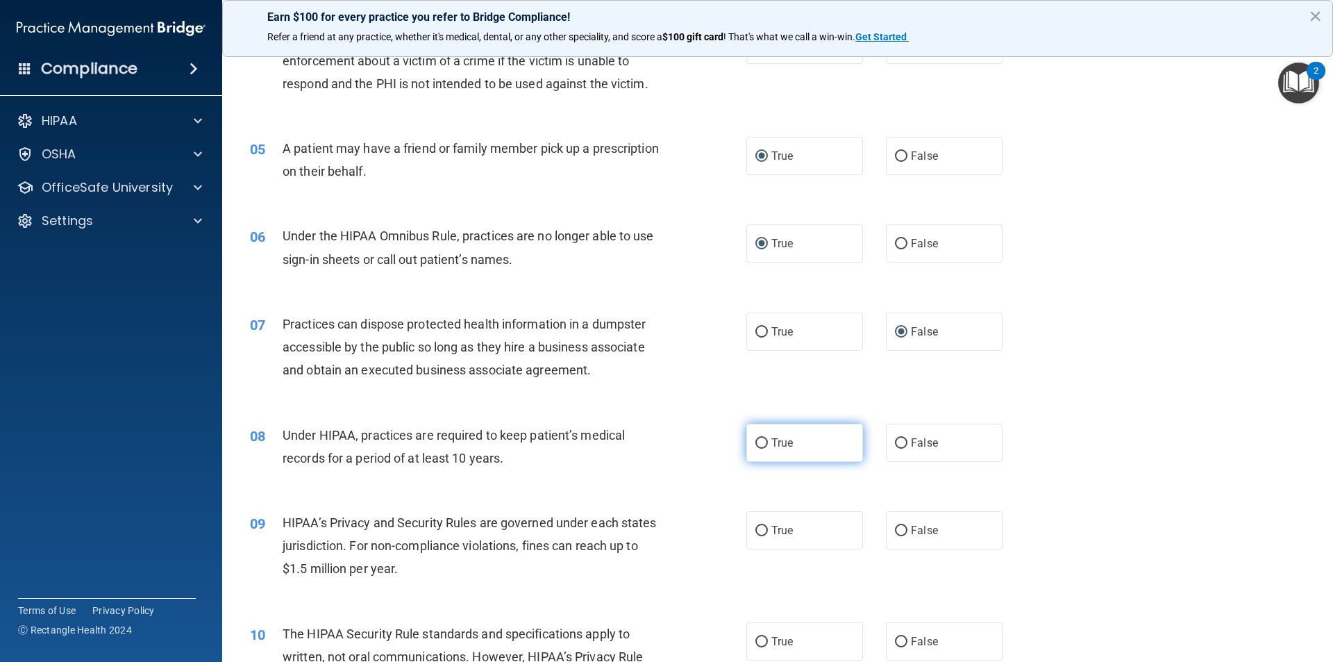
click at [755, 443] on input "True" at bounding box center [761, 443] width 12 height 10
radio input "true"
click at [760, 532] on input "True" at bounding box center [761, 531] width 12 height 10
radio input "true"
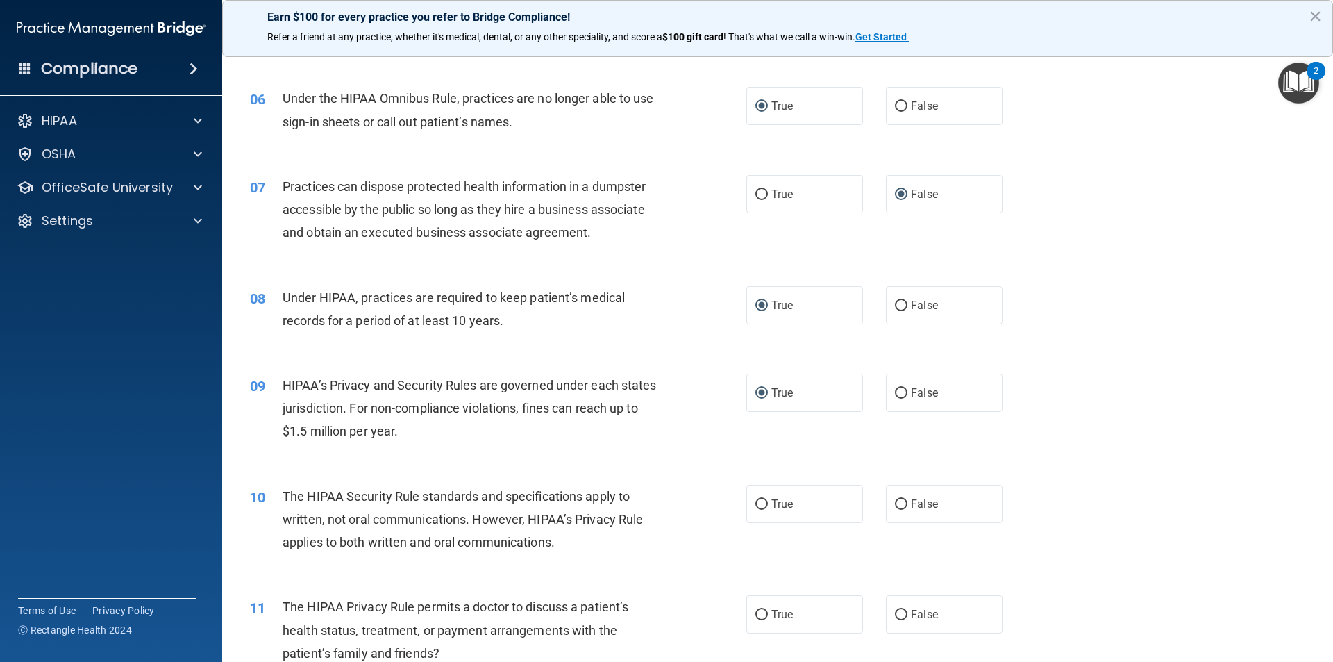
scroll to position [555, 0]
click at [755, 499] on input "True" at bounding box center [761, 503] width 12 height 10
radio input "true"
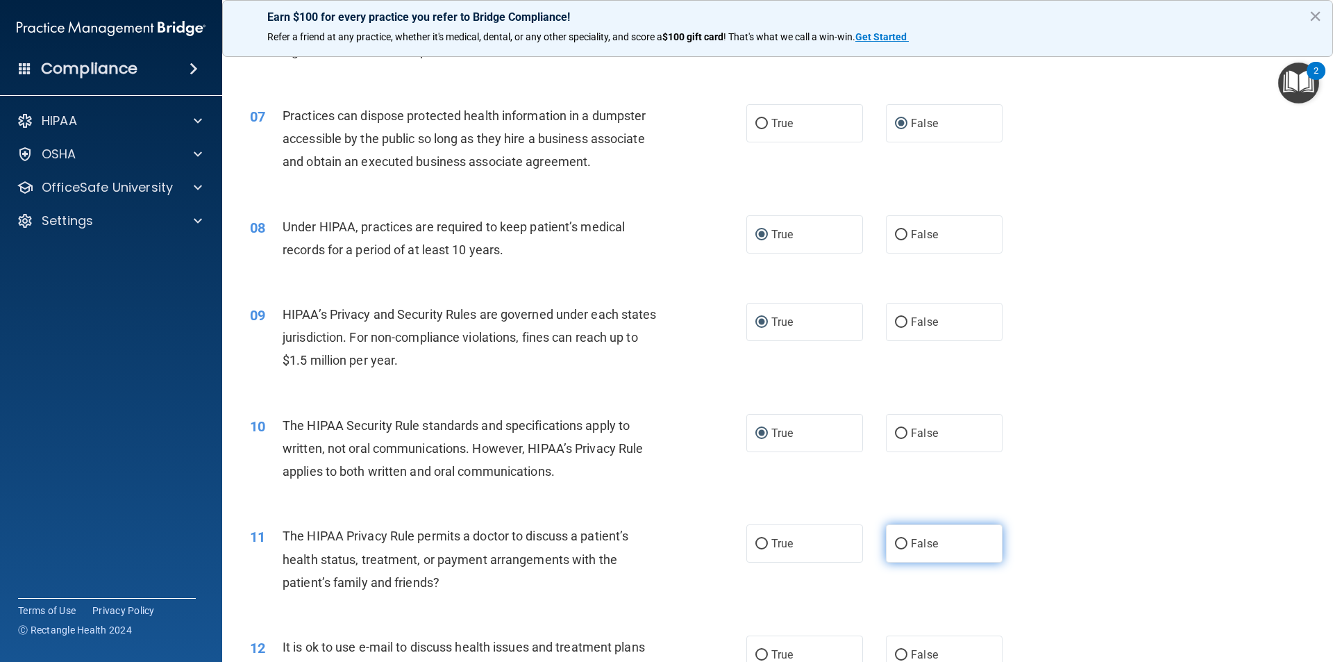
click at [896, 543] on input "False" at bounding box center [901, 544] width 12 height 10
radio input "true"
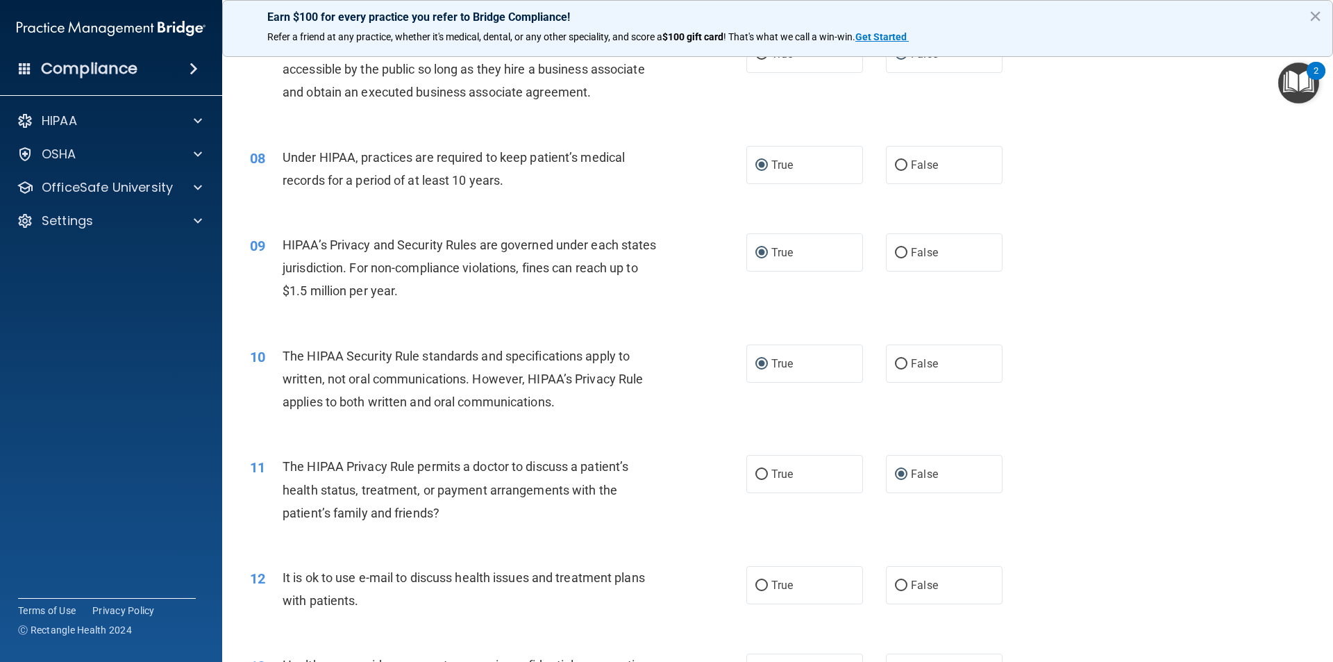
scroll to position [764, 0]
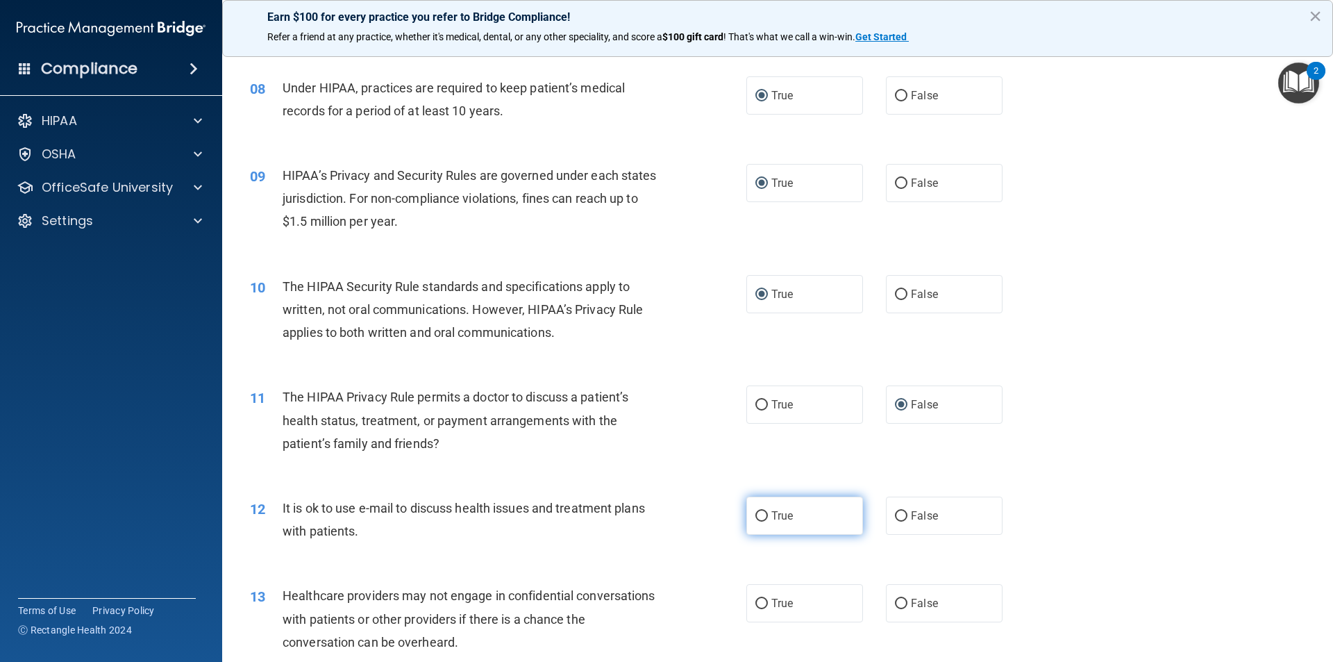
click at [759, 513] on input "True" at bounding box center [761, 516] width 12 height 10
radio input "true"
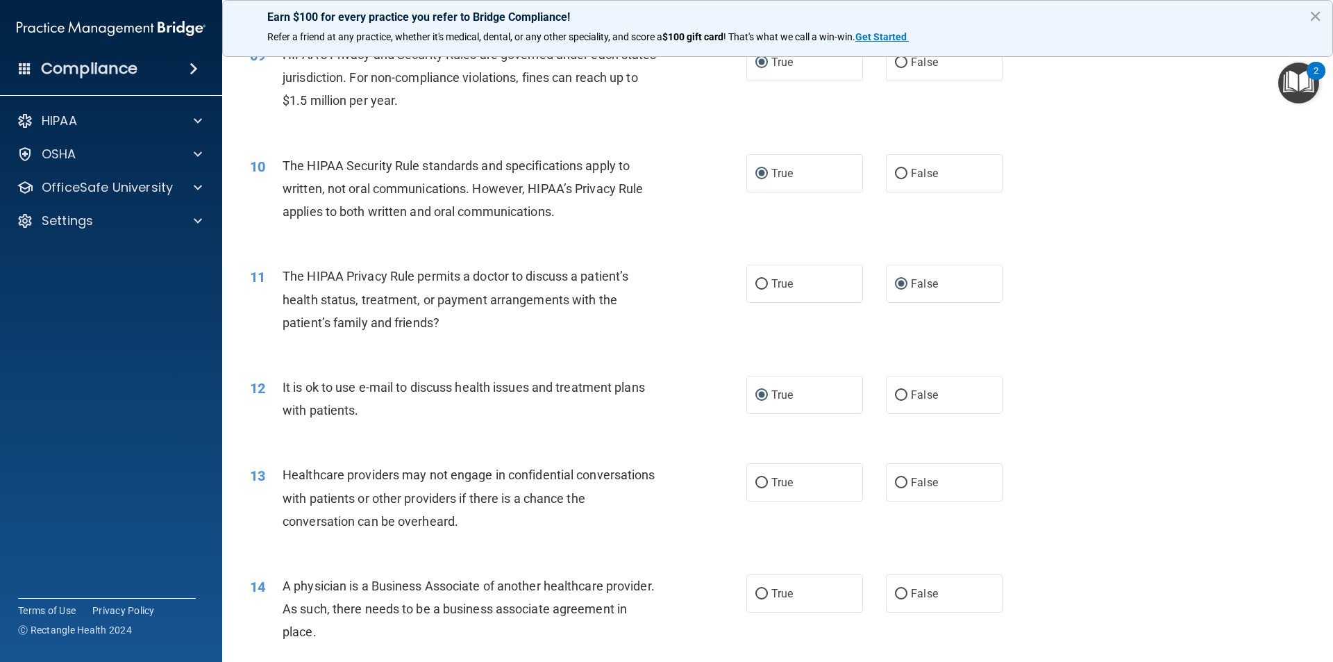
scroll to position [903, 0]
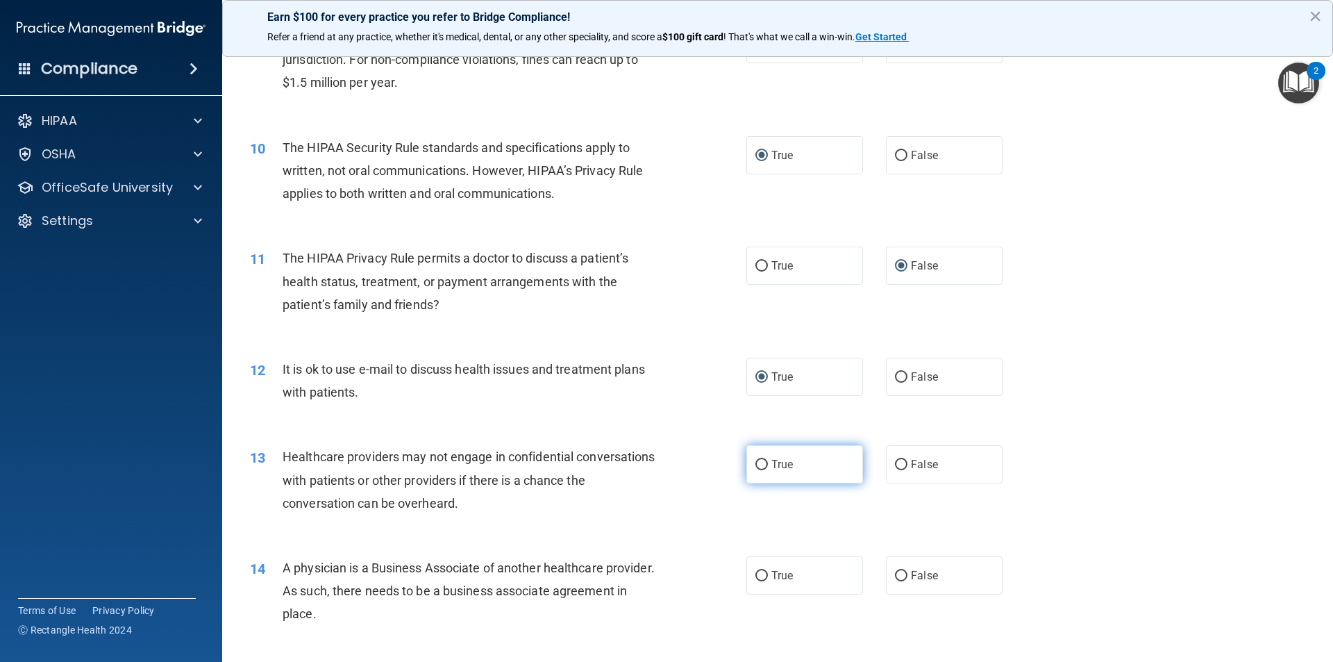
click at [755, 463] on input "True" at bounding box center [761, 465] width 12 height 10
radio input "true"
click at [756, 572] on input "True" at bounding box center [761, 576] width 12 height 10
radio input "true"
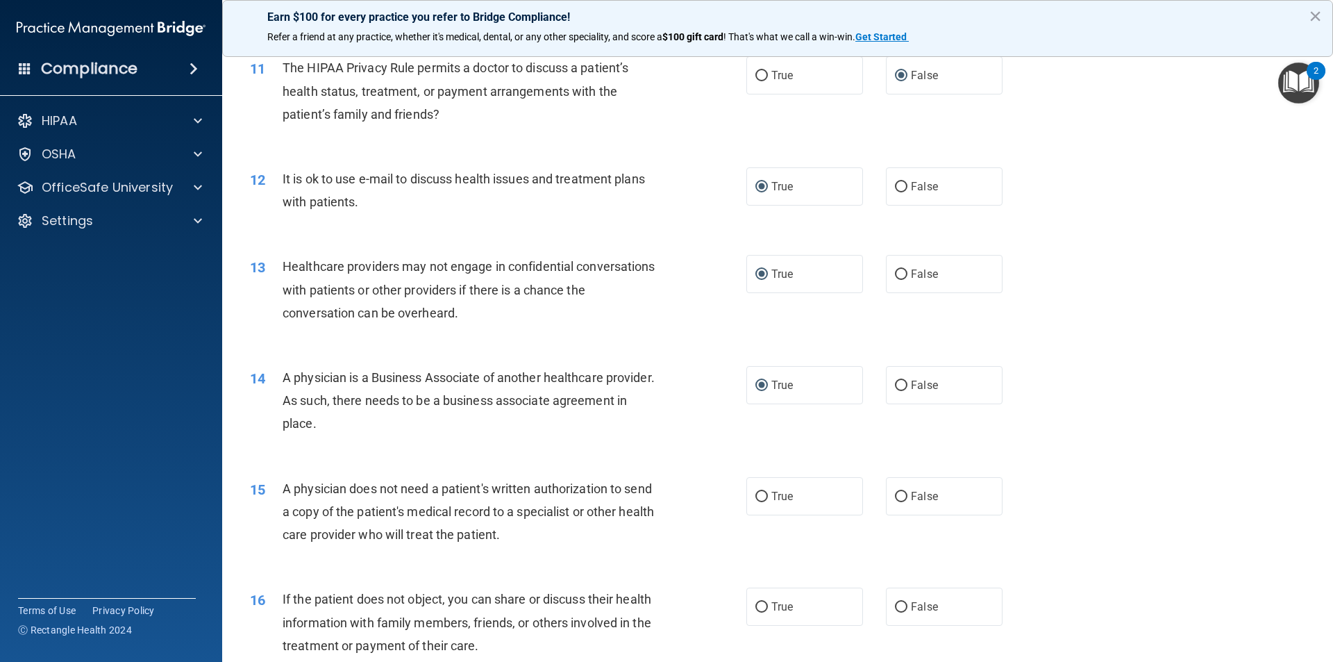
scroll to position [1111, 0]
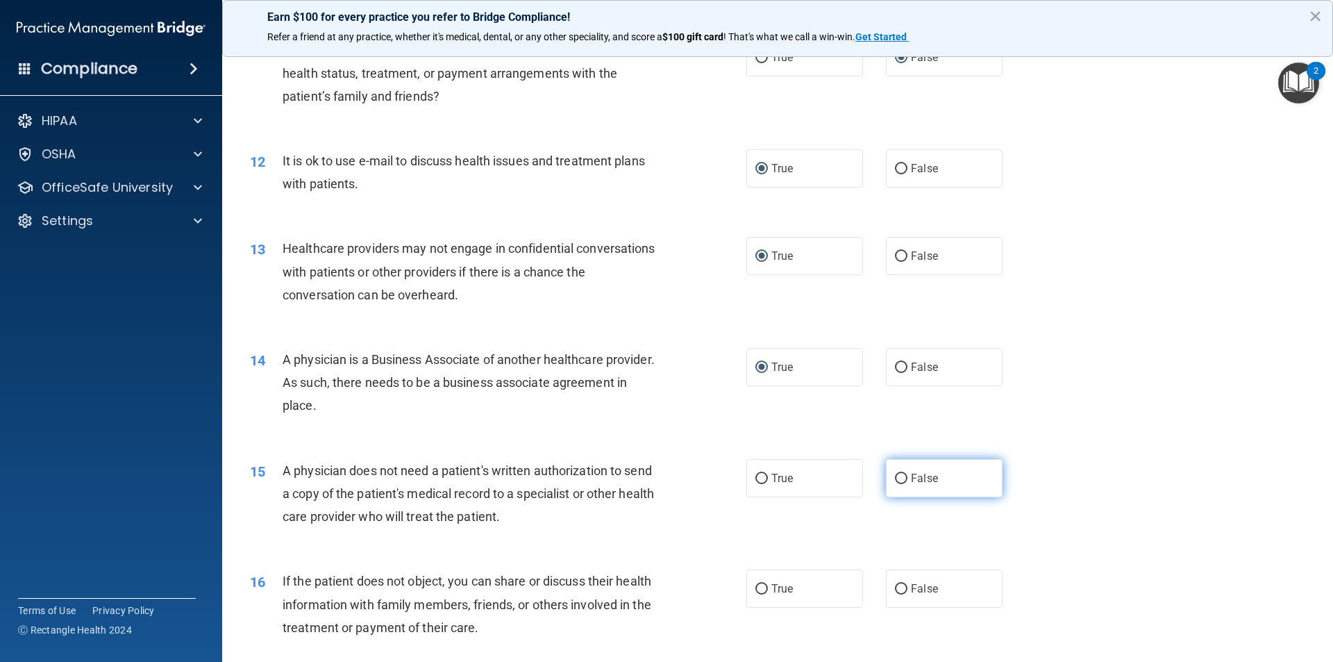
click at [895, 476] on input "False" at bounding box center [901, 479] width 12 height 10
radio input "true"
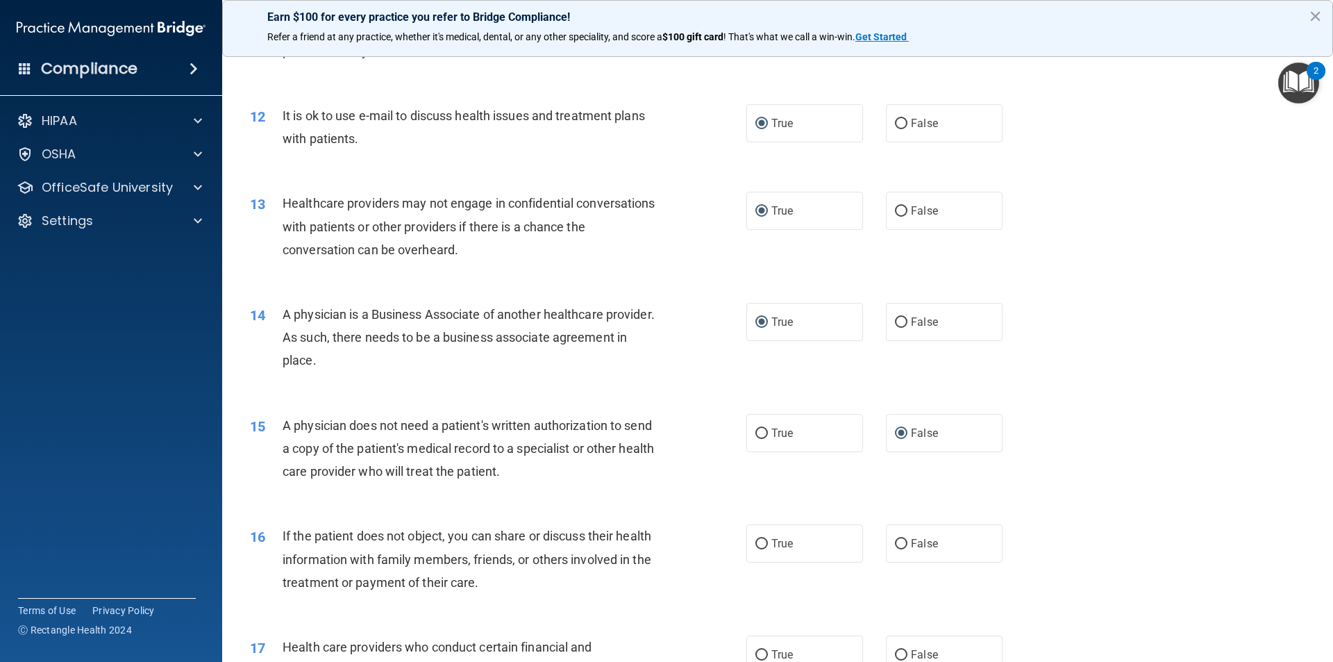
scroll to position [1180, 0]
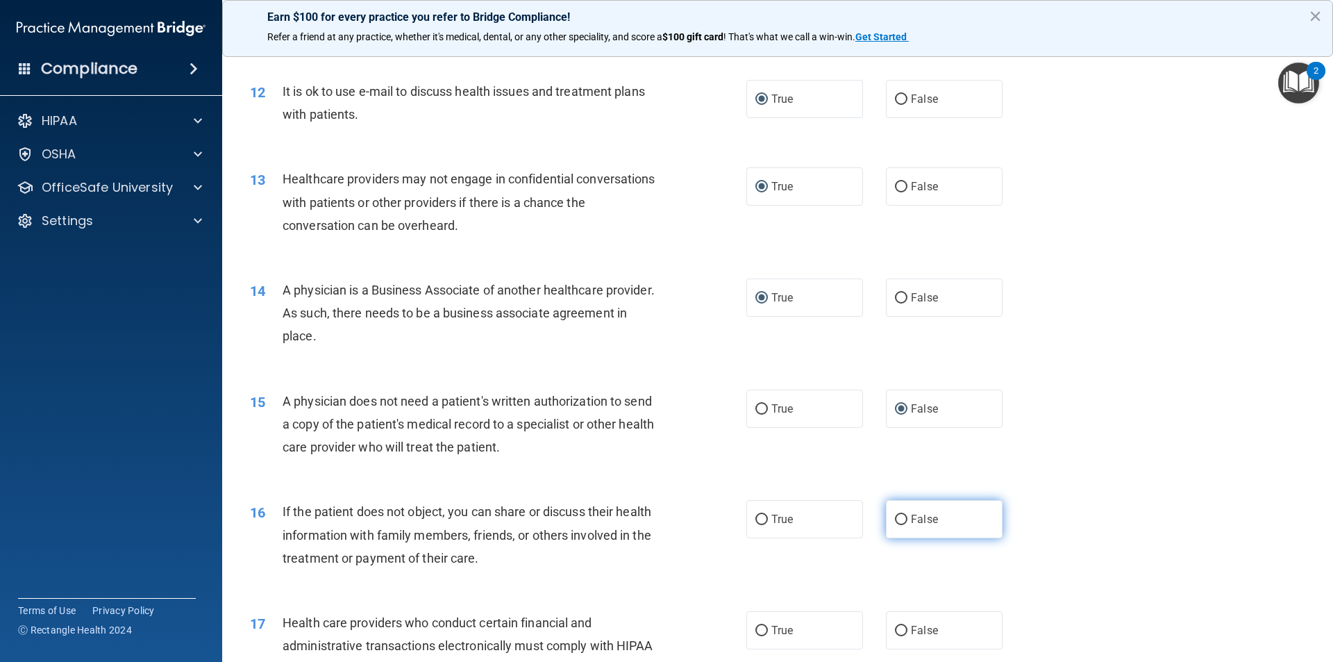
click at [896, 521] on input "False" at bounding box center [901, 519] width 12 height 10
radio input "true"
click at [758, 522] on input "True" at bounding box center [761, 519] width 12 height 10
radio input "true"
click at [896, 519] on input "False" at bounding box center [901, 519] width 12 height 10
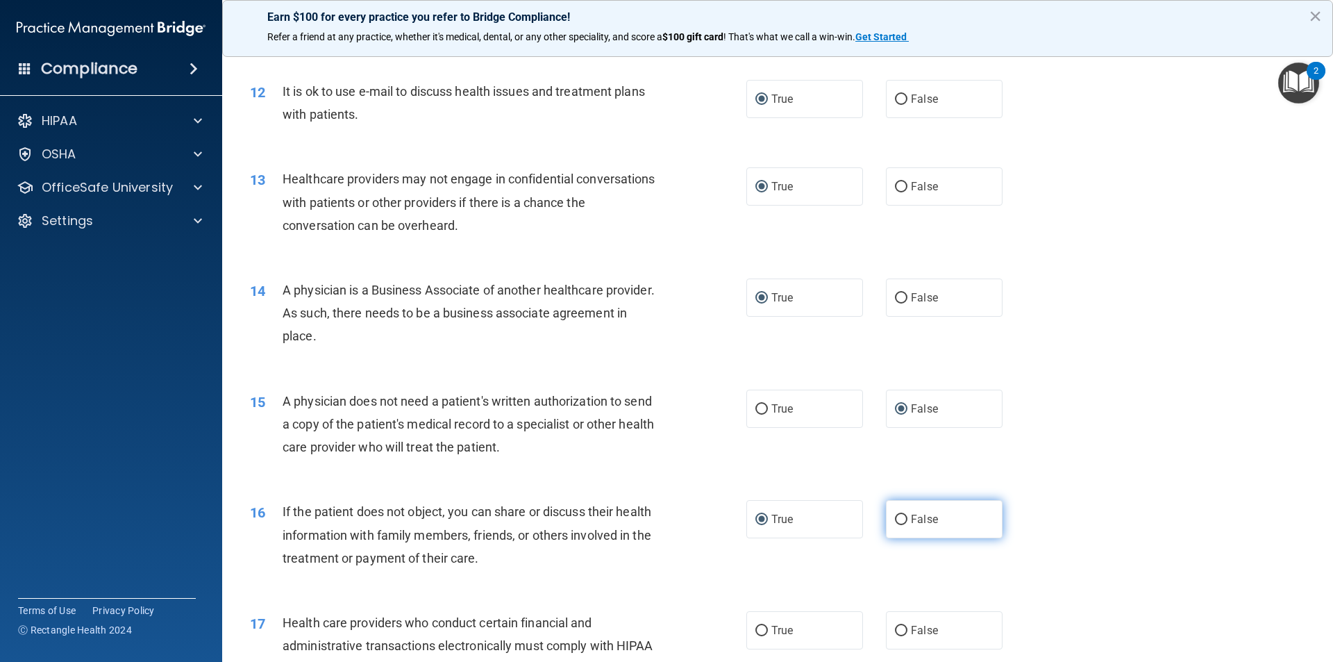
radio input "true"
radio input "false"
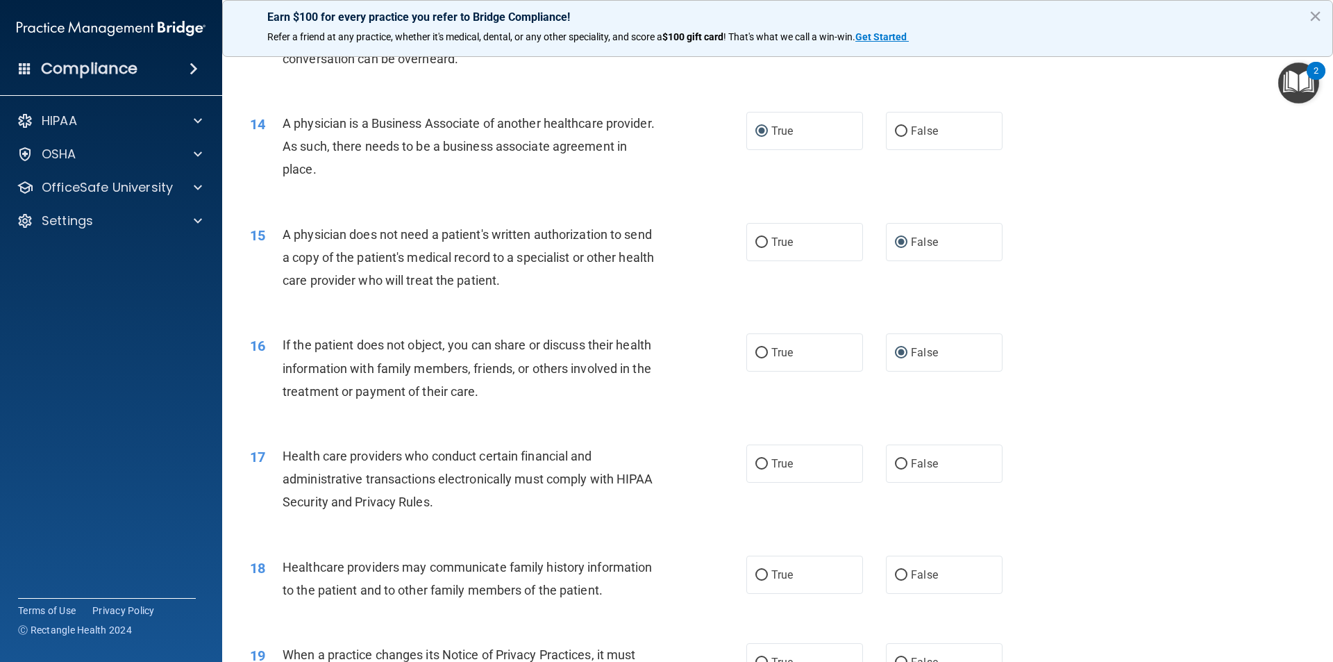
scroll to position [1389, 0]
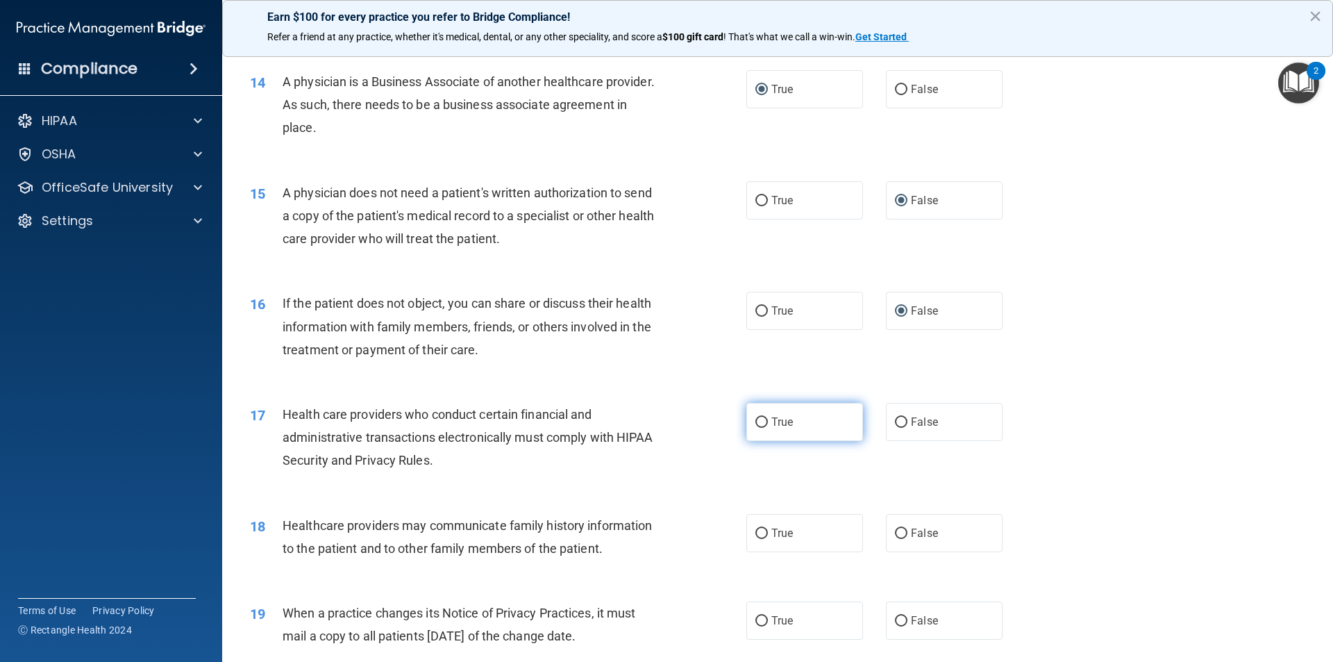
click at [759, 418] on input "True" at bounding box center [761, 422] width 12 height 10
radio input "true"
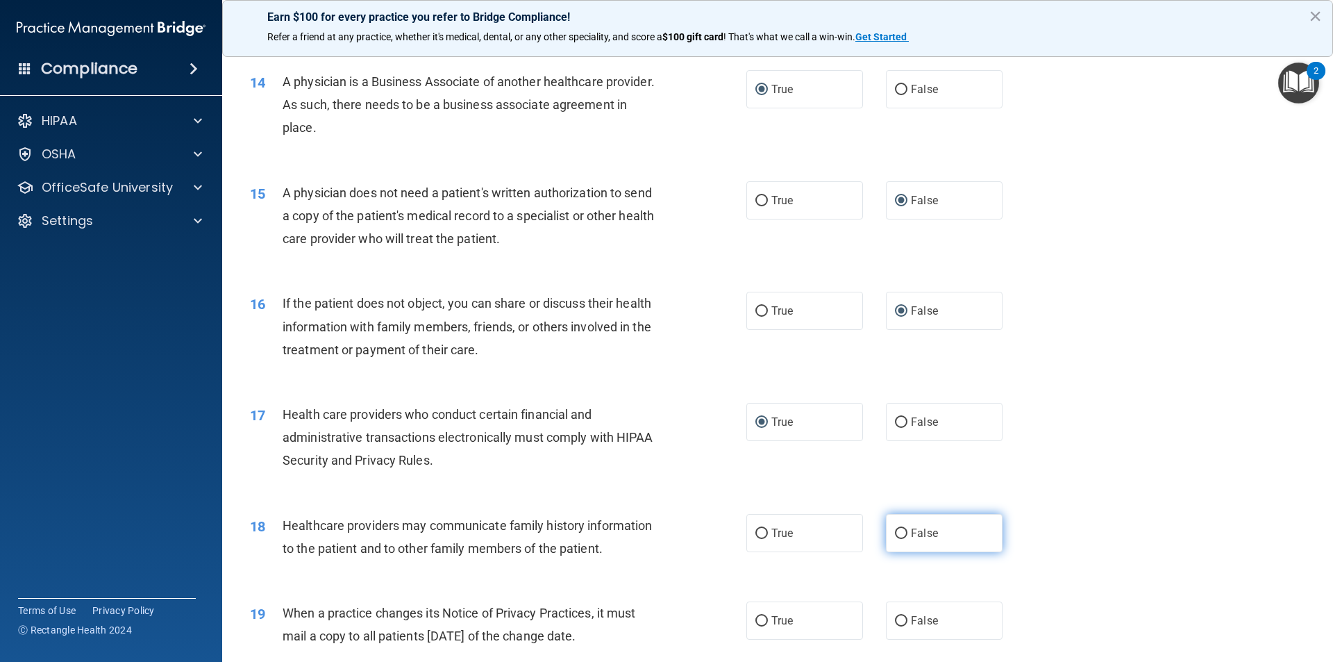
click at [911, 530] on span "False" at bounding box center [924, 532] width 27 height 13
click at [907, 530] on input "False" at bounding box center [901, 533] width 12 height 10
radio input "true"
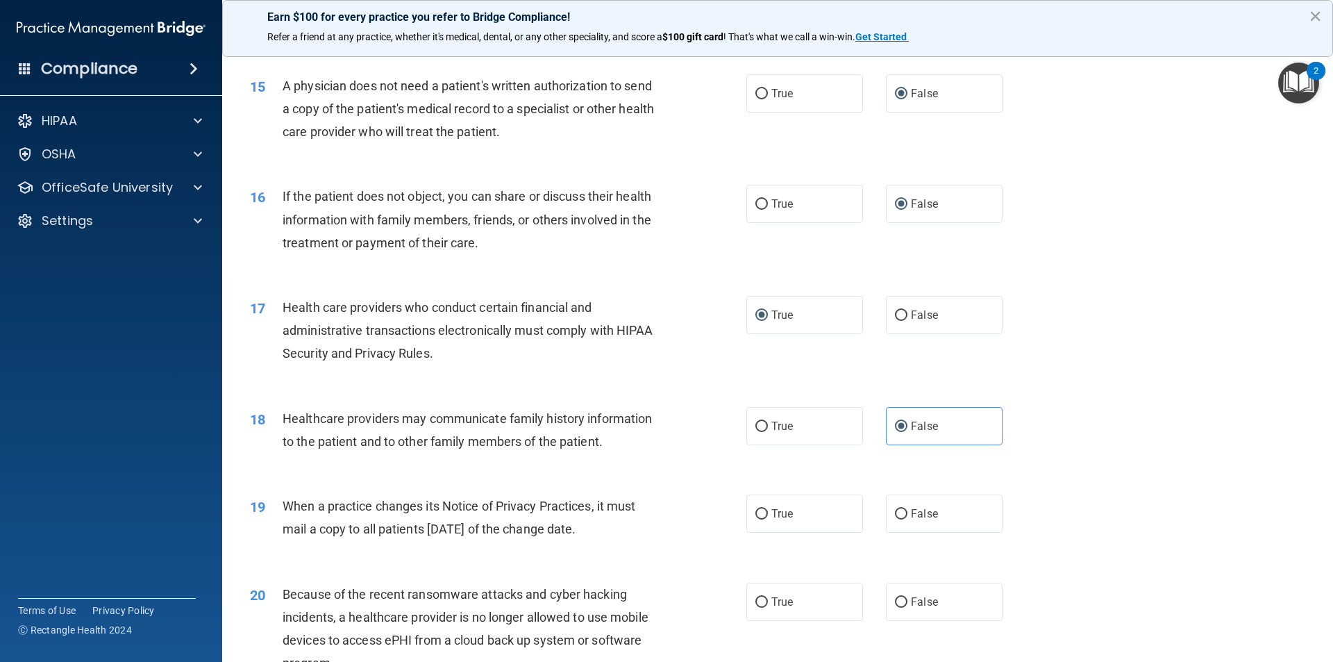
scroll to position [1527, 0]
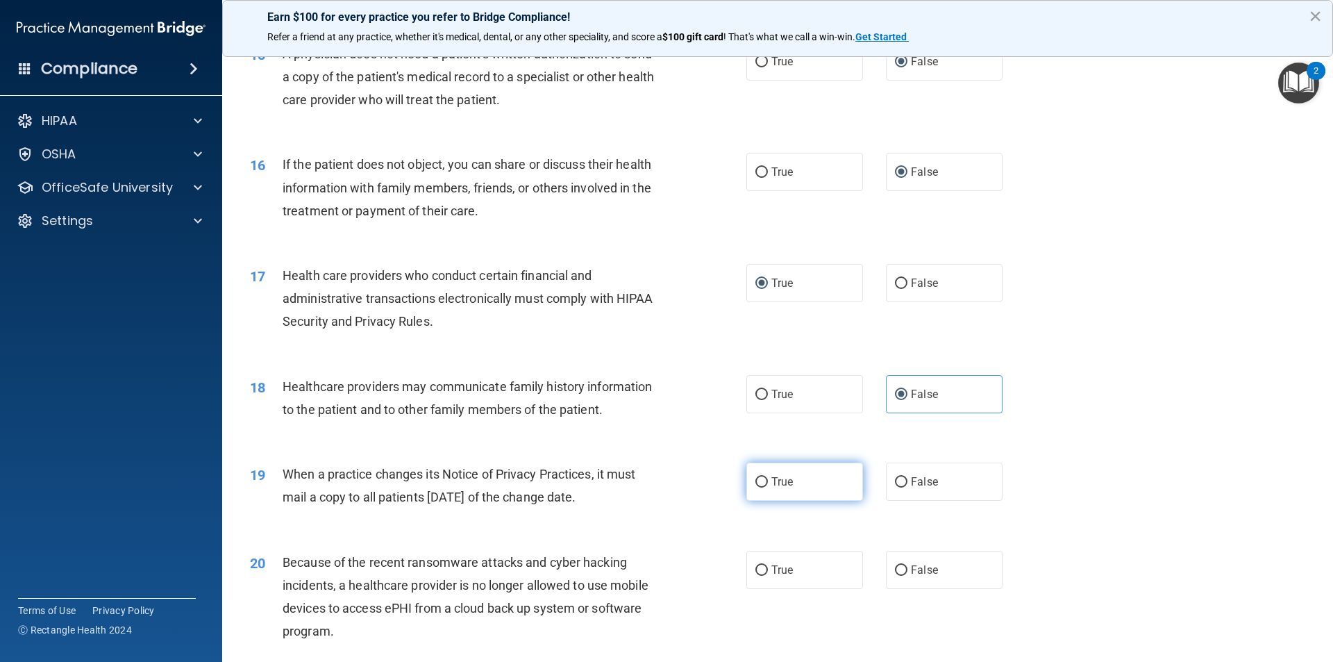
click at [757, 477] on input "True" at bounding box center [761, 482] width 12 height 10
radio input "true"
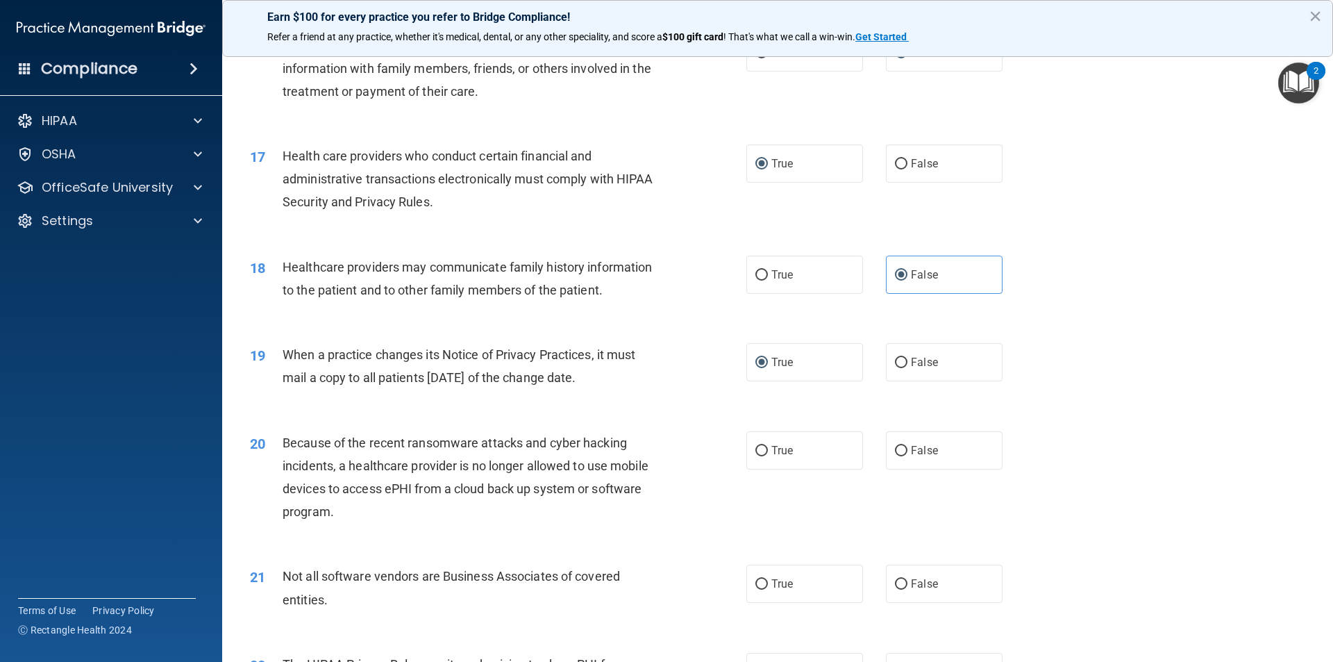
scroll to position [1666, 0]
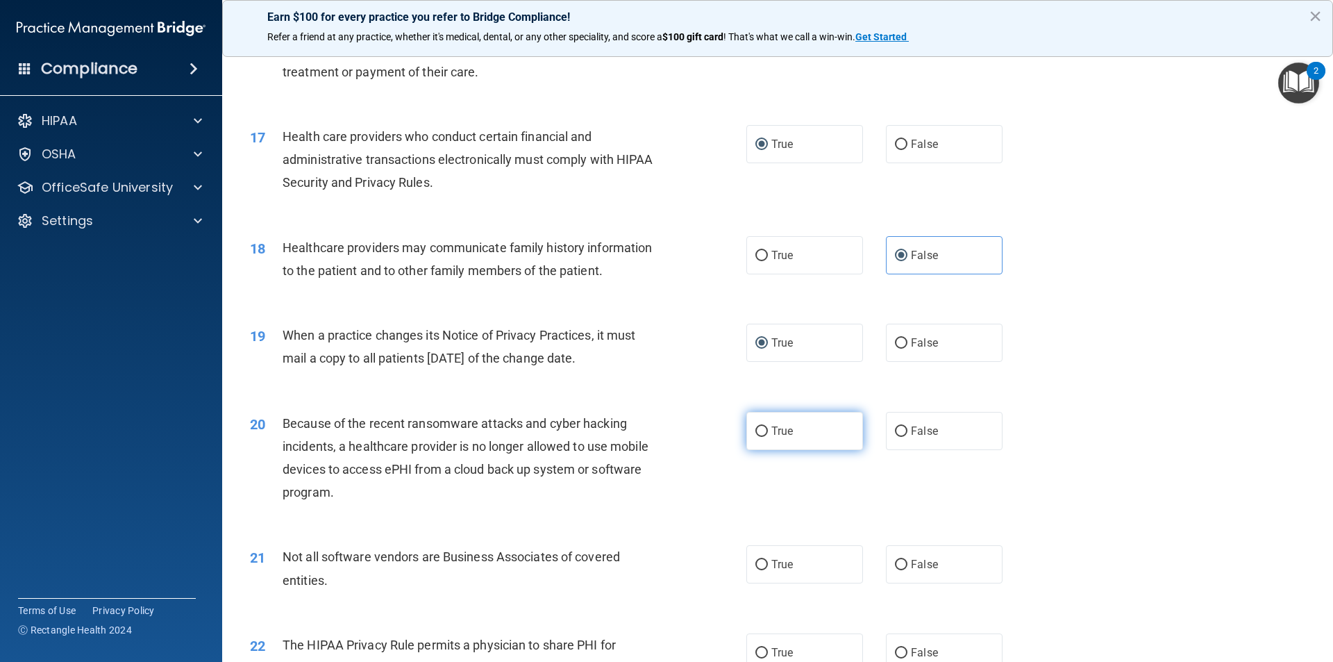
click at [756, 428] on input "True" at bounding box center [761, 431] width 12 height 10
radio input "true"
click at [755, 562] on input "True" at bounding box center [761, 565] width 12 height 10
radio input "true"
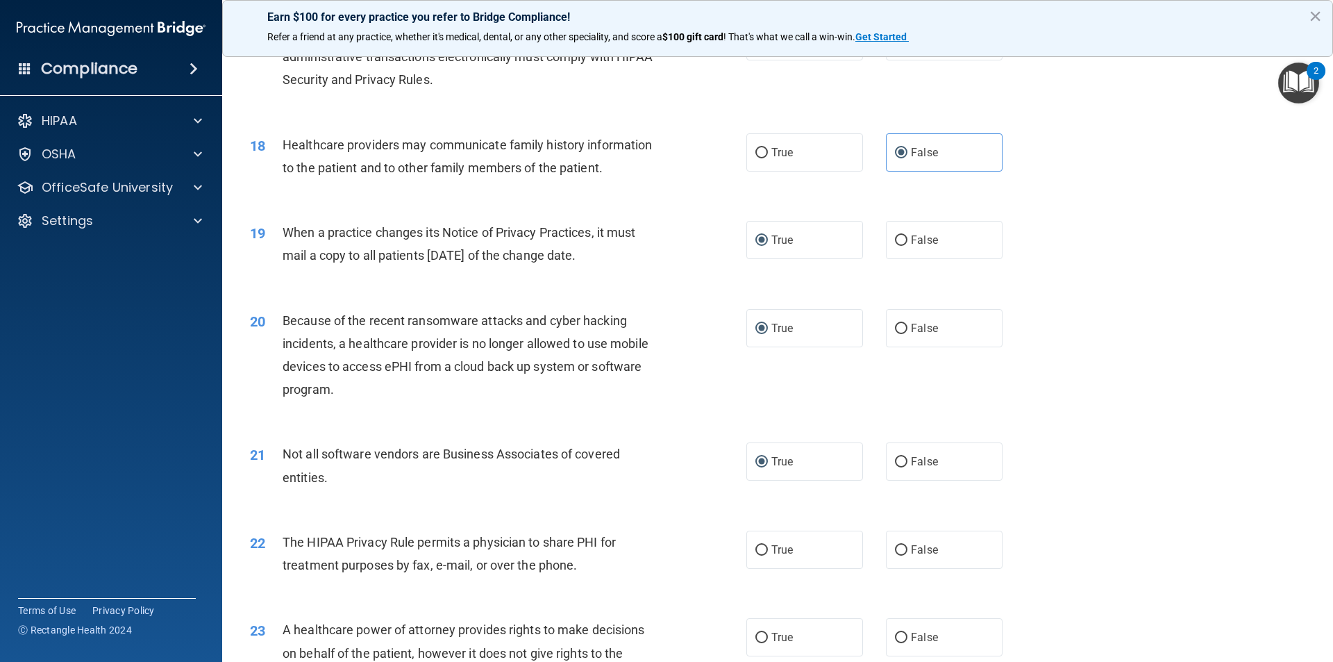
scroll to position [1875, 0]
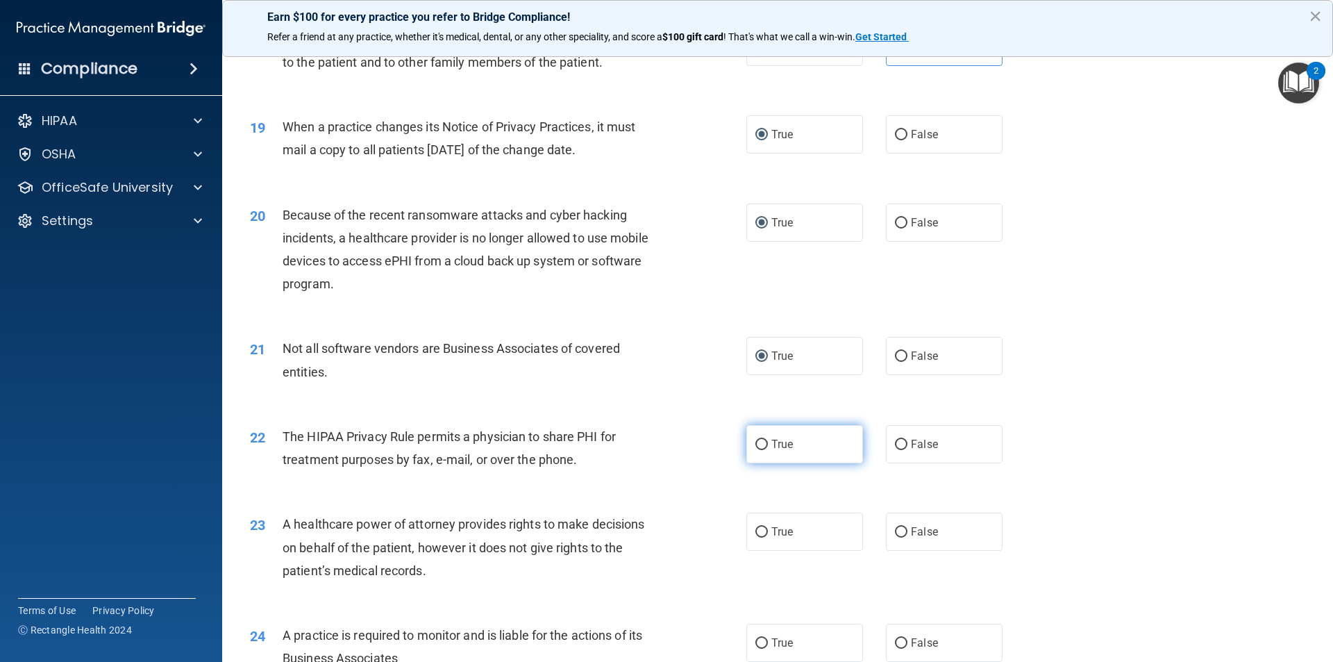
click at [760, 442] on input "True" at bounding box center [761, 444] width 12 height 10
radio input "true"
click at [895, 531] on input "False" at bounding box center [901, 532] width 12 height 10
radio input "true"
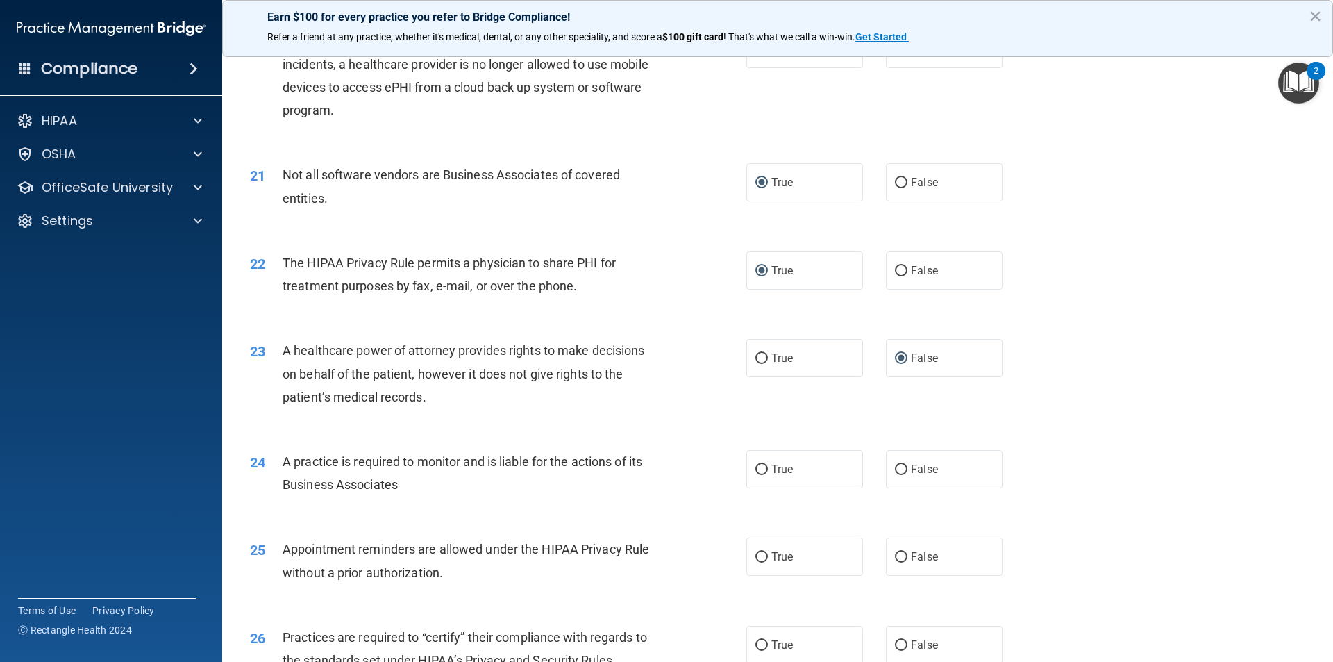
scroll to position [2083, 0]
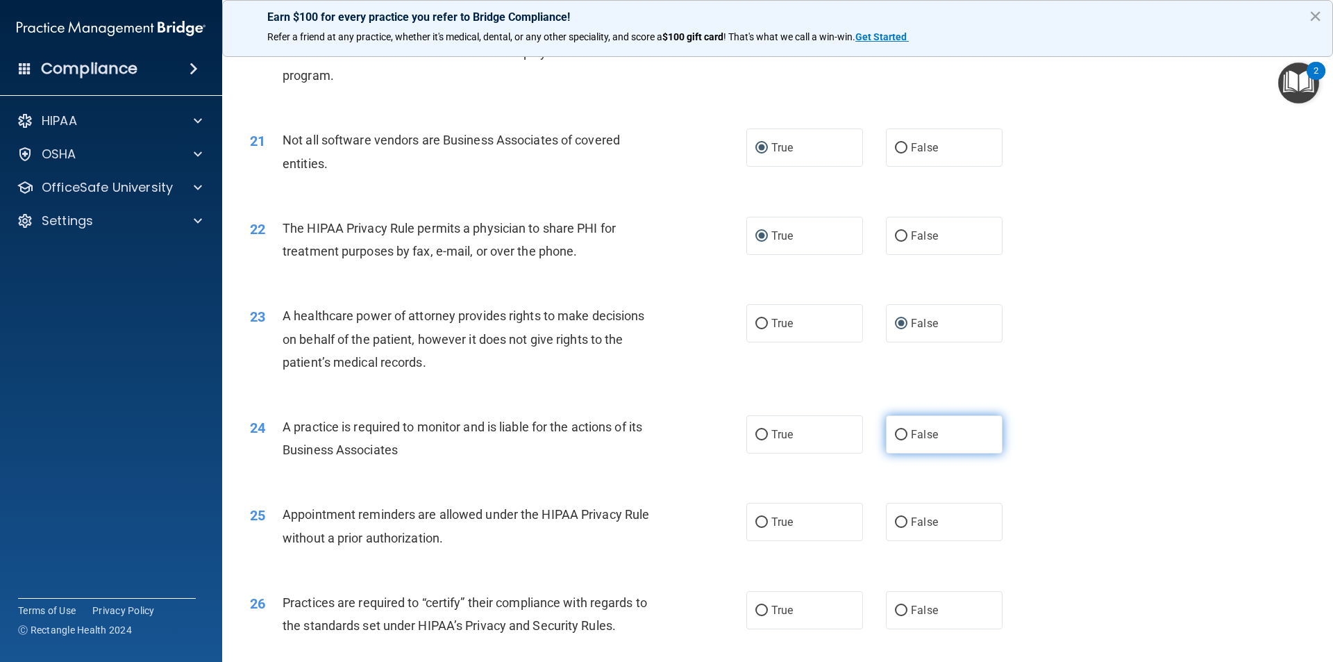
click at [896, 430] on input "False" at bounding box center [901, 435] width 12 height 10
radio input "true"
click at [895, 524] on input "False" at bounding box center [901, 522] width 12 height 10
radio input "true"
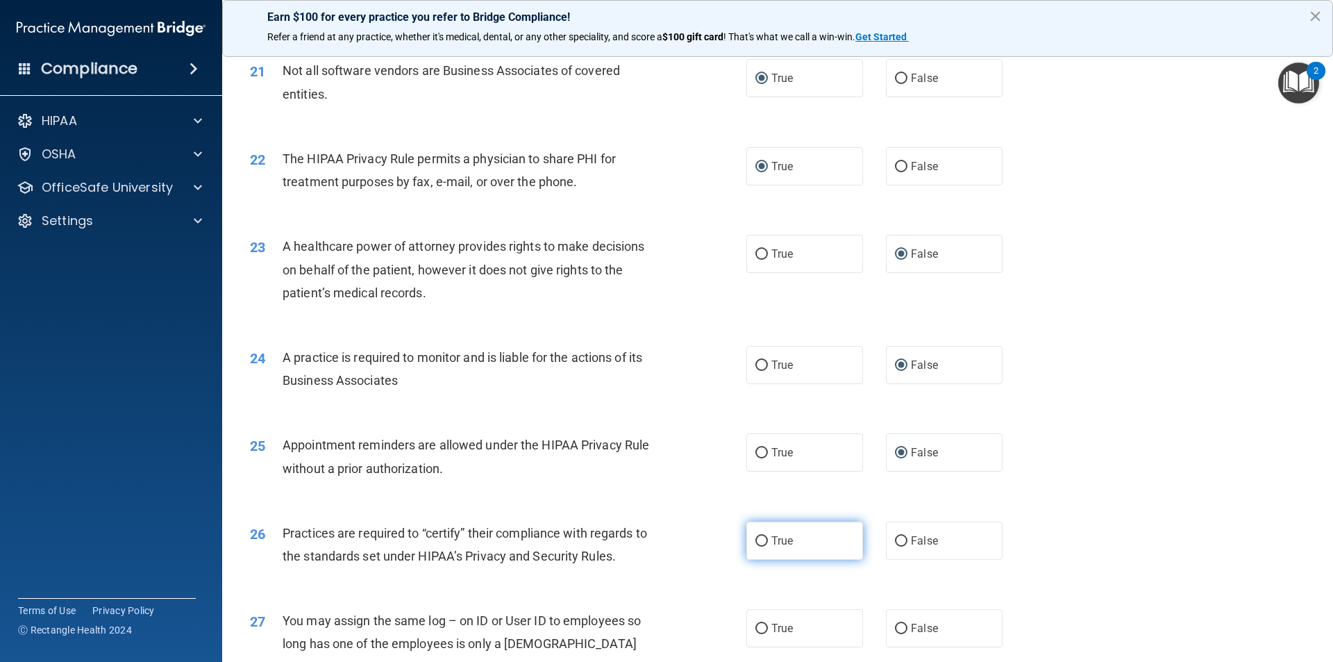
click at [755, 542] on input "True" at bounding box center [761, 541] width 12 height 10
radio input "true"
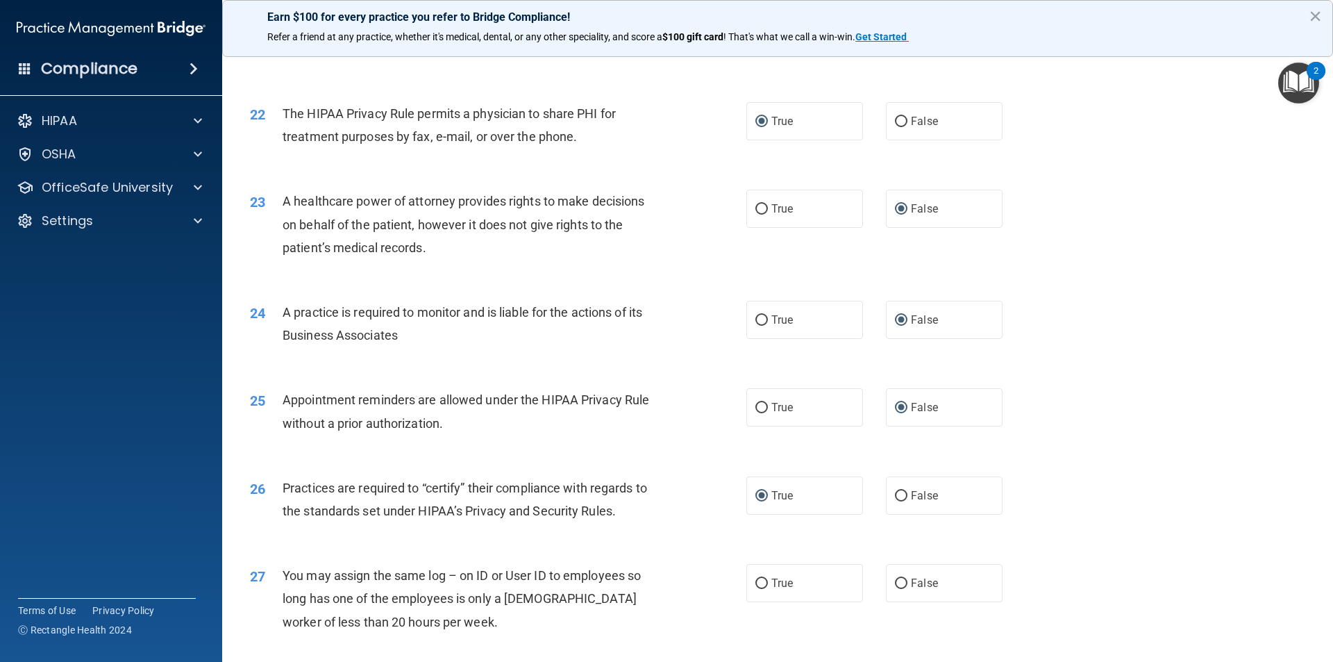
scroll to position [2222, 0]
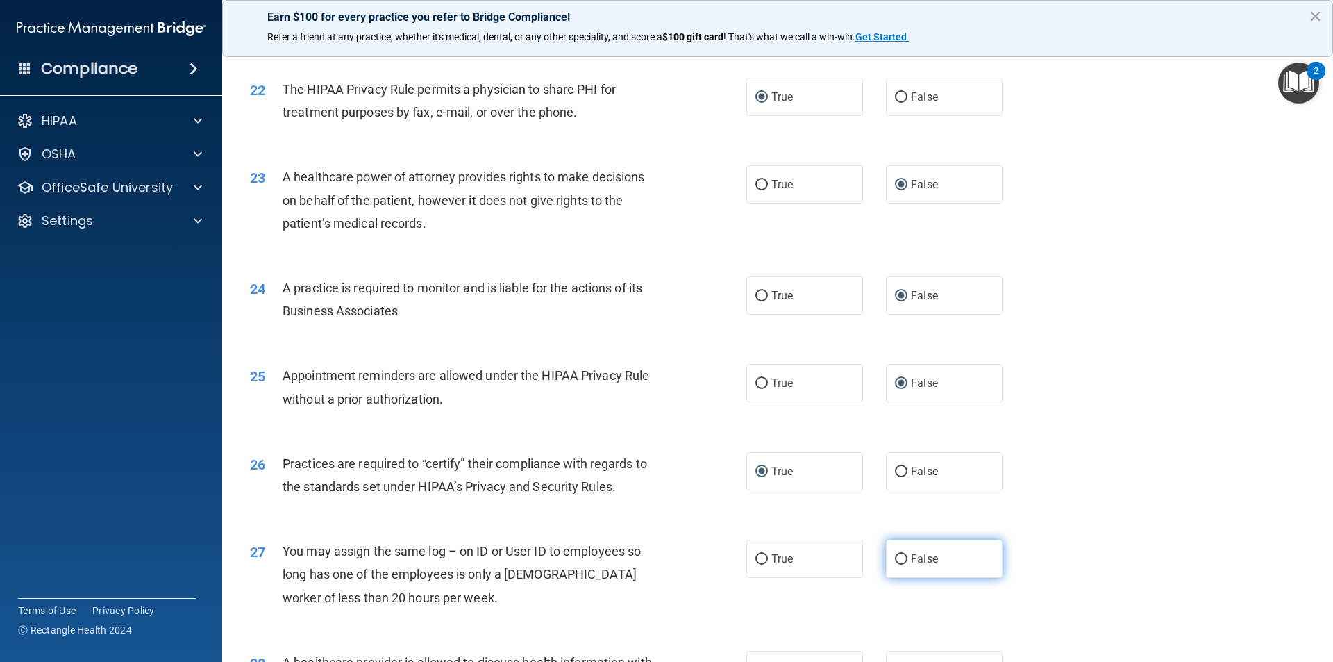
click at [895, 558] on input "False" at bounding box center [901, 559] width 12 height 10
radio input "true"
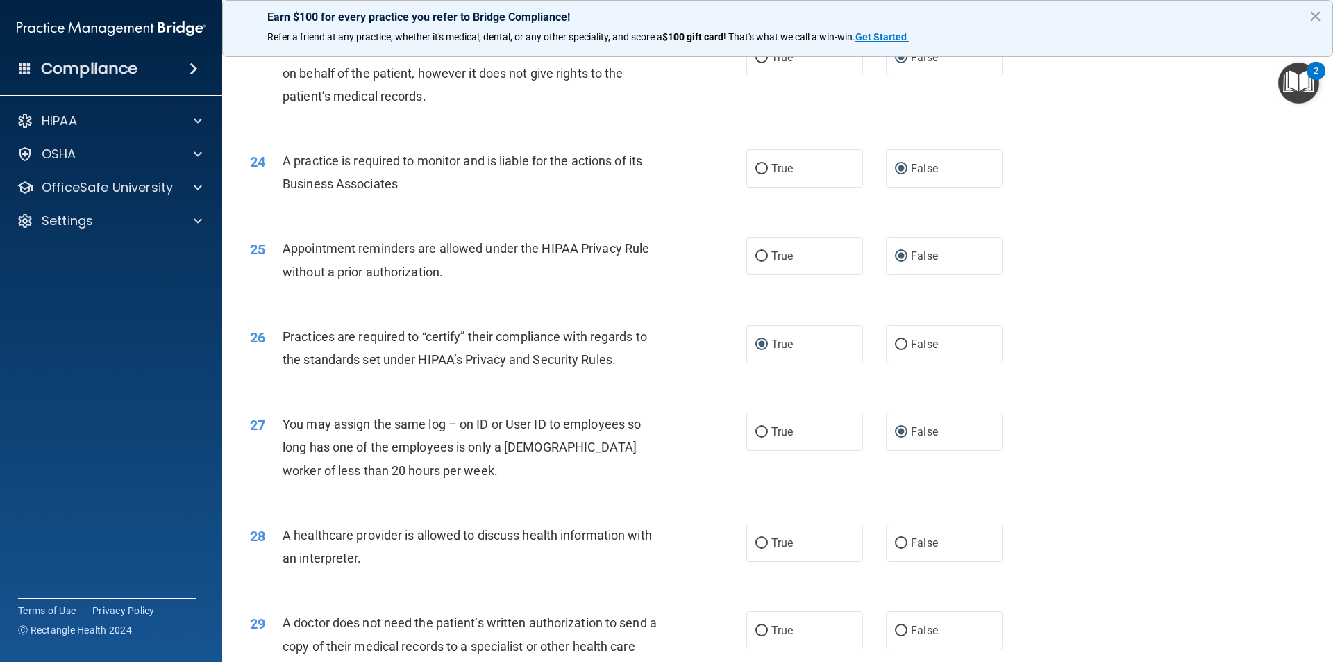
scroll to position [2430, 0]
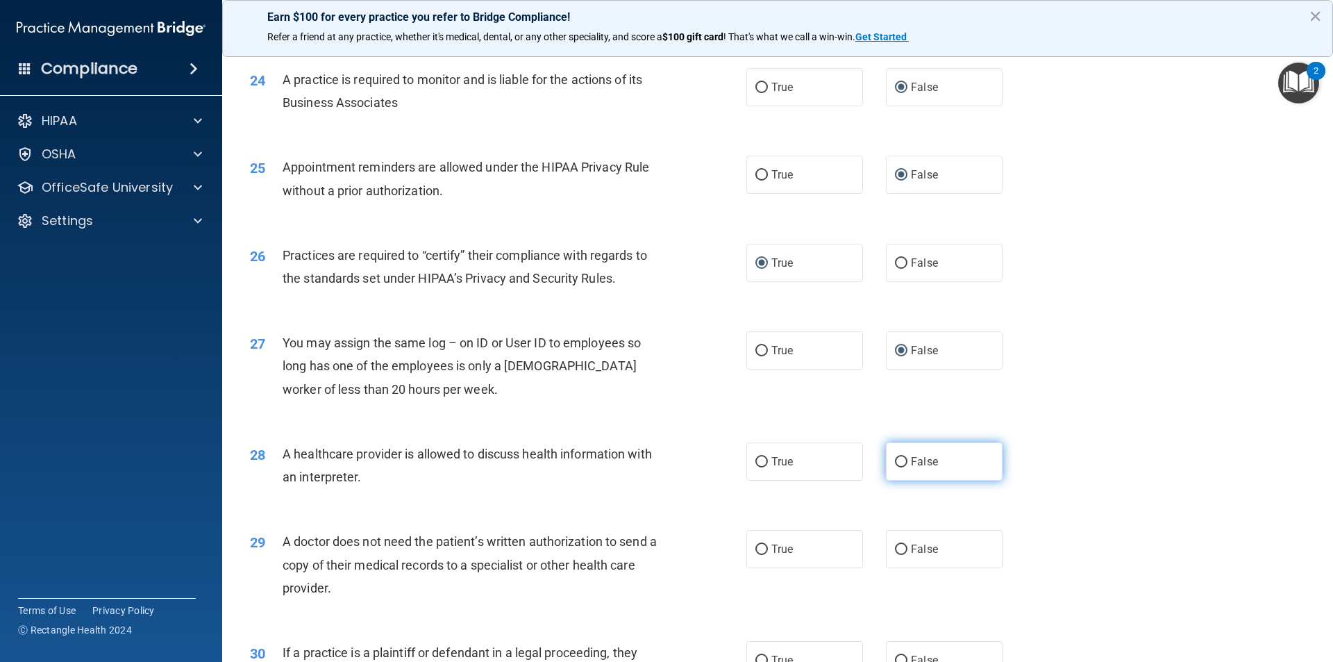
click at [895, 459] on input "False" at bounding box center [901, 462] width 12 height 10
radio input "true"
click at [895, 549] on input "False" at bounding box center [901, 549] width 12 height 10
radio input "true"
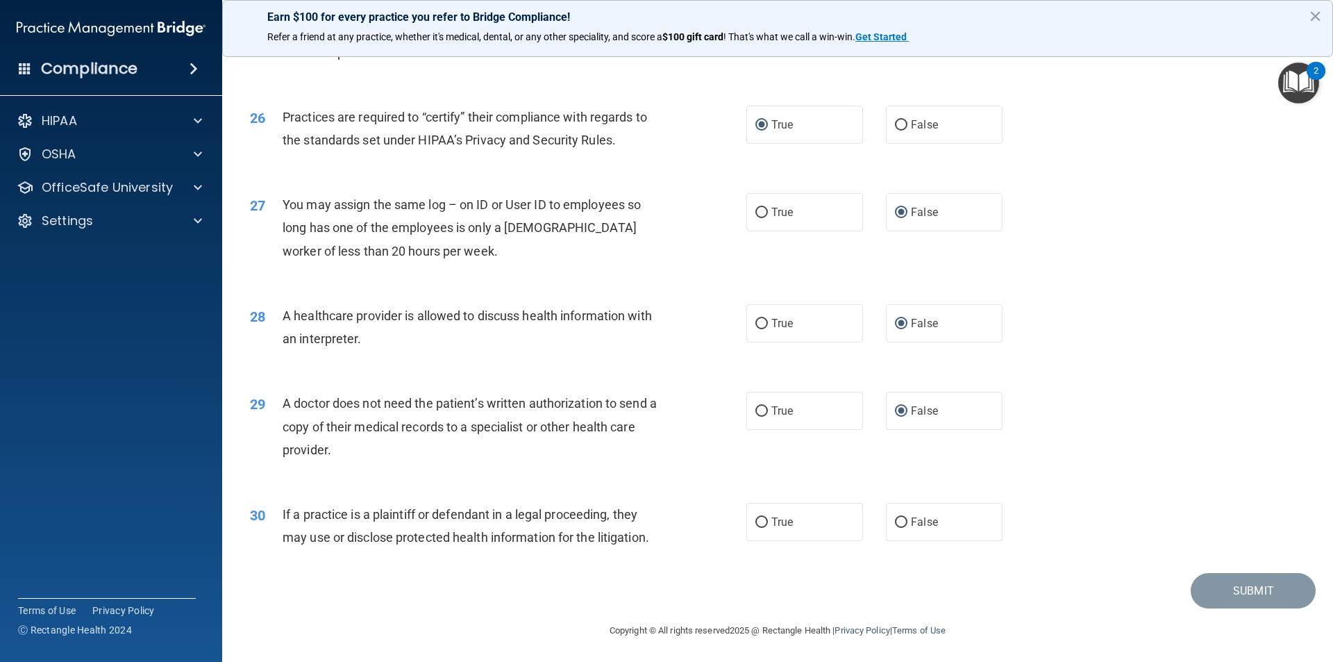
scroll to position [2569, 0]
click at [755, 520] on input "True" at bounding box center [761, 522] width 12 height 10
radio input "true"
click at [1234, 589] on button "Submit" at bounding box center [1253, 589] width 125 height 35
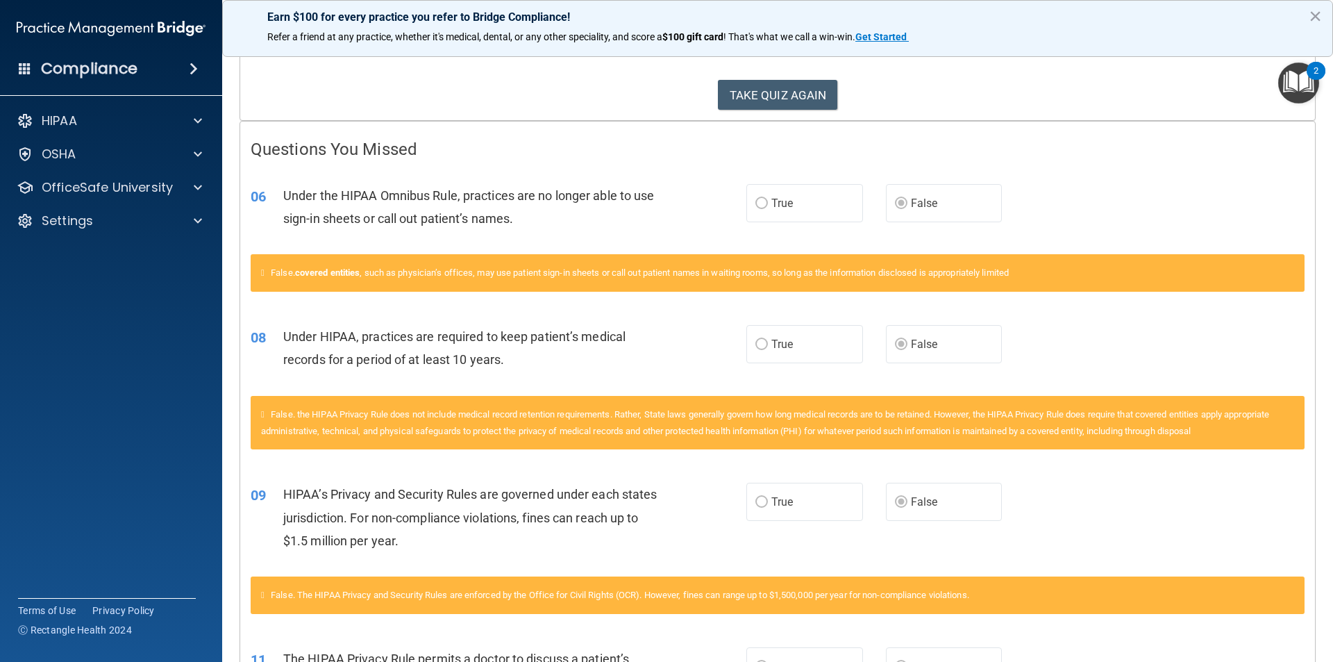
scroll to position [132, 0]
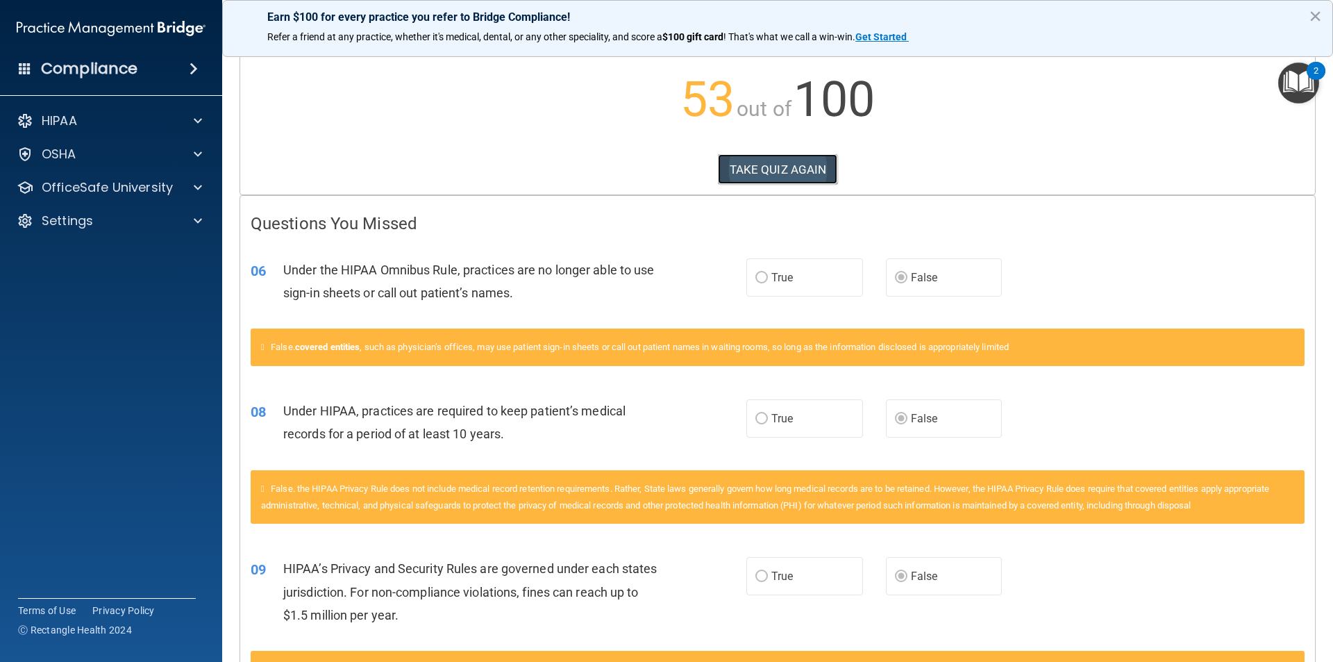
click at [755, 167] on button "TAKE QUIZ AGAIN" at bounding box center [778, 169] width 120 height 31
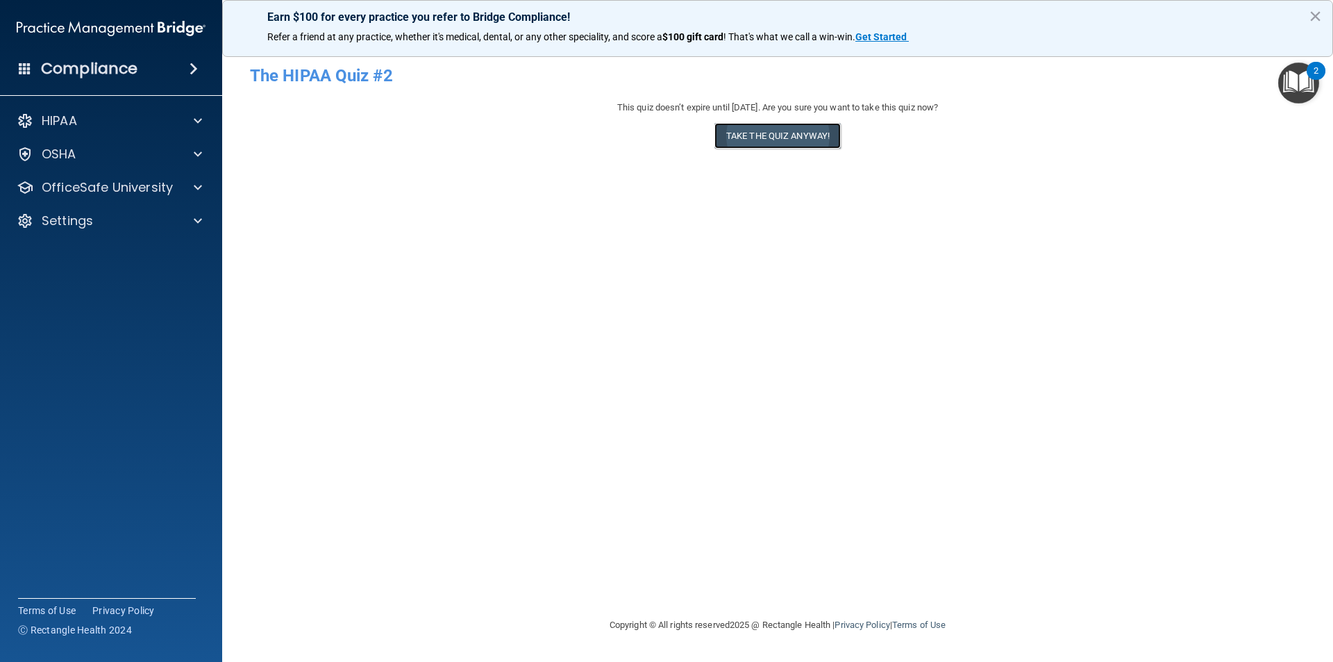
click at [772, 138] on button "Take the quiz anyway!" at bounding box center [777, 136] width 126 height 26
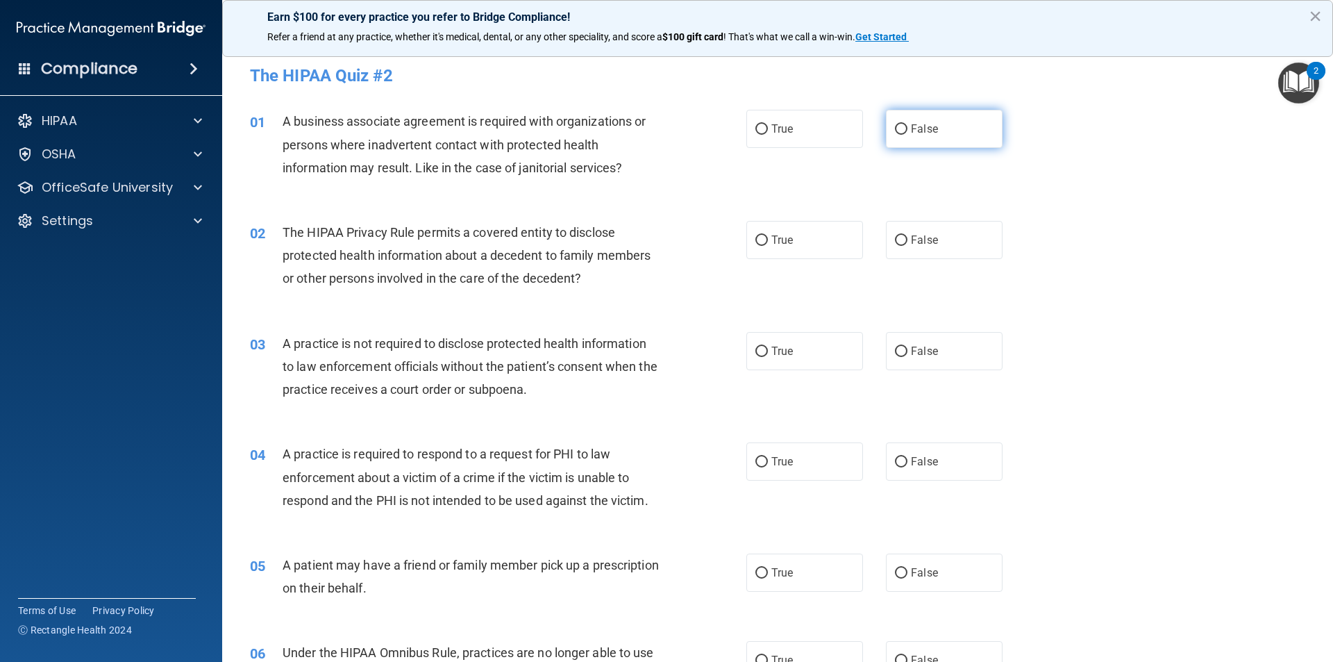
click at [895, 128] on input "False" at bounding box center [901, 129] width 12 height 10
radio input "true"
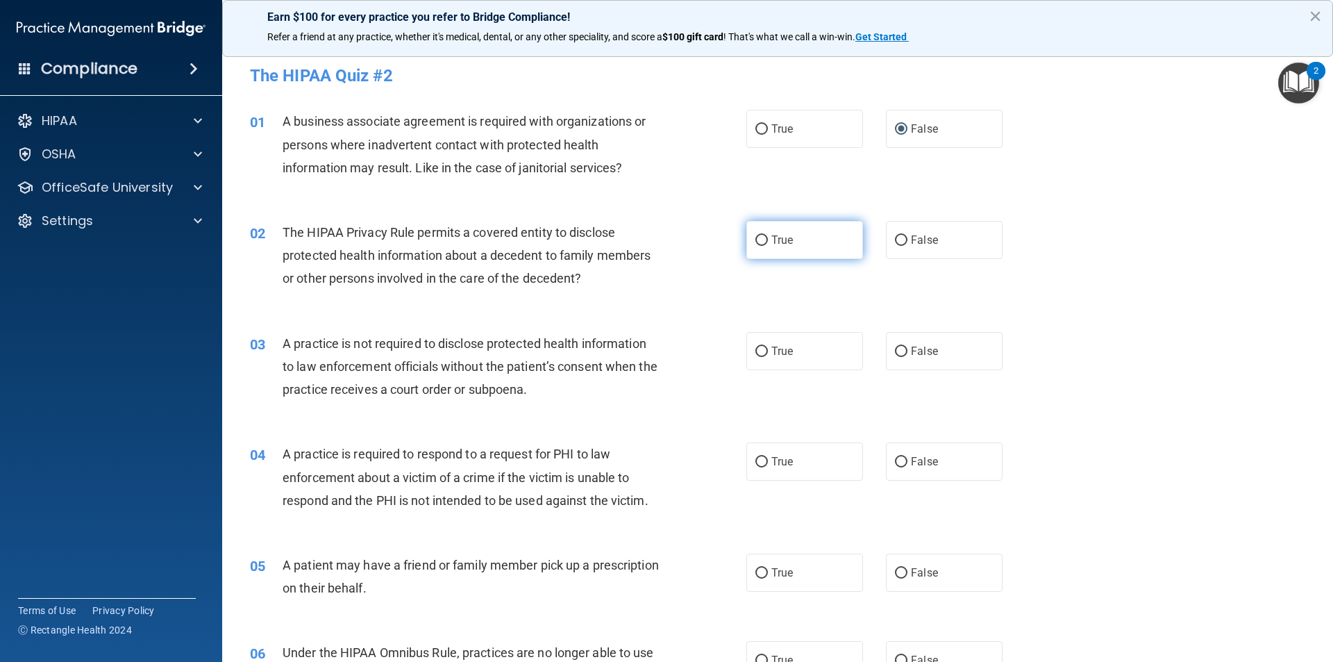
click at [756, 237] on input "True" at bounding box center [761, 240] width 12 height 10
radio input "true"
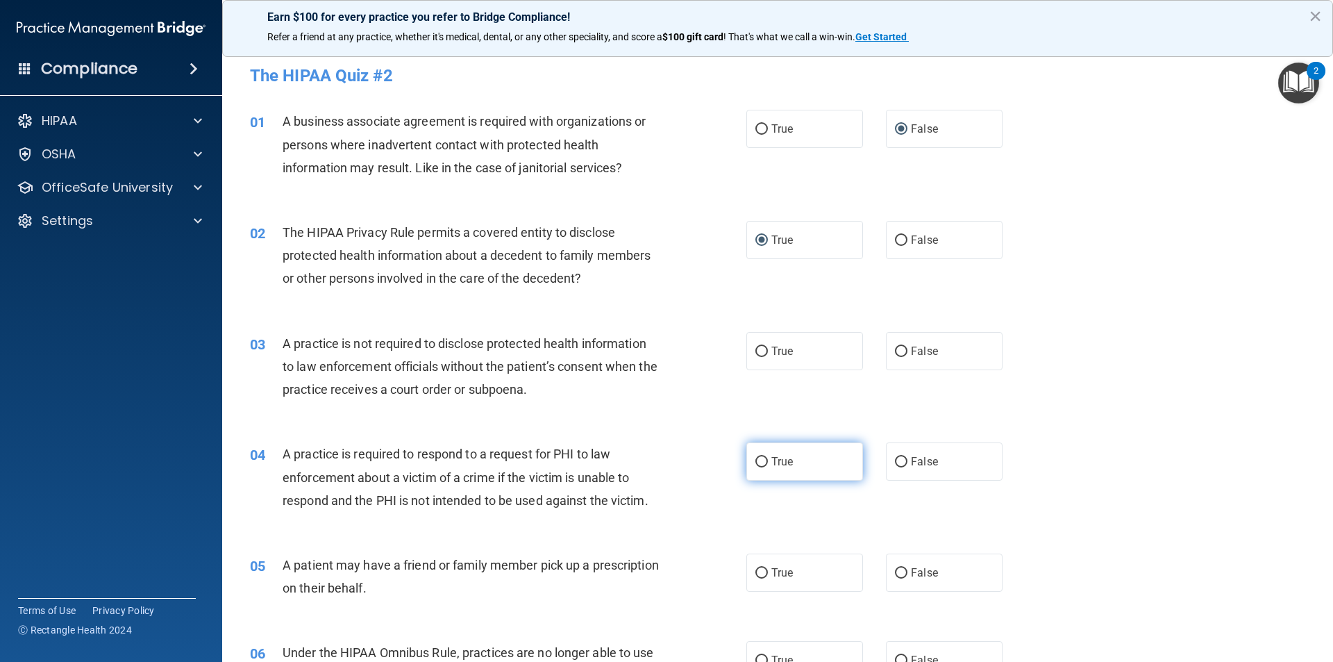
drag, startPoint x: 898, startPoint y: 353, endPoint x: 803, endPoint y: 450, distance: 136.0
click at [898, 353] on input "False" at bounding box center [901, 351] width 12 height 10
radio input "true"
click at [755, 458] on input "True" at bounding box center [761, 462] width 12 height 10
radio input "true"
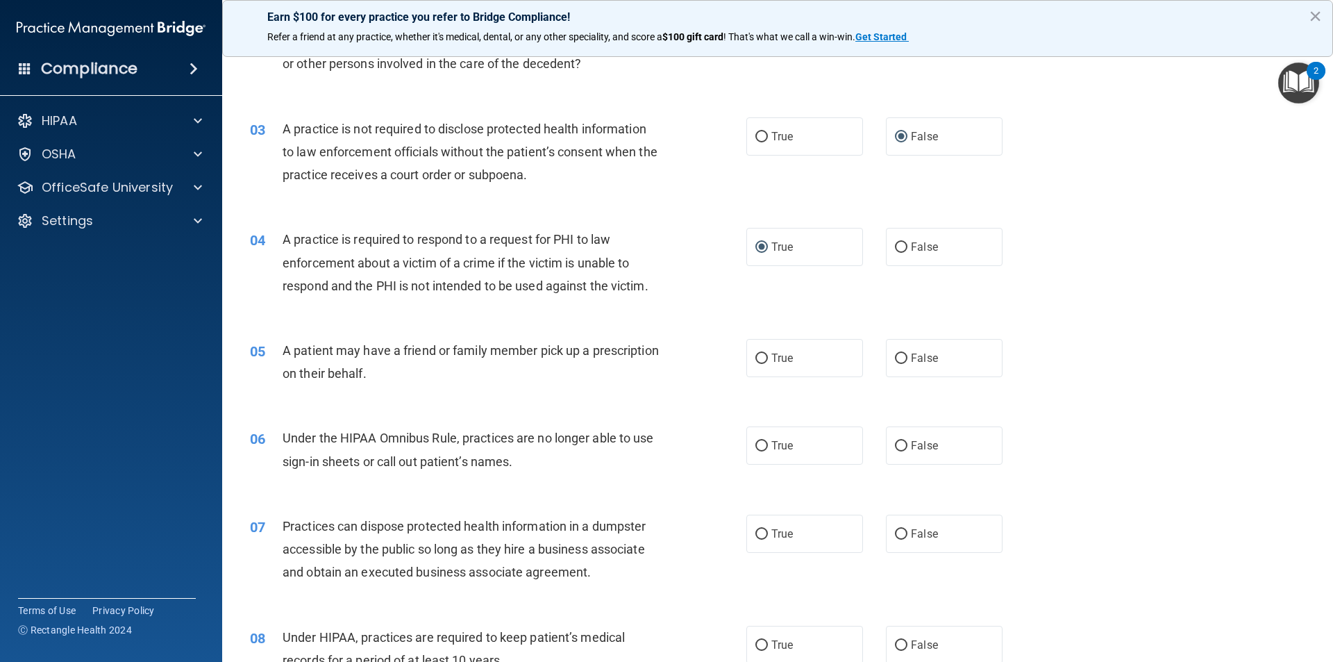
scroll to position [278, 0]
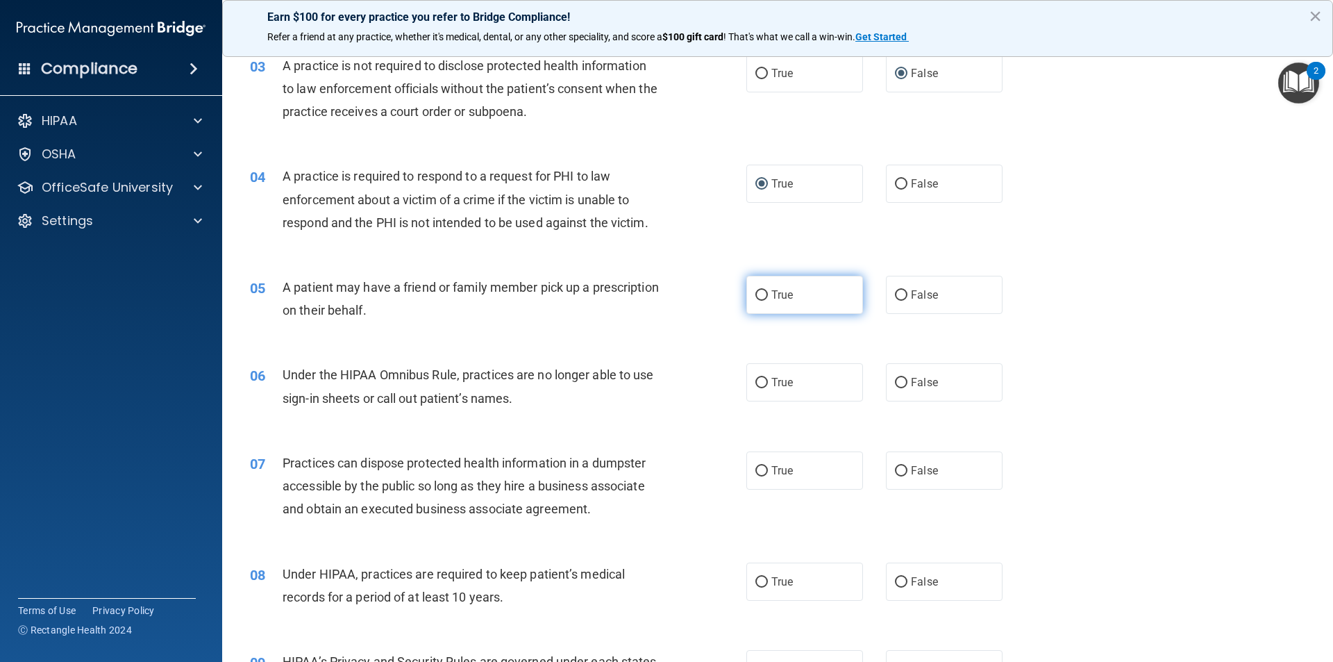
click at [757, 294] on input "True" at bounding box center [761, 295] width 12 height 10
radio input "true"
click at [895, 379] on input "False" at bounding box center [901, 383] width 12 height 10
radio input "true"
click at [895, 470] on input "False" at bounding box center [901, 471] width 12 height 10
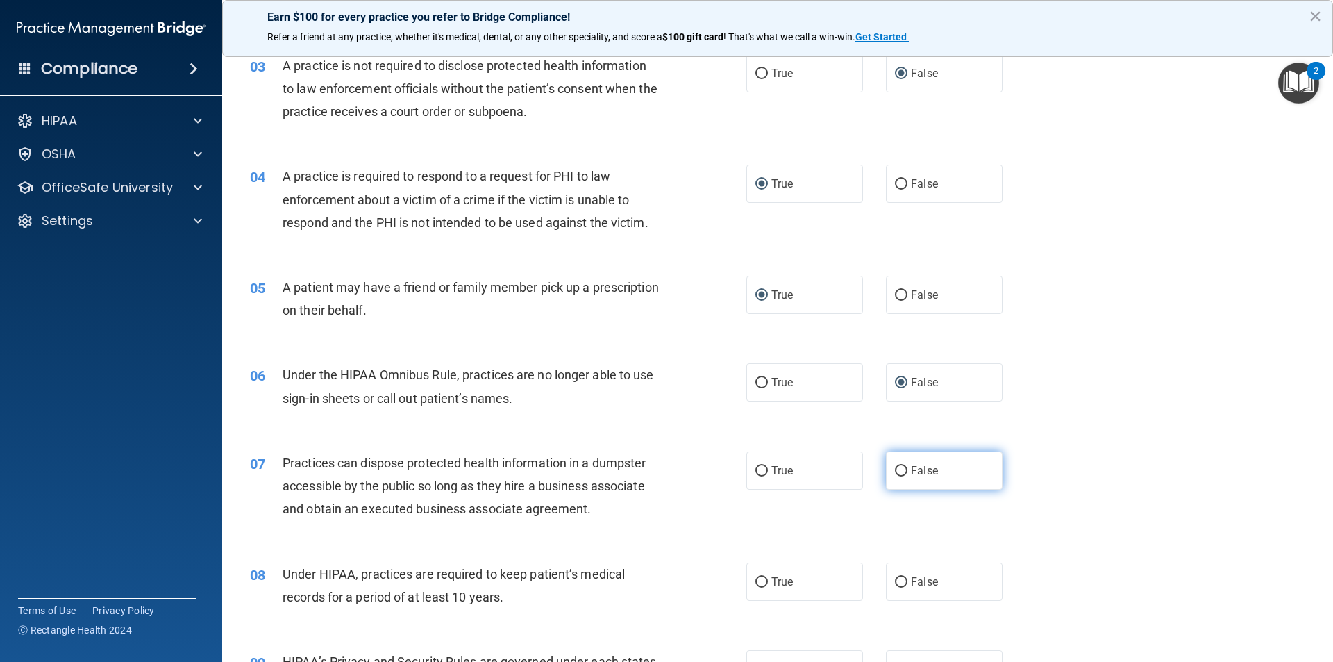
radio input "true"
click at [895, 579] on input "False" at bounding box center [901, 582] width 12 height 10
radio input "true"
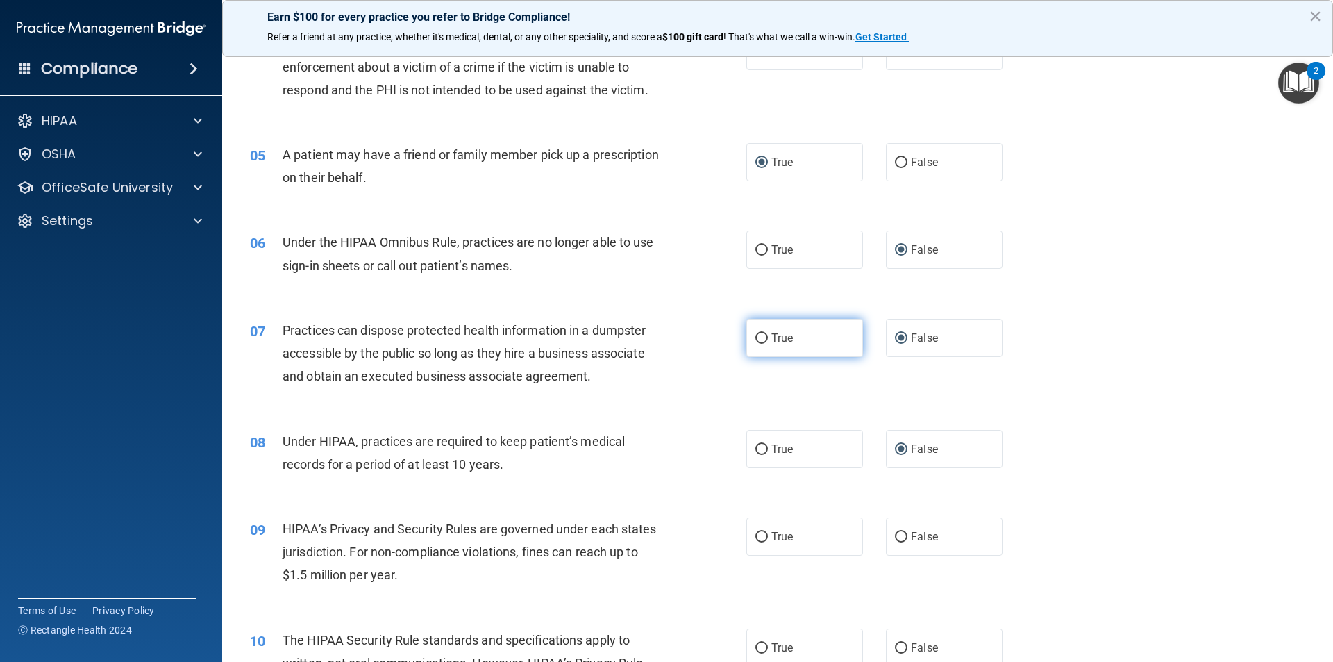
scroll to position [417, 0]
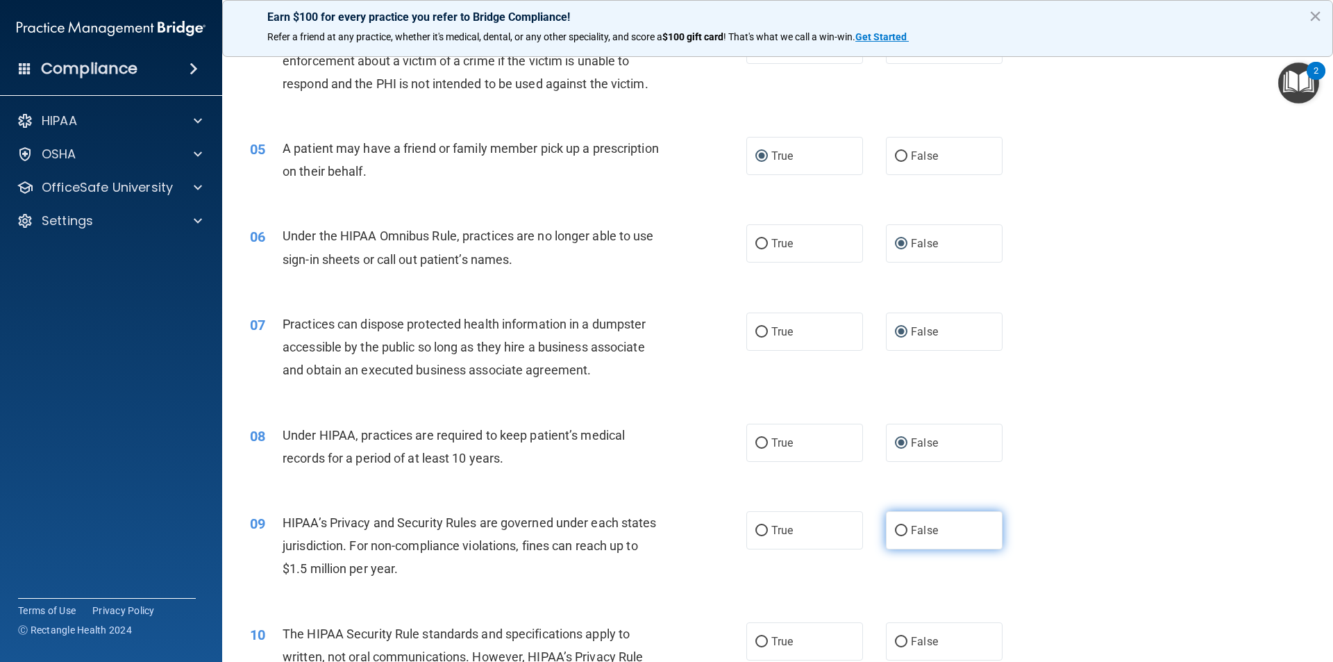
click at [895, 535] on input "False" at bounding box center [901, 531] width 12 height 10
radio input "true"
click at [757, 641] on input "True" at bounding box center [761, 642] width 12 height 10
radio input "true"
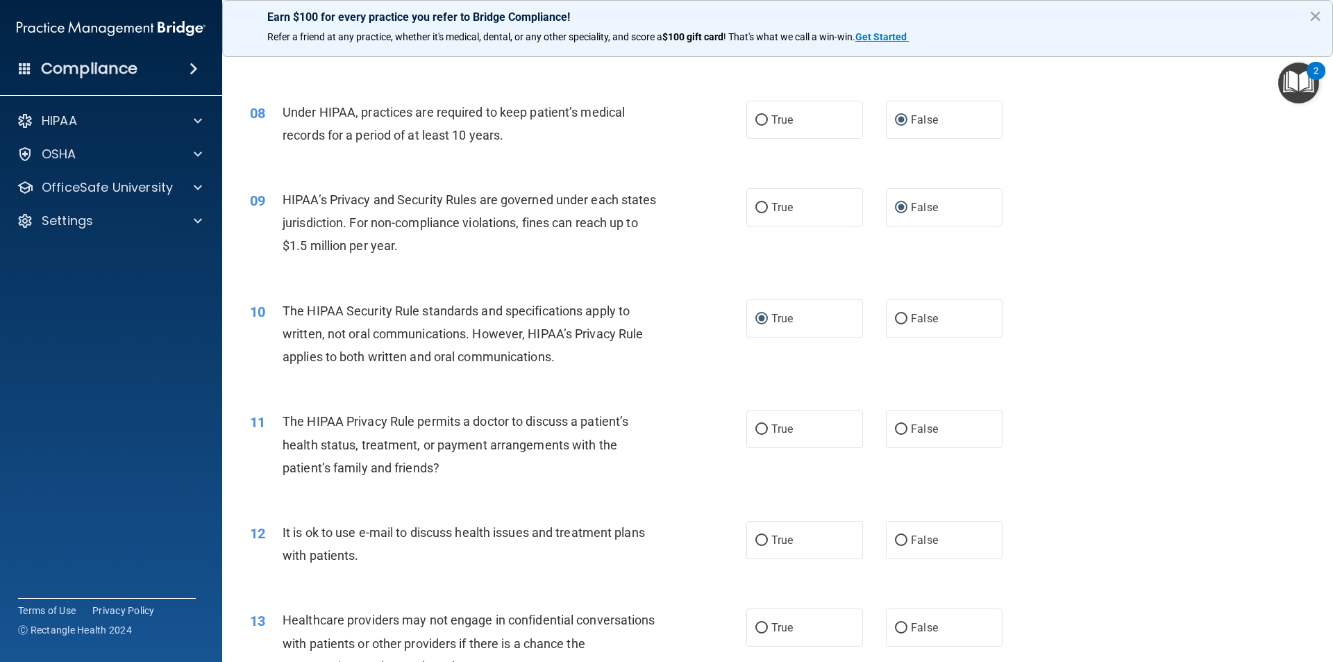
scroll to position [764, 0]
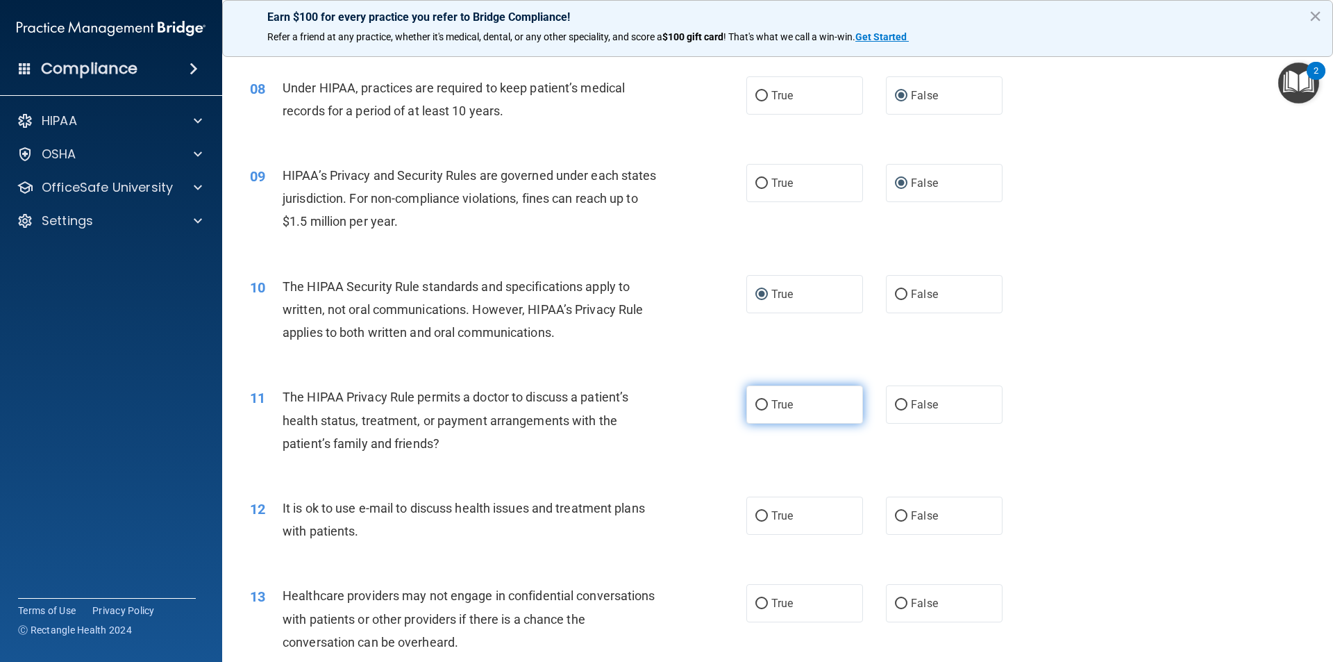
click at [758, 404] on input "True" at bounding box center [761, 405] width 12 height 10
radio input "true"
click at [757, 517] on input "True" at bounding box center [761, 516] width 12 height 10
radio input "true"
click at [895, 598] on input "False" at bounding box center [901, 603] width 12 height 10
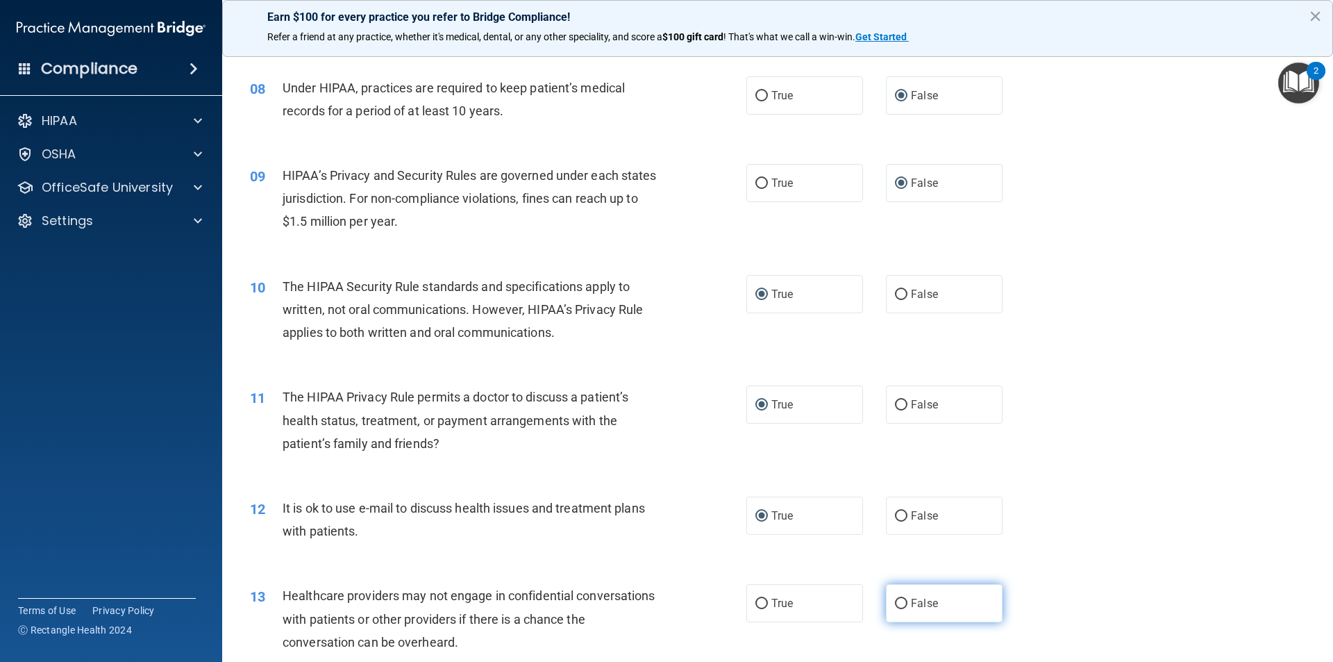
radio input "true"
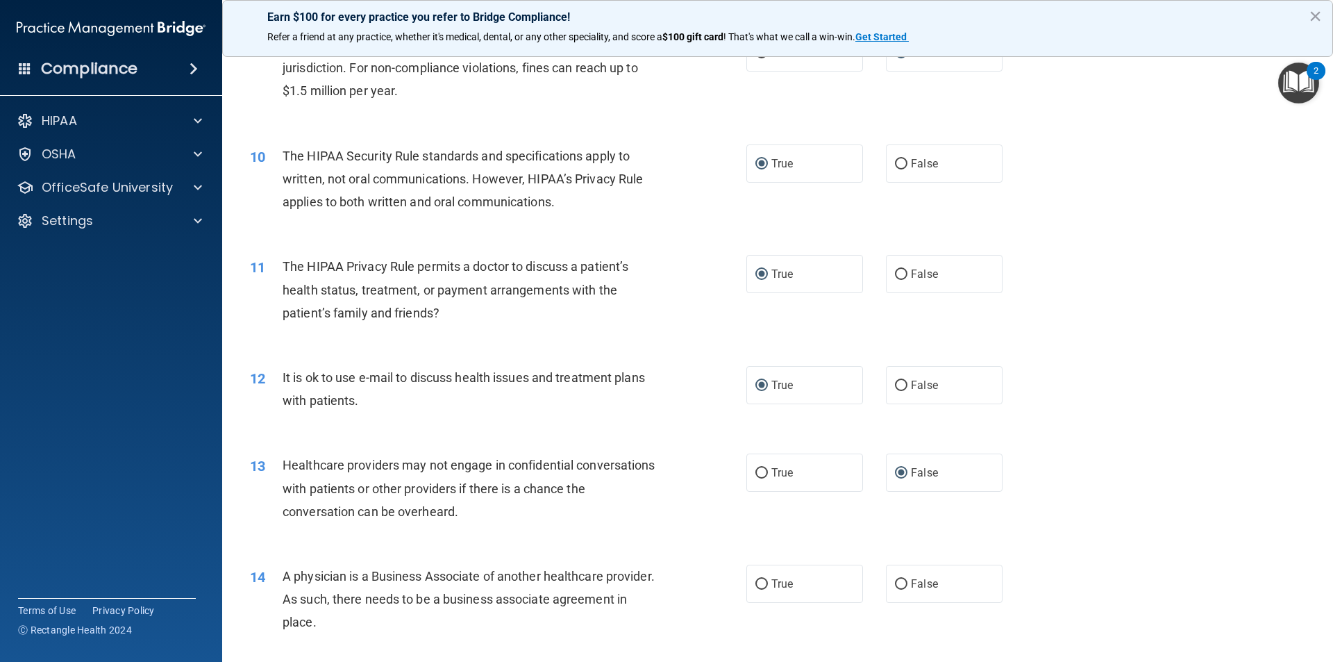
scroll to position [903, 0]
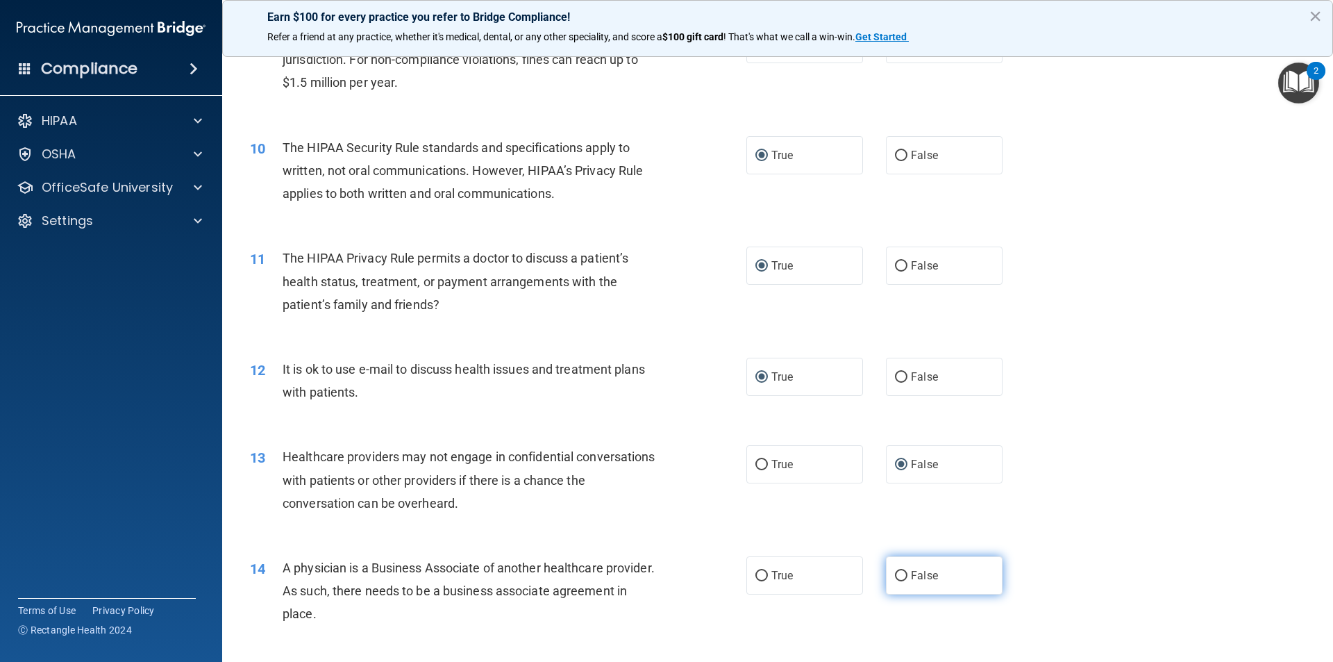
click at [896, 578] on input "False" at bounding box center [901, 576] width 12 height 10
radio input "true"
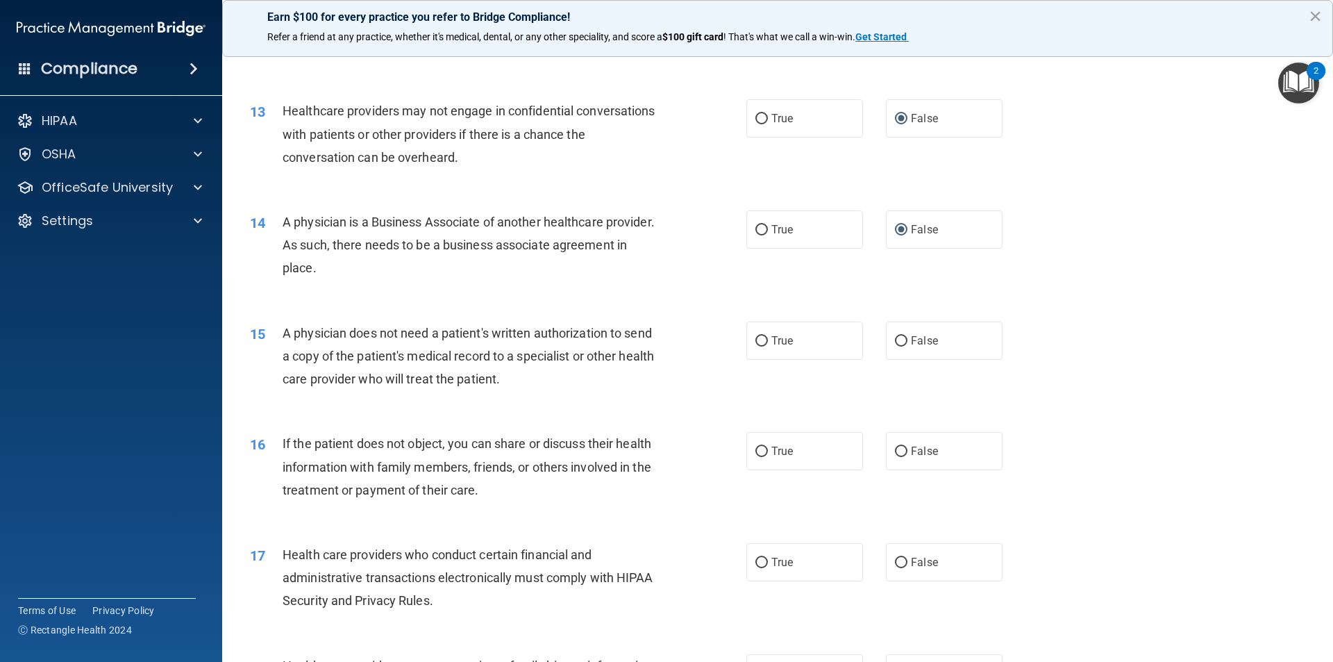
scroll to position [1250, 0]
click at [758, 338] on input "True" at bounding box center [761, 340] width 12 height 10
radio input "true"
click at [755, 446] on input "True" at bounding box center [761, 450] width 12 height 10
radio input "true"
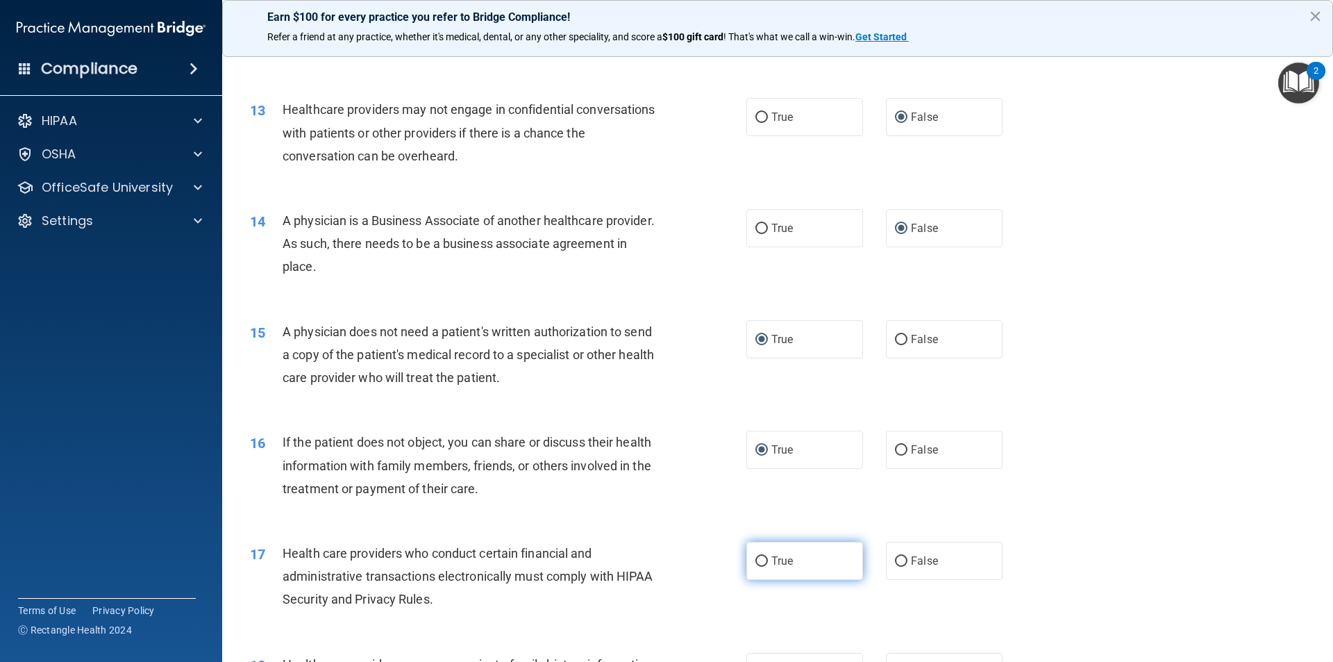
click at [755, 562] on input "True" at bounding box center [761, 561] width 12 height 10
radio input "true"
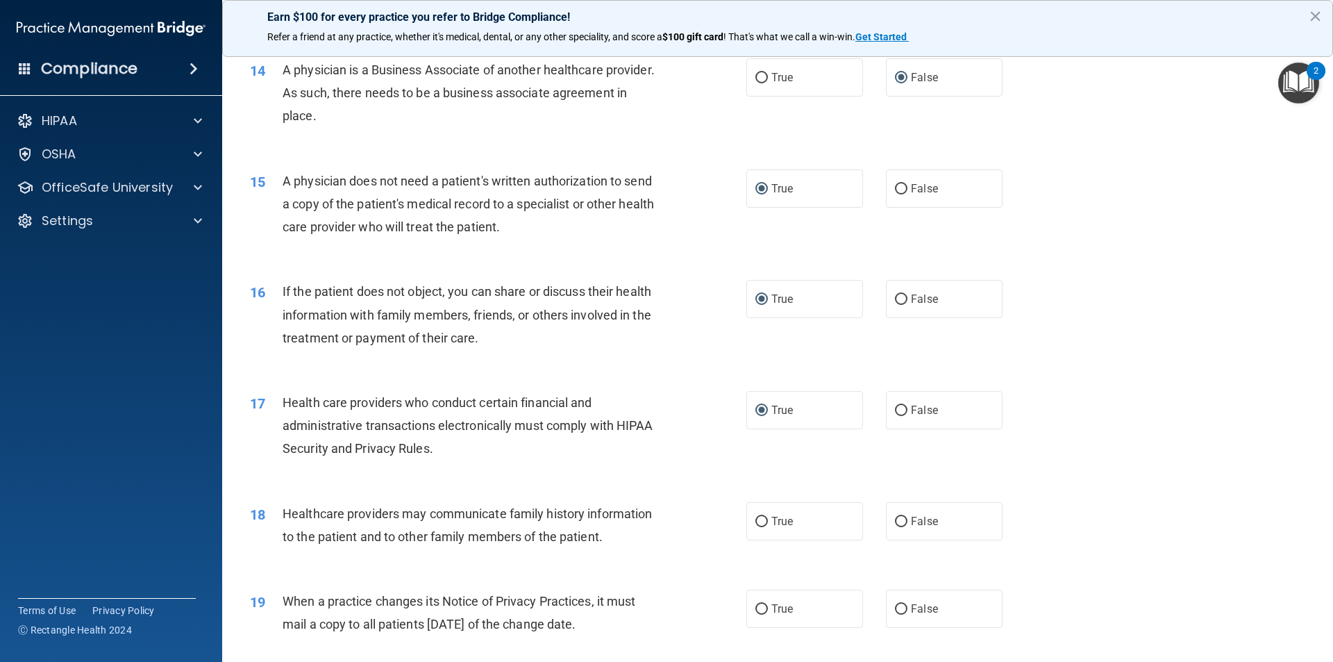
scroll to position [1458, 0]
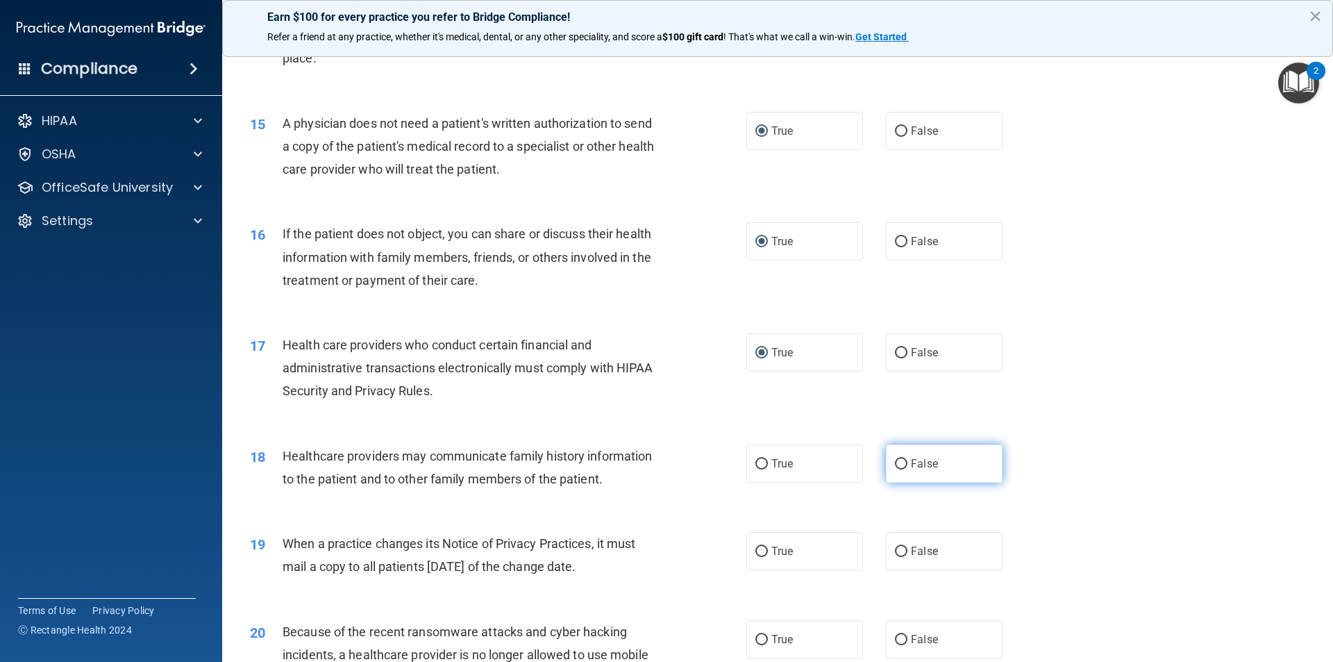
click at [899, 462] on input "False" at bounding box center [901, 464] width 12 height 10
radio input "true"
drag, startPoint x: 892, startPoint y: 553, endPoint x: 892, endPoint y: 610, distance: 56.2
click at [895, 554] on input "False" at bounding box center [901, 551] width 12 height 10
radio input "true"
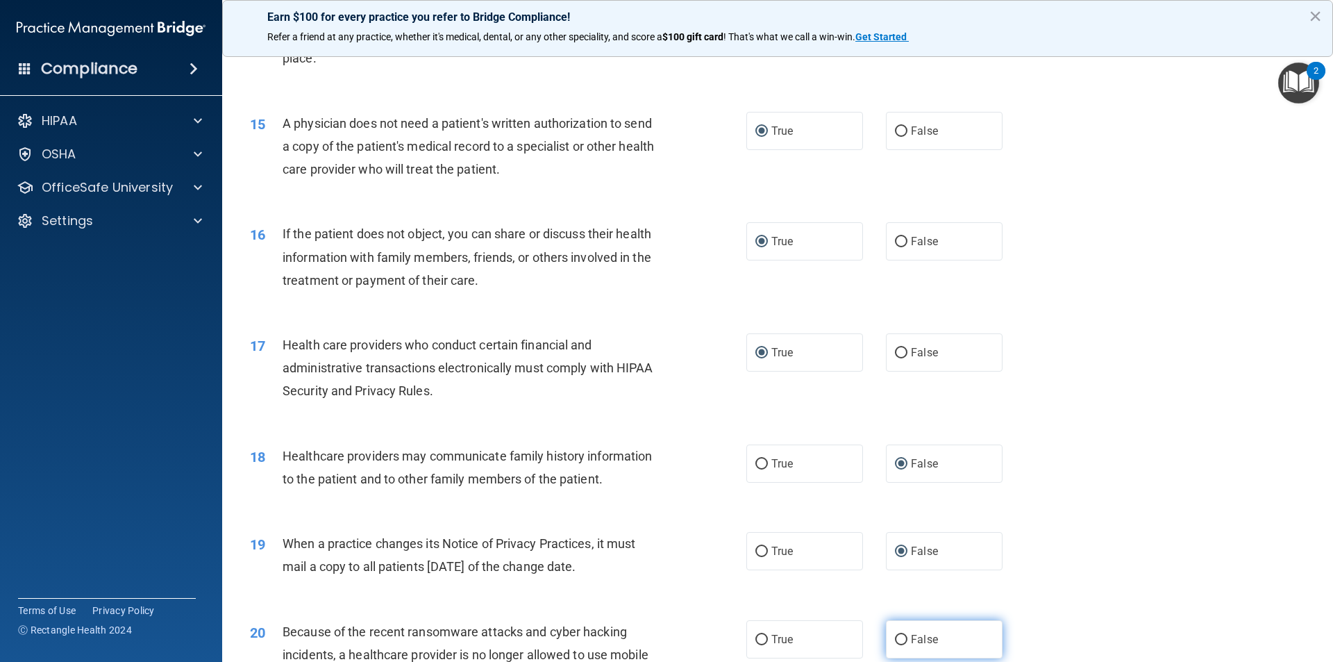
click at [895, 637] on input "False" at bounding box center [901, 640] width 12 height 10
radio input "true"
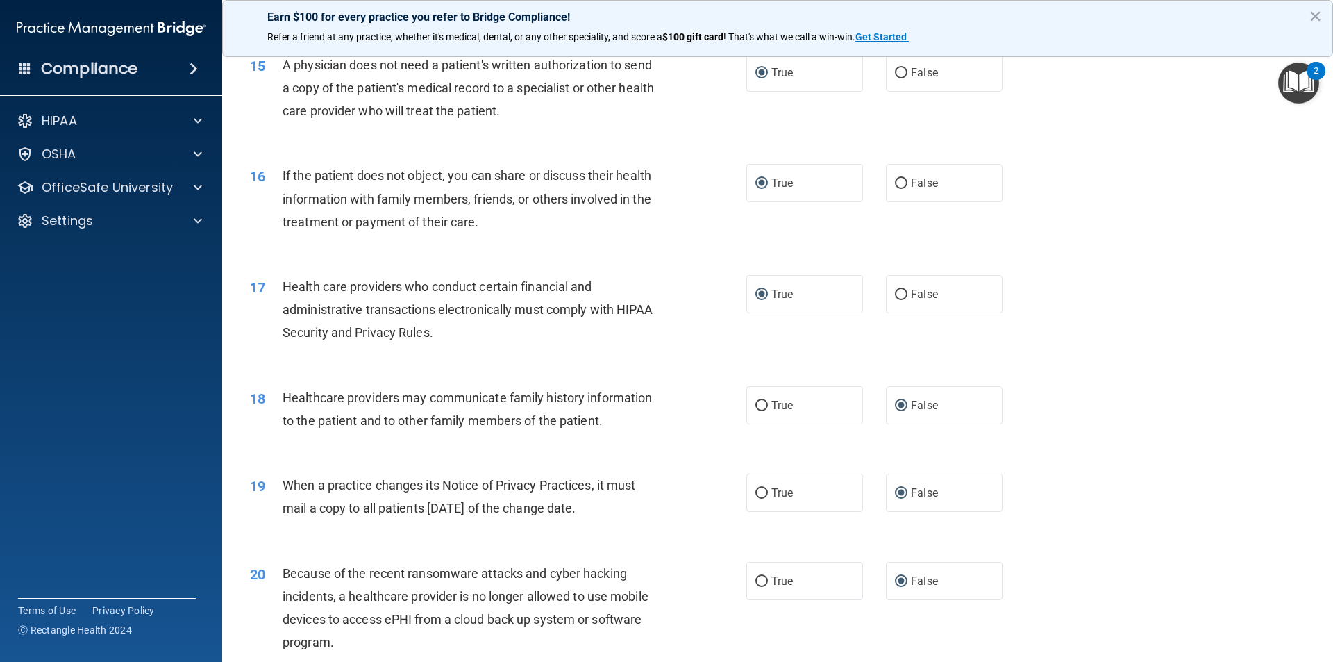
scroll to position [1666, 0]
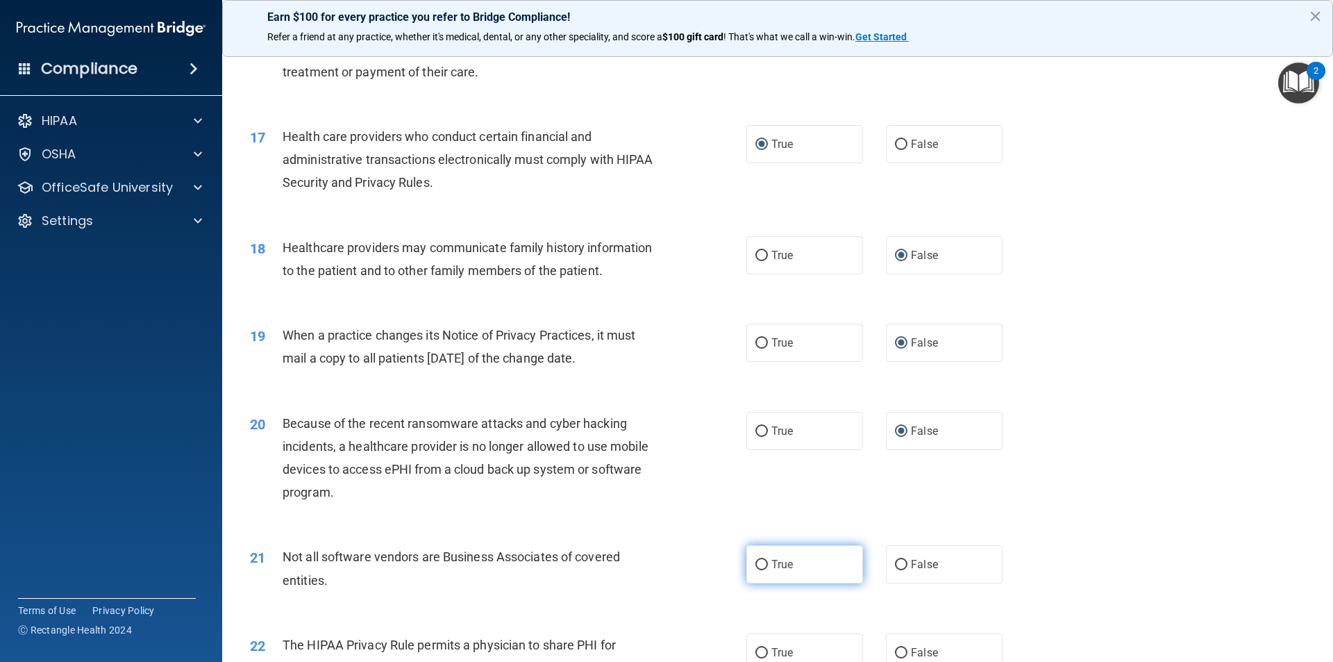
click at [760, 562] on input "True" at bounding box center [761, 565] width 12 height 10
radio input "true"
click at [755, 648] on input "True" at bounding box center [761, 653] width 12 height 10
radio input "true"
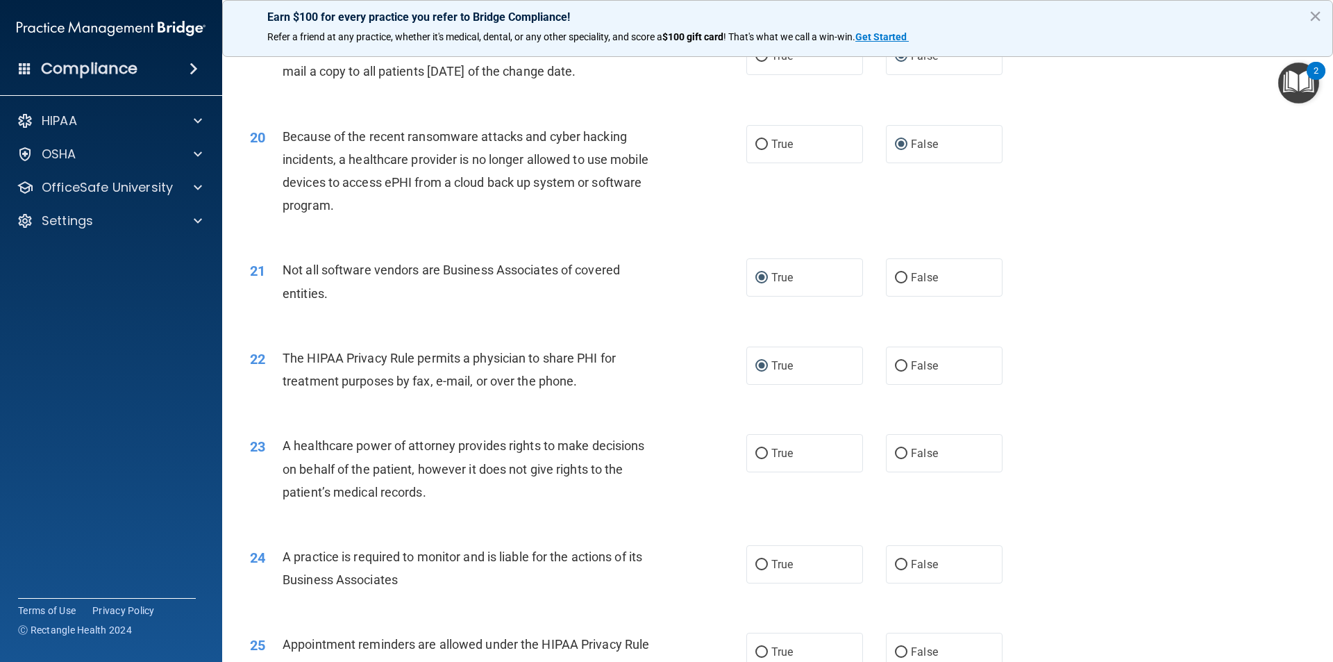
scroll to position [2013, 0]
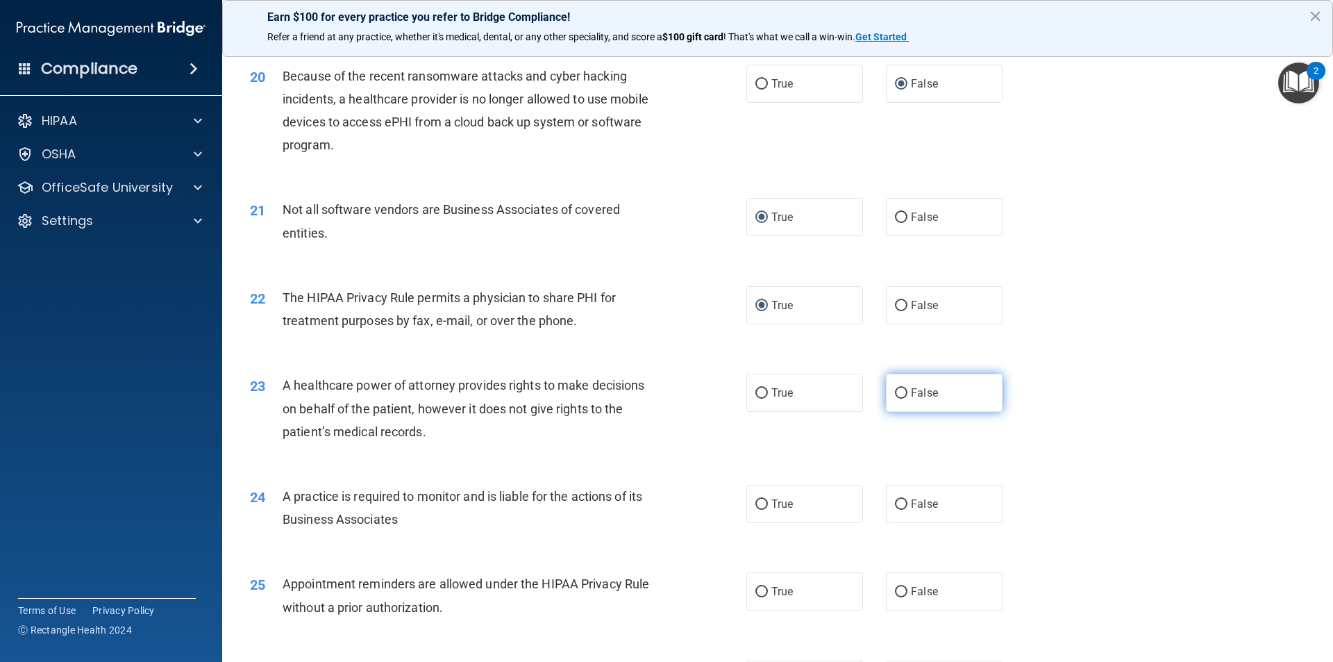
click at [898, 392] on input "False" at bounding box center [901, 393] width 12 height 10
radio input "true"
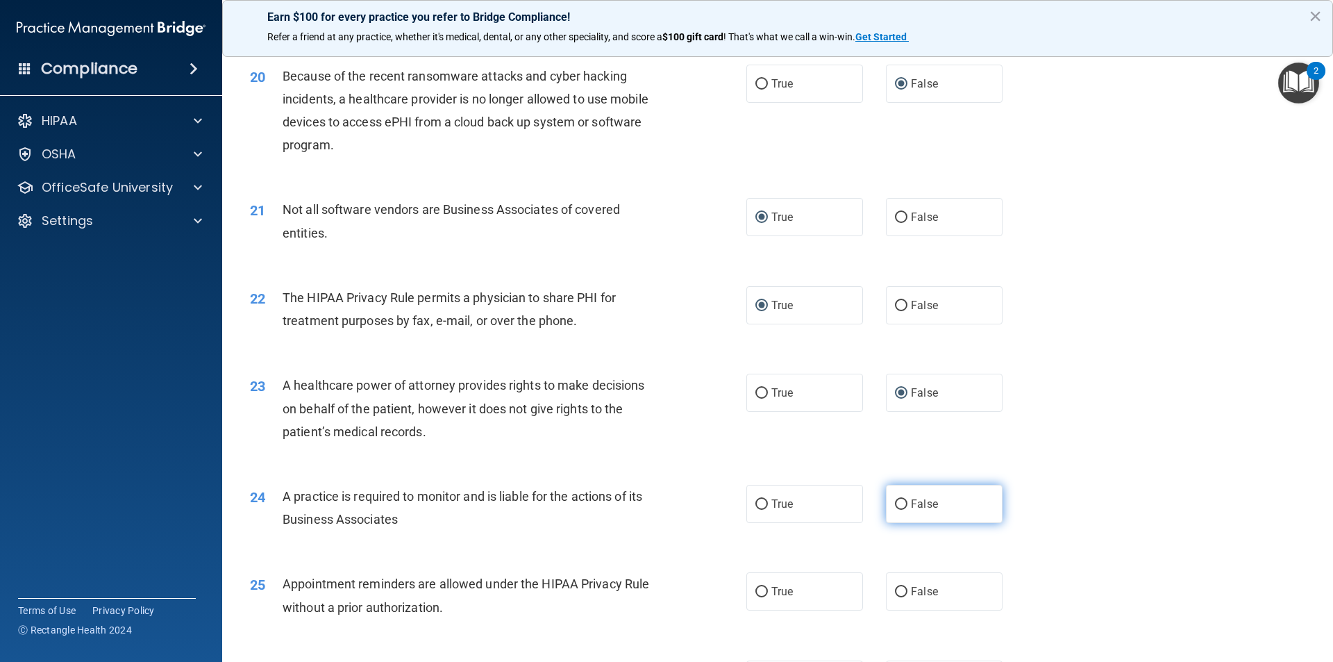
click at [895, 501] on input "False" at bounding box center [901, 504] width 12 height 10
radio input "true"
click at [755, 590] on input "True" at bounding box center [761, 592] width 12 height 10
radio input "true"
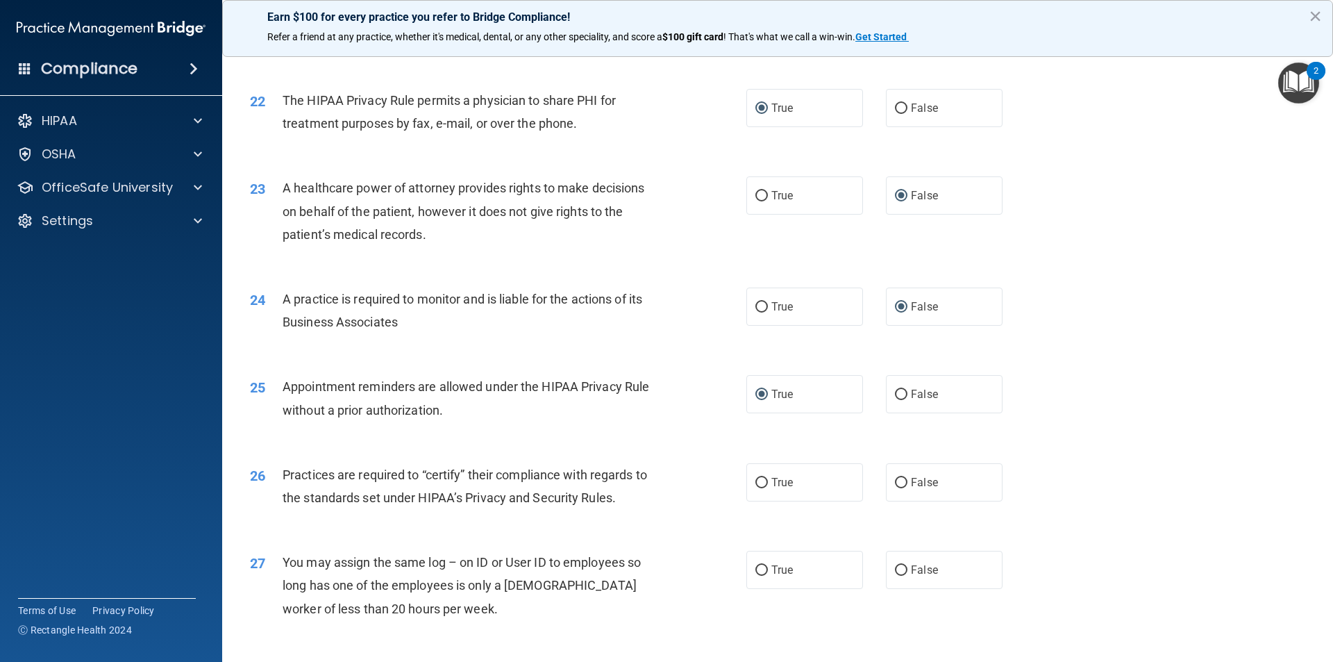
scroll to position [2222, 0]
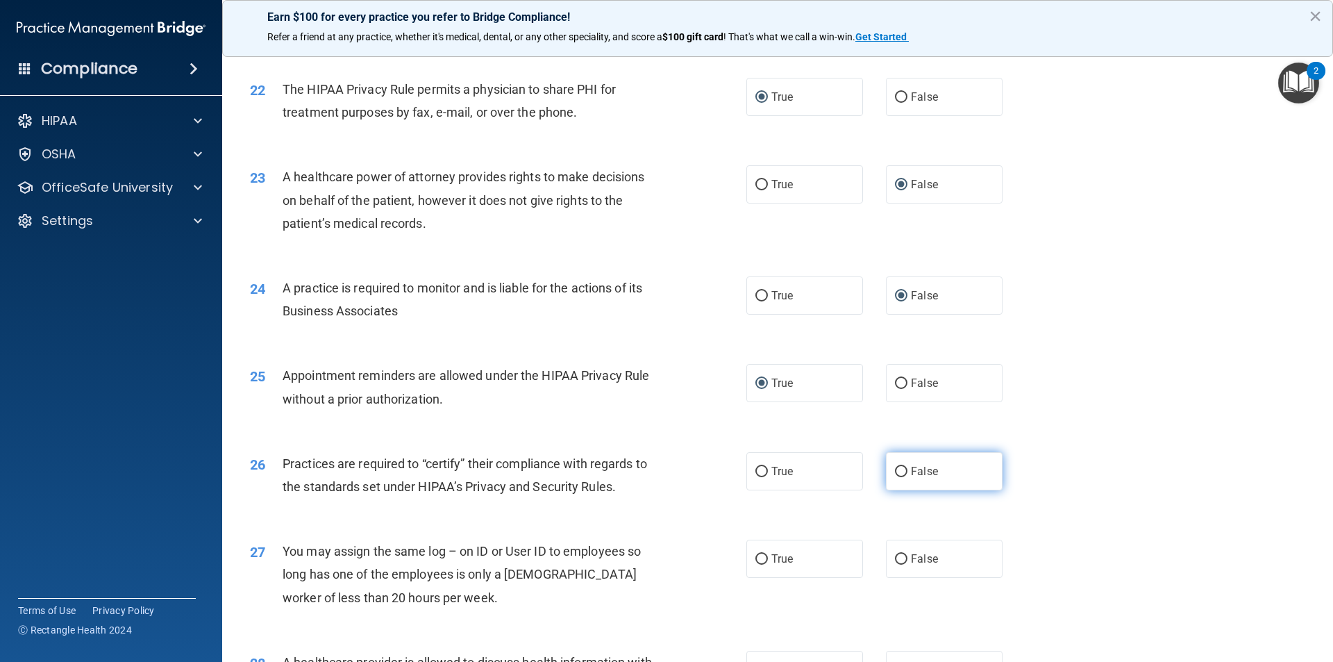
click at [895, 471] on input "False" at bounding box center [901, 472] width 12 height 10
radio input "true"
click at [895, 558] on input "False" at bounding box center [901, 559] width 12 height 10
radio input "true"
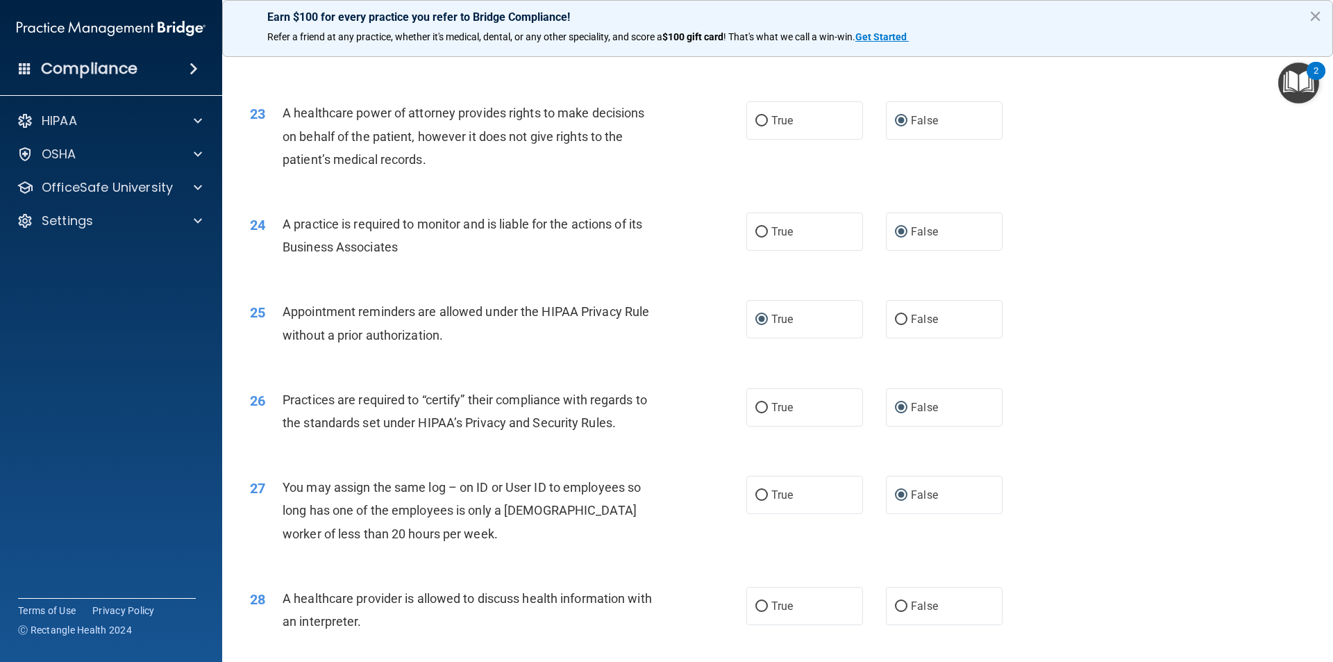
scroll to position [2499, 0]
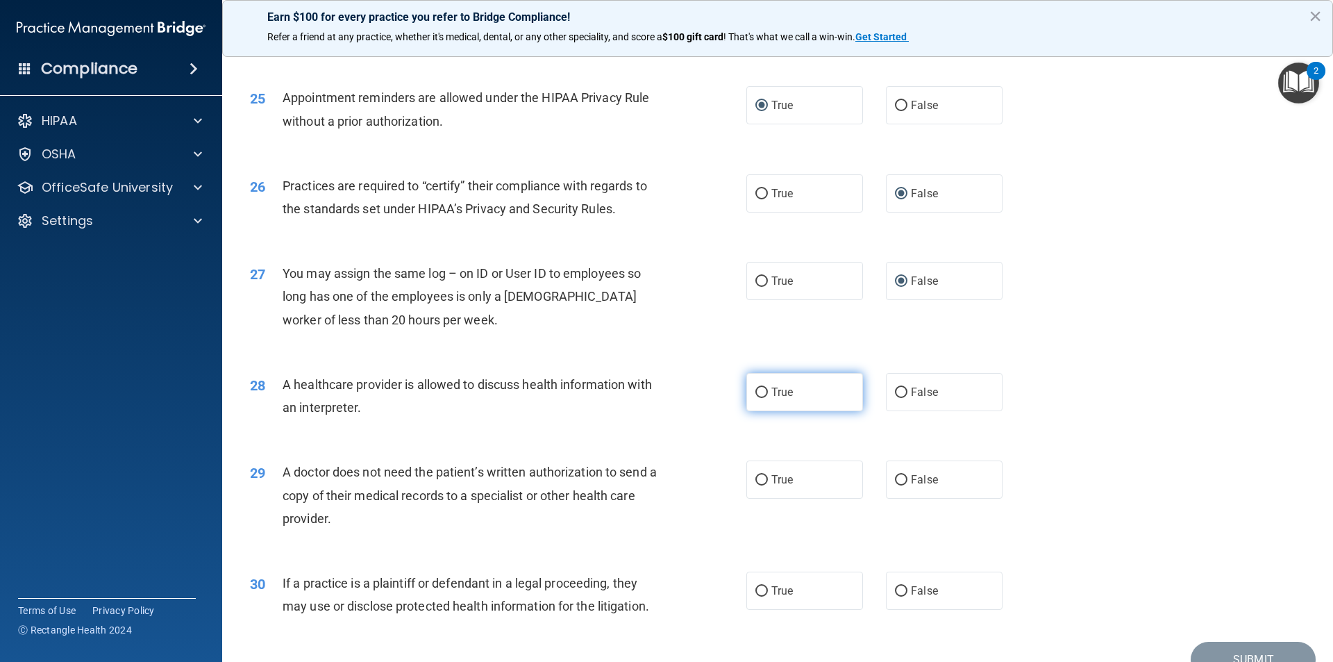
click at [755, 387] on input "True" at bounding box center [761, 392] width 12 height 10
radio input "true"
click at [757, 478] on input "True" at bounding box center [761, 480] width 12 height 10
radio input "true"
click at [761, 589] on input "True" at bounding box center [761, 591] width 12 height 10
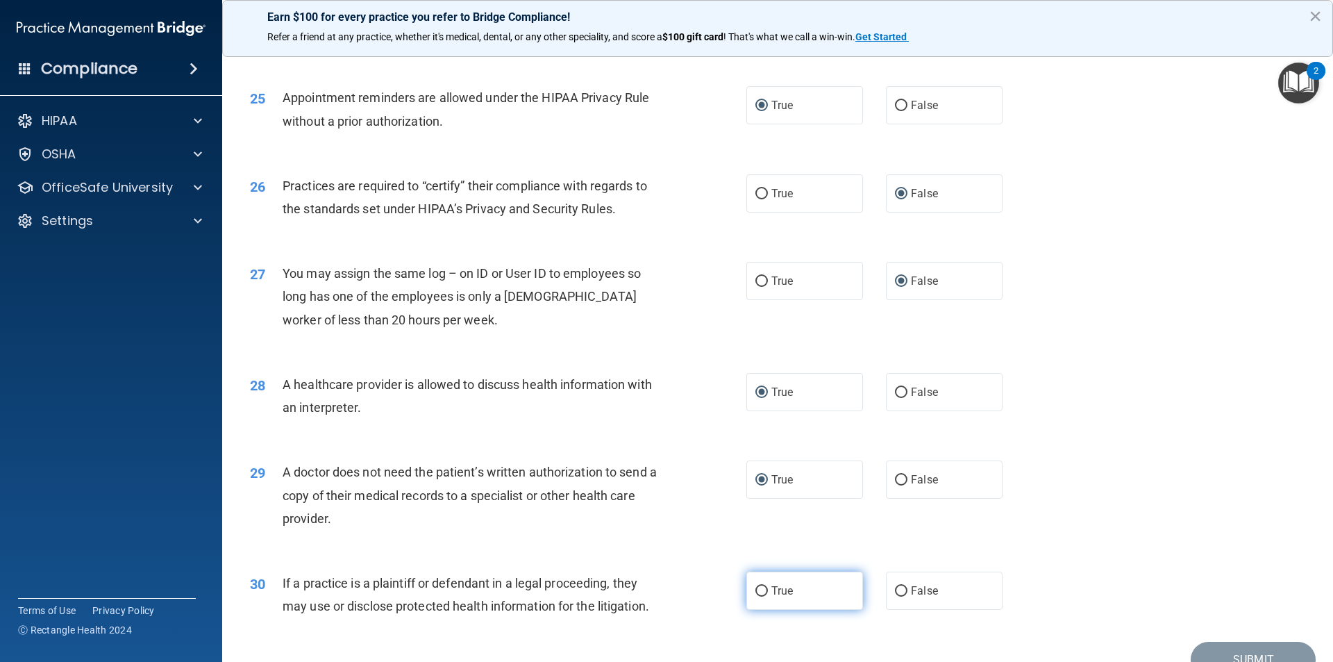
radio input "true"
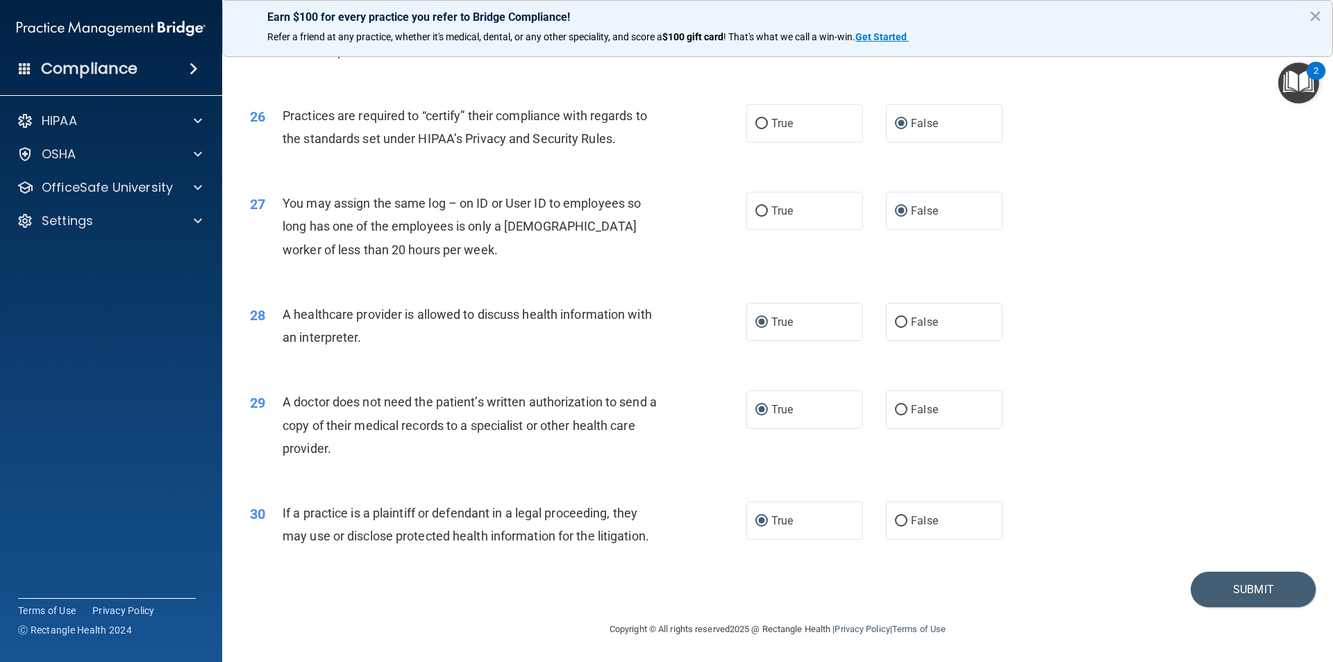
scroll to position [2570, 0]
click at [1237, 583] on button "Submit" at bounding box center [1253, 588] width 125 height 35
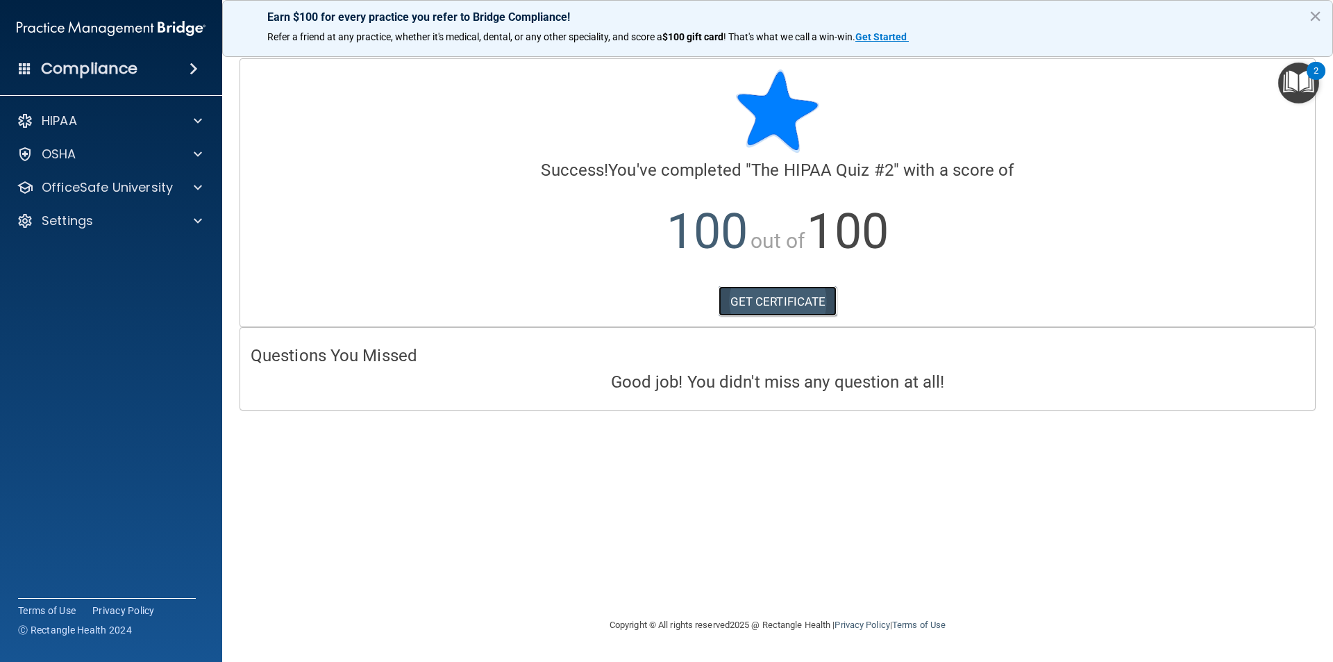
click at [755, 308] on link "GET CERTIFICATE" at bounding box center [778, 301] width 119 height 31
